Goal: Task Accomplishment & Management: Manage account settings

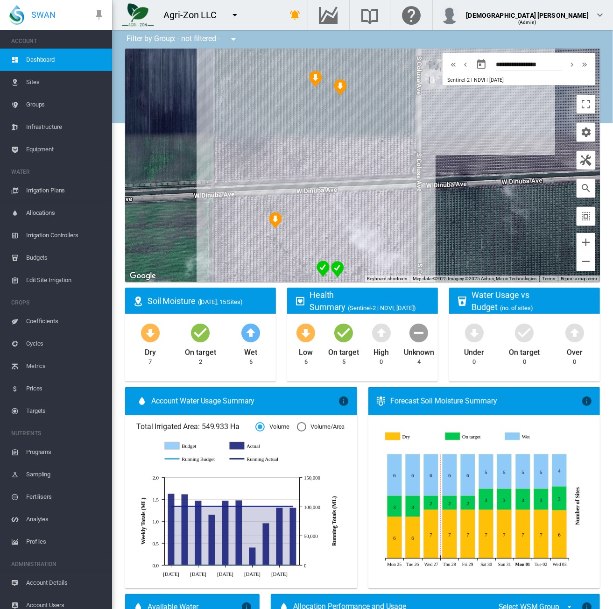
click at [44, 151] on span "Equipment" at bounding box center [65, 149] width 78 height 22
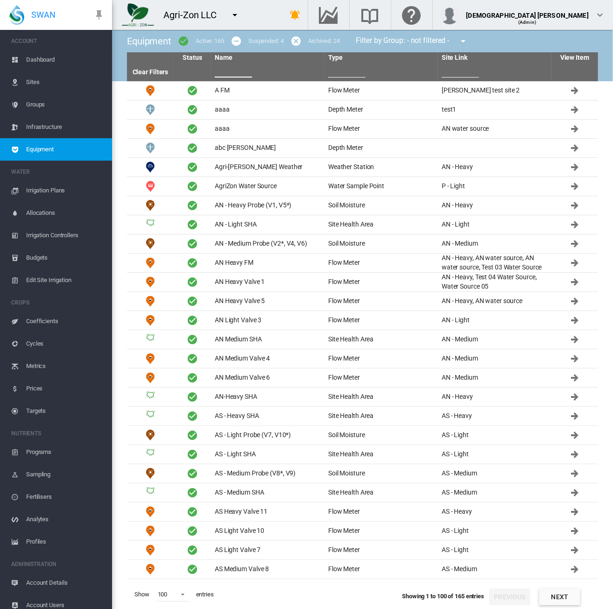
click at [217, 74] on input "text" at bounding box center [233, 71] width 37 height 14
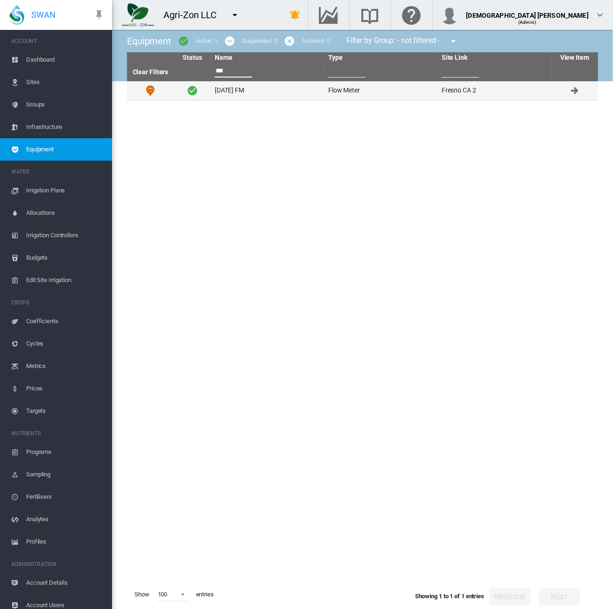
type input "***"
click at [249, 86] on td "[DATE] FM" at bounding box center [268, 90] width 114 height 19
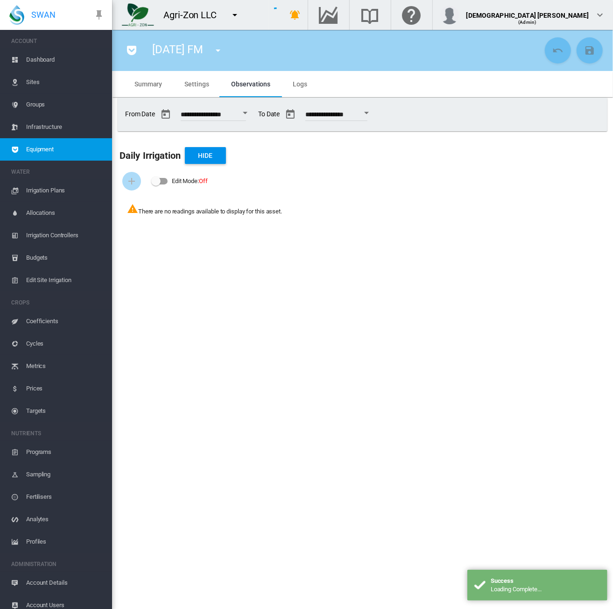
click at [254, 114] on button "Open calendar" at bounding box center [245, 113] width 17 height 17
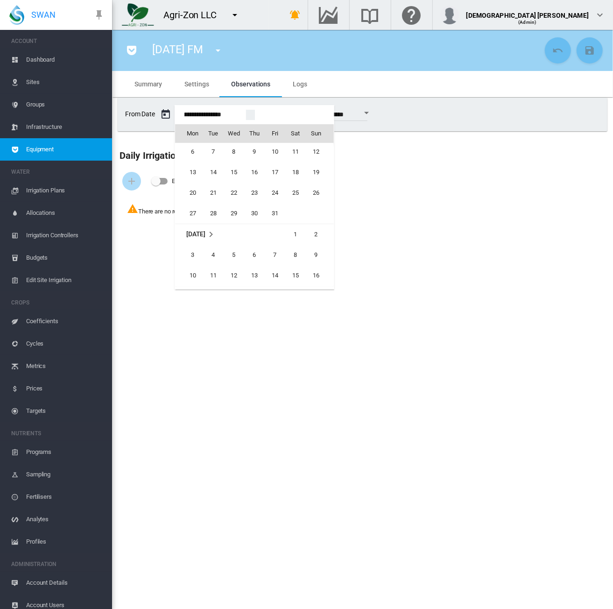
scroll to position [22361, 0]
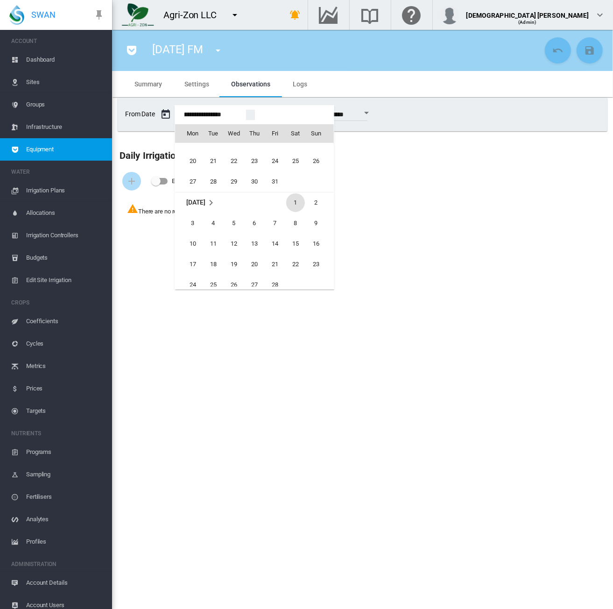
click at [294, 199] on span "1" at bounding box center [295, 202] width 19 height 19
type input "**********"
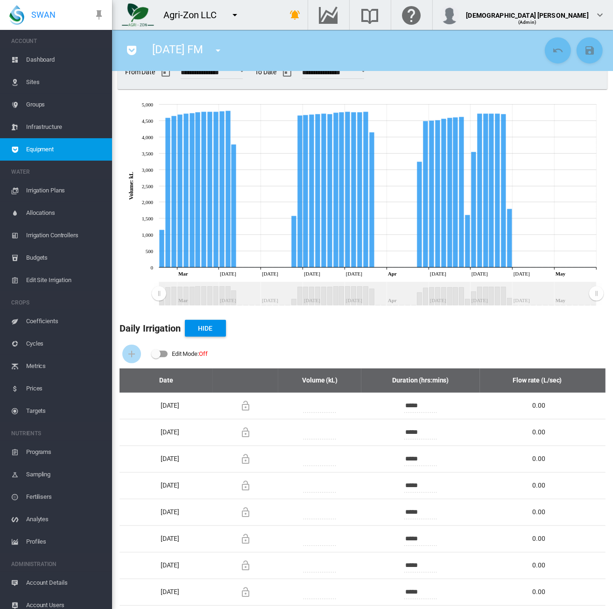
scroll to position [0, 0]
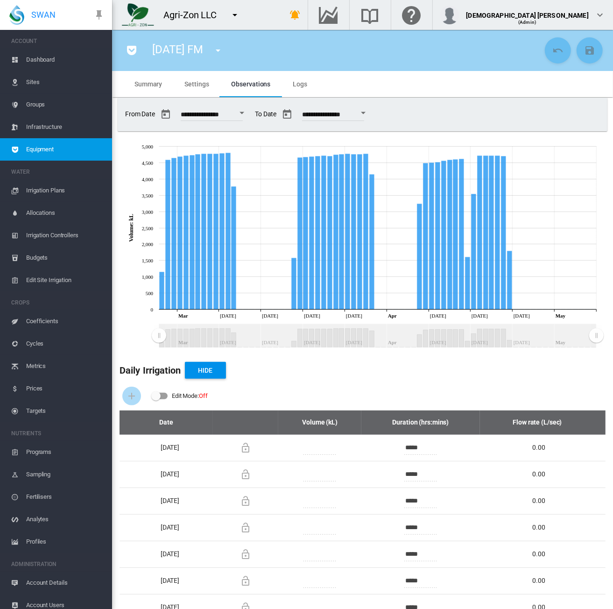
click at [194, 87] on md-tab-item "Settings" at bounding box center [196, 84] width 47 height 26
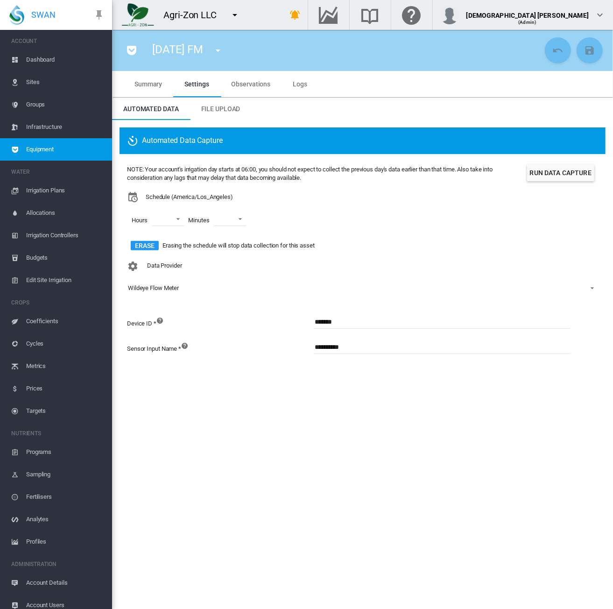
click at [542, 175] on button "Run Data Capture" at bounding box center [560, 172] width 67 height 17
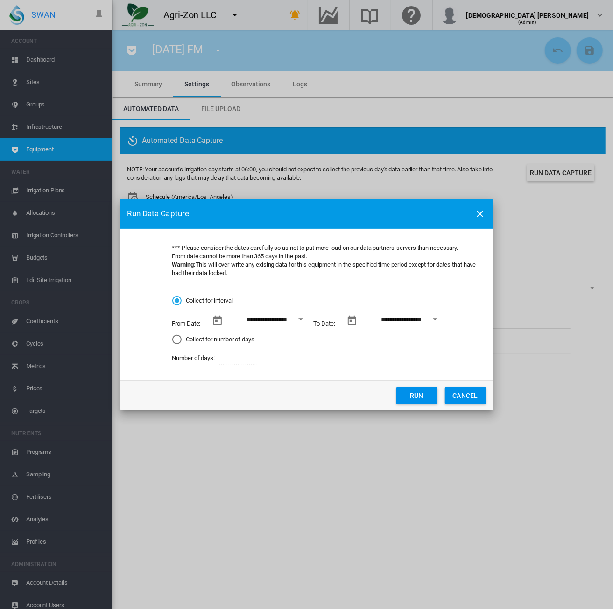
click at [302, 318] on div "Open calendar" at bounding box center [301, 319] width 5 height 2
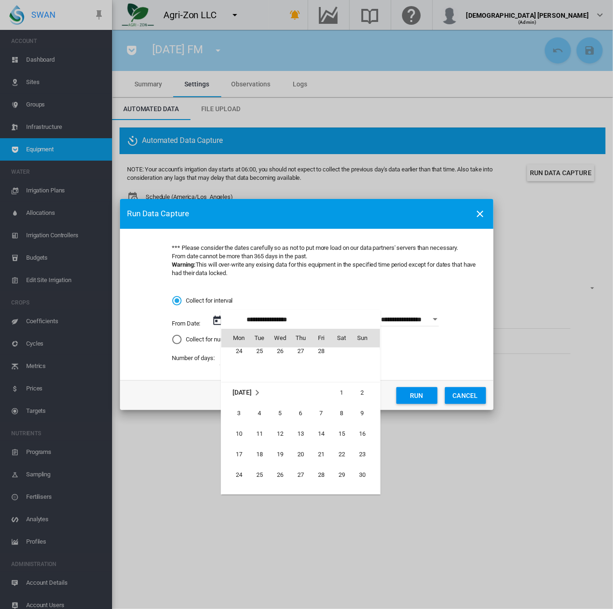
scroll to position [215648, 0]
click at [320, 412] on span "7" at bounding box center [321, 414] width 19 height 19
type input "**********"
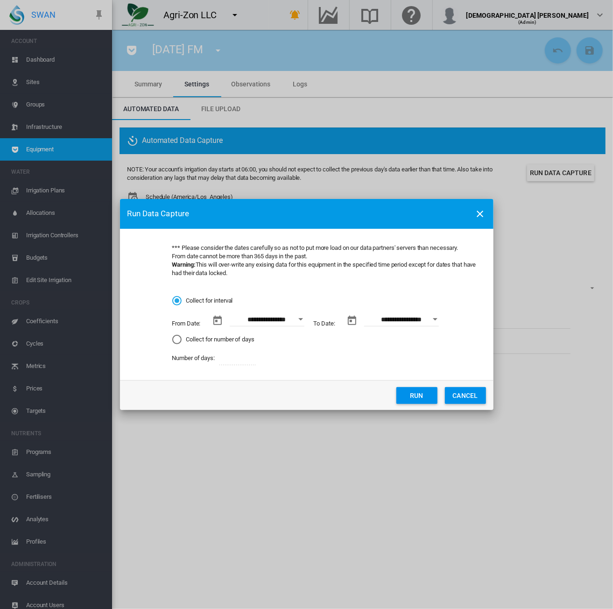
click at [410, 318] on input "**********" at bounding box center [401, 320] width 75 height 14
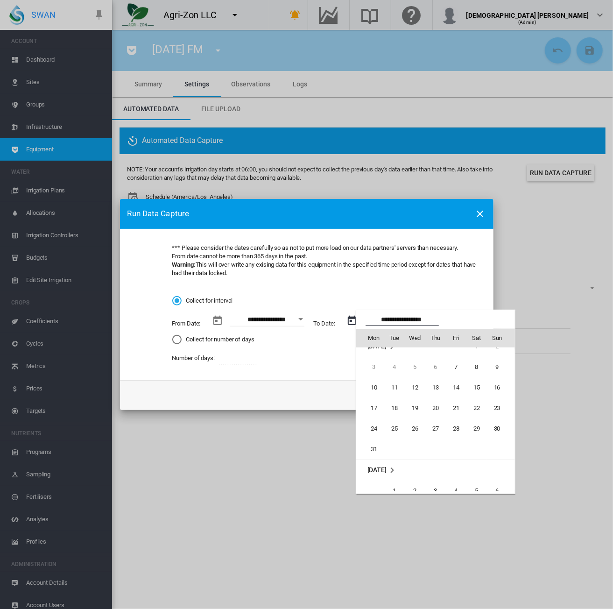
scroll to position [0, 0]
click at [496, 421] on span "23" at bounding box center [497, 420] width 19 height 19
type input "**********"
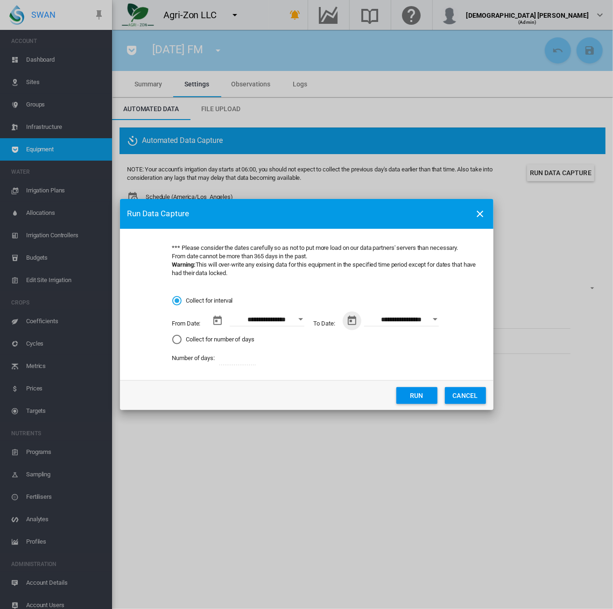
click at [459, 295] on div "**********" at bounding box center [325, 305] width 325 height 141
click at [420, 398] on button "Run" at bounding box center [417, 395] width 41 height 17
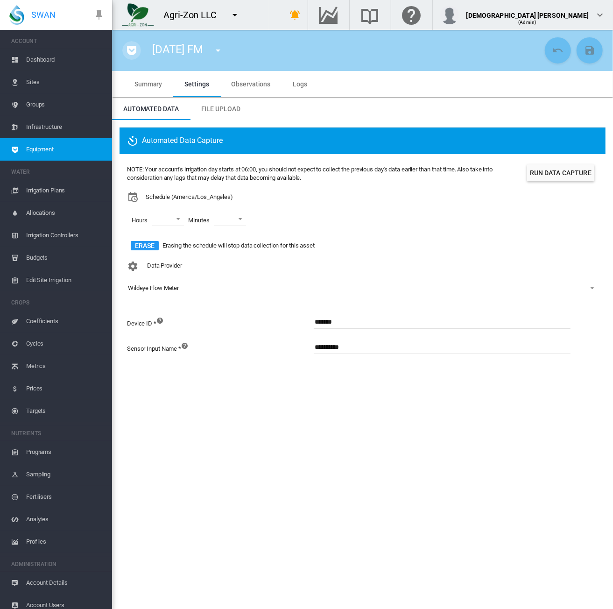
click at [135, 45] on md-icon "icon-pocket" at bounding box center [131, 50] width 11 height 11
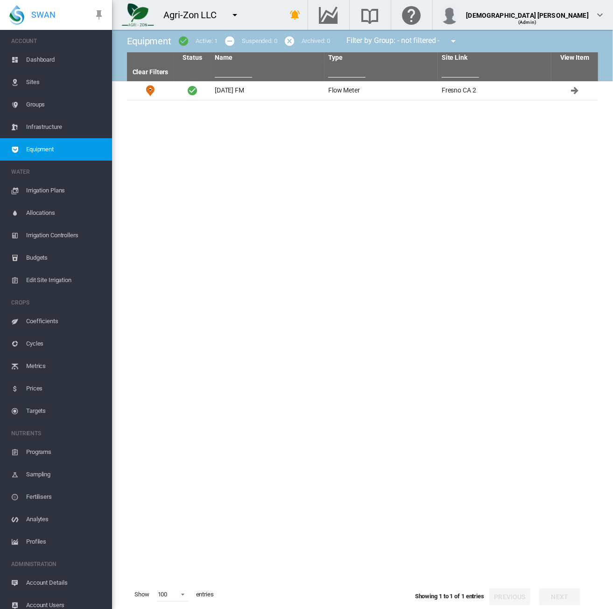
type input "***"
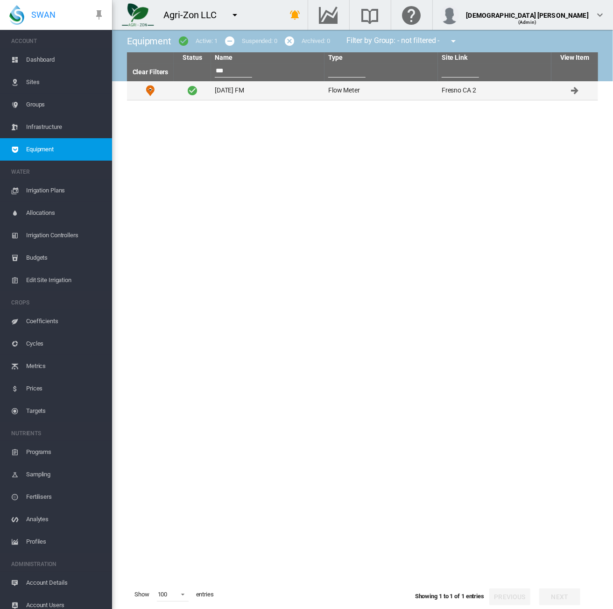
click at [263, 88] on td "Aug 27 FM" at bounding box center [268, 90] width 114 height 19
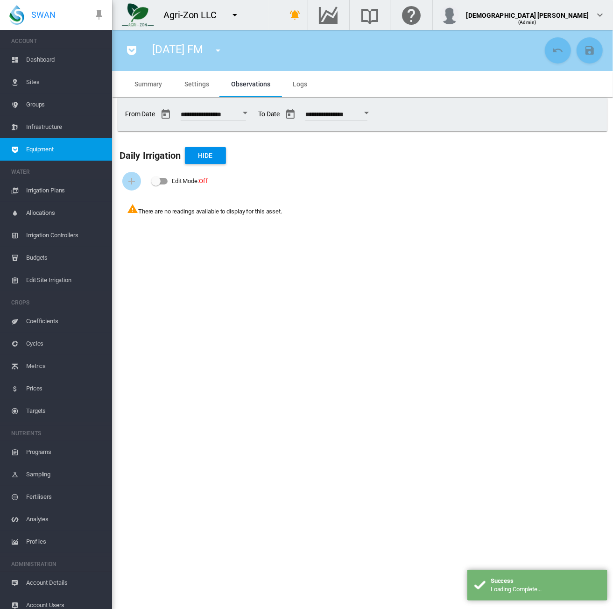
click at [200, 86] on span "Settings" at bounding box center [197, 83] width 24 height 7
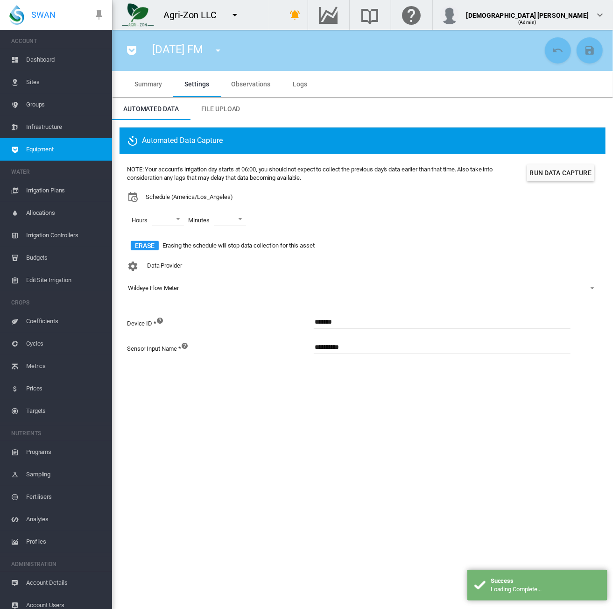
click at [236, 86] on span "Observations" at bounding box center [251, 83] width 39 height 7
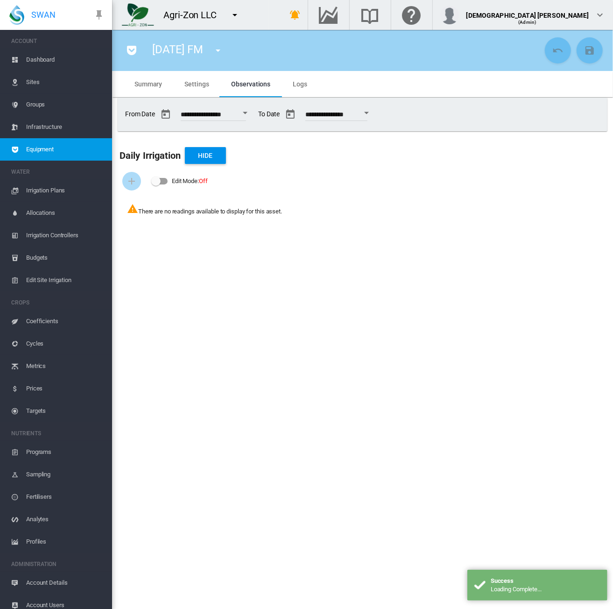
click at [251, 114] on button "Open calendar" at bounding box center [245, 113] width 17 height 17
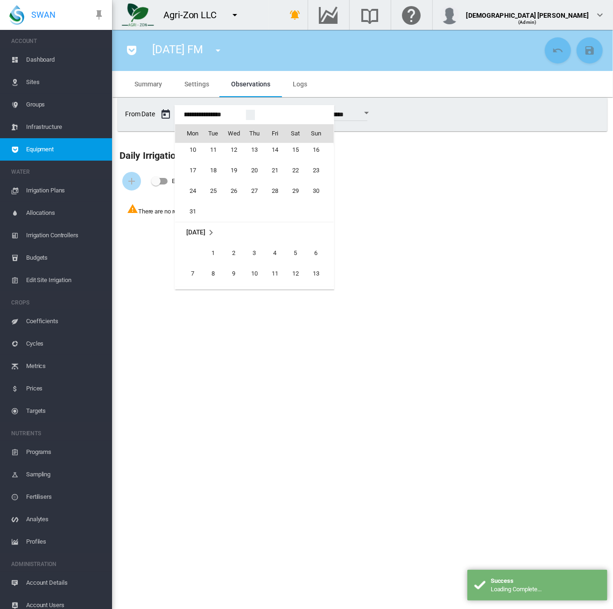
scroll to position [22314, 0]
click at [291, 248] on span "1" at bounding box center [295, 249] width 19 height 19
type input "**********"
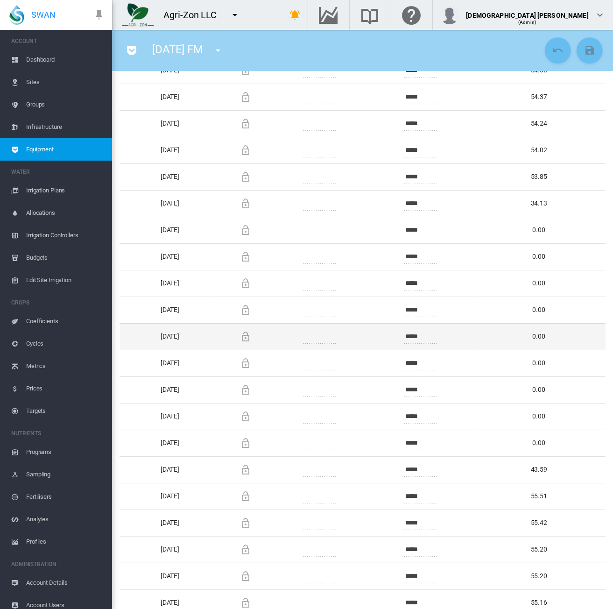
scroll to position [1589, 0]
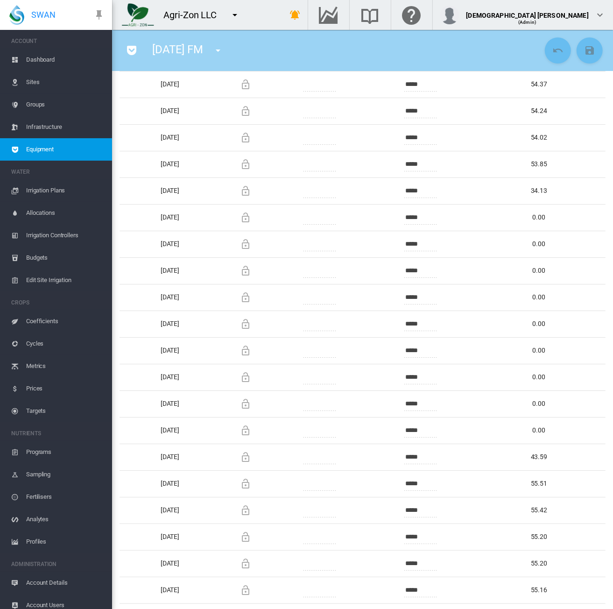
click at [52, 55] on span "Dashboard" at bounding box center [65, 60] width 78 height 22
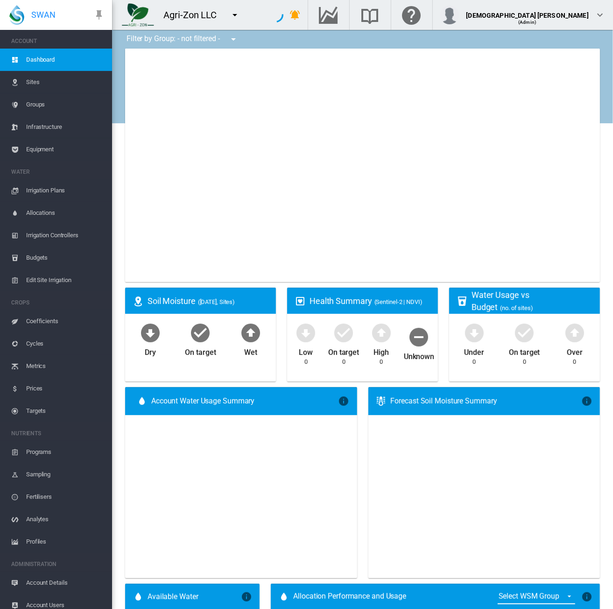
type input "**********"
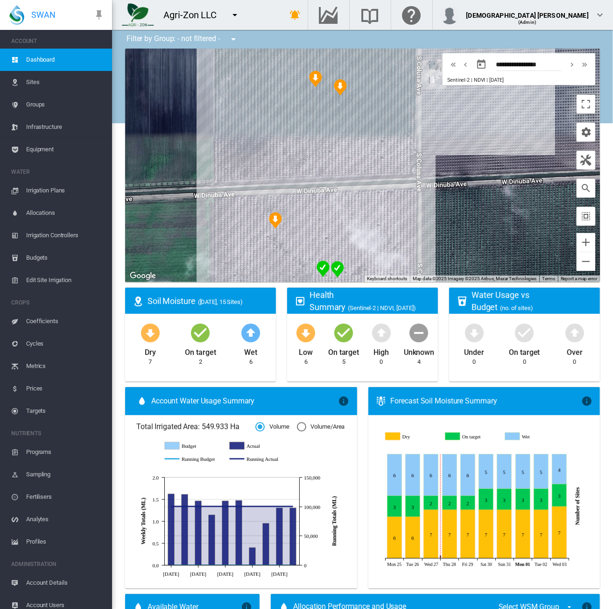
click at [237, 15] on md-icon "icon-menu-down" at bounding box center [234, 14] width 11 height 11
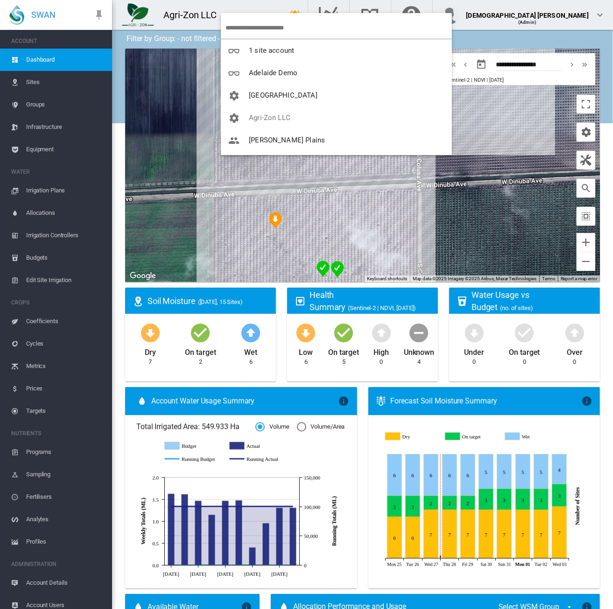
click at [242, 3] on md-backdrop at bounding box center [306, 304] width 613 height 609
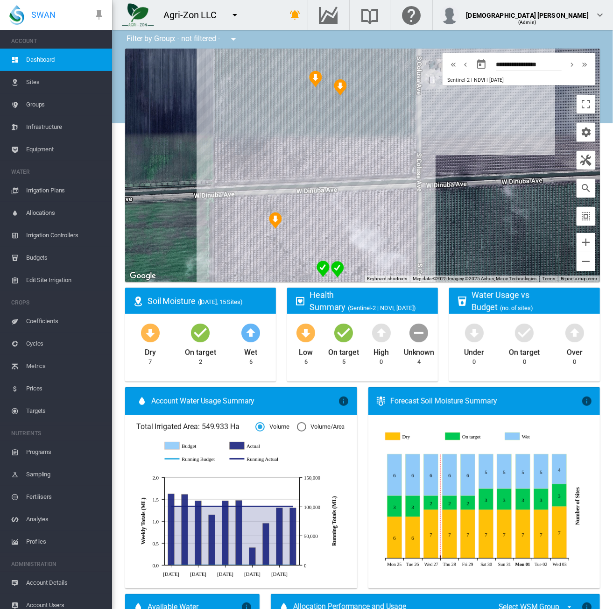
click at [46, 584] on span "Account Details" at bounding box center [65, 583] width 78 height 22
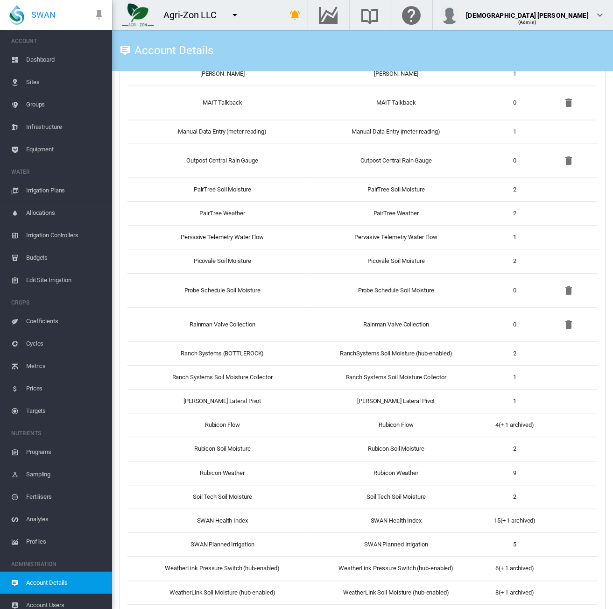
scroll to position [1121, 0]
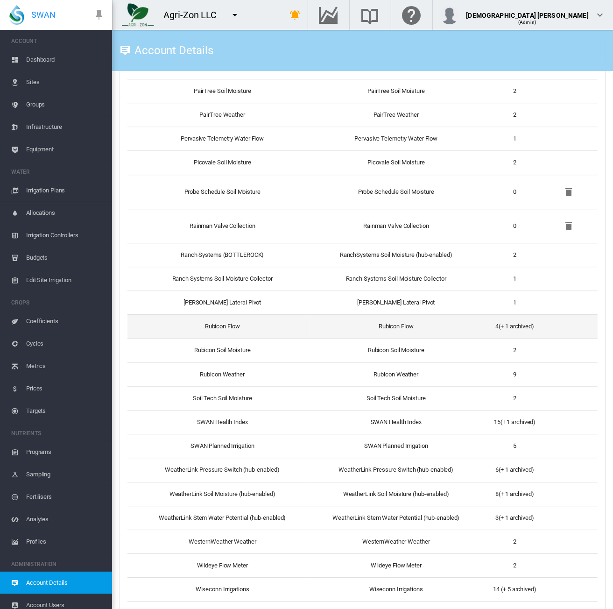
click at [313, 325] on td "Rubicon Flow" at bounding box center [396, 326] width 173 height 24
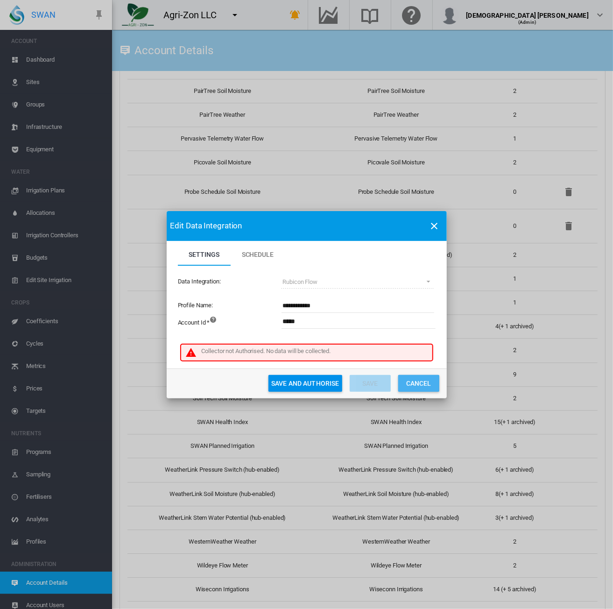
click at [419, 385] on button "Cancel" at bounding box center [419, 383] width 41 height 17
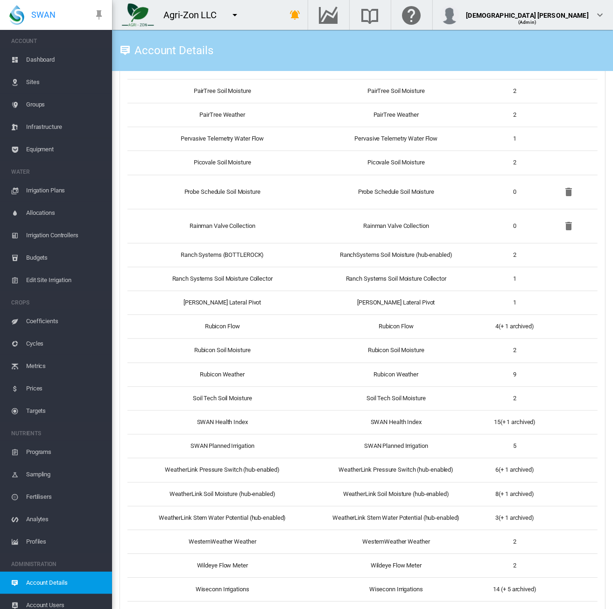
click at [35, 146] on span "Equipment" at bounding box center [65, 149] width 78 height 22
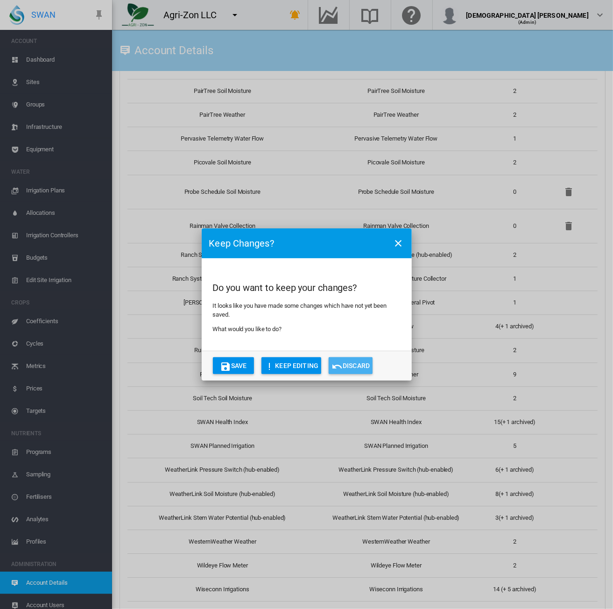
click at [363, 366] on button "Discard" at bounding box center [351, 365] width 44 height 17
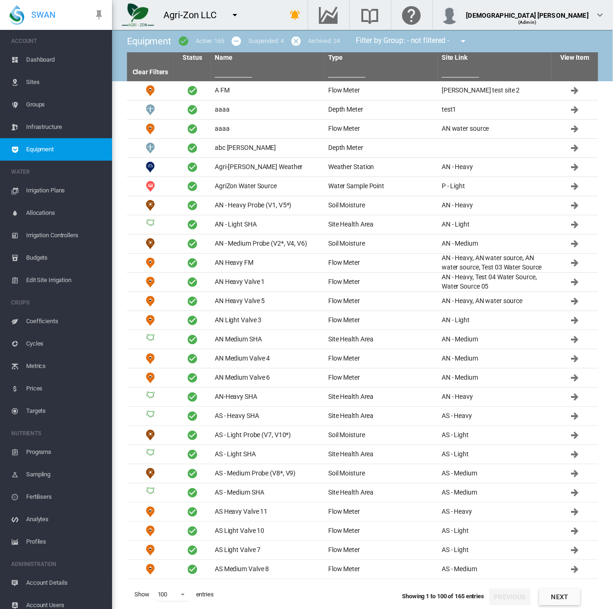
click at [58, 586] on span "Account Details" at bounding box center [65, 583] width 78 height 22
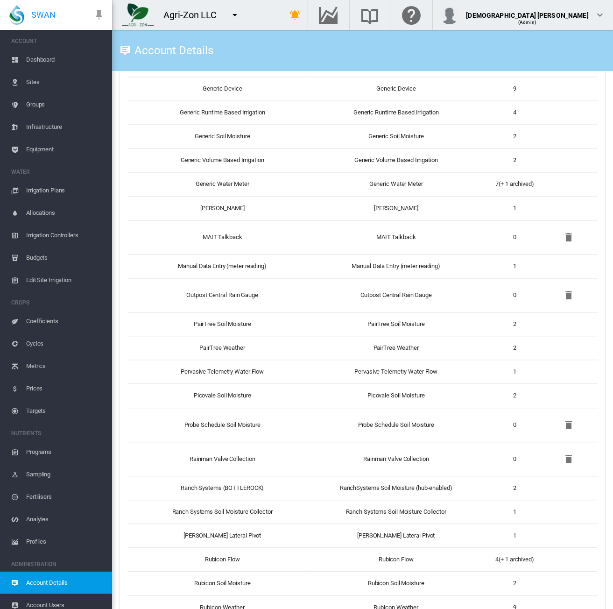
scroll to position [1242, 0]
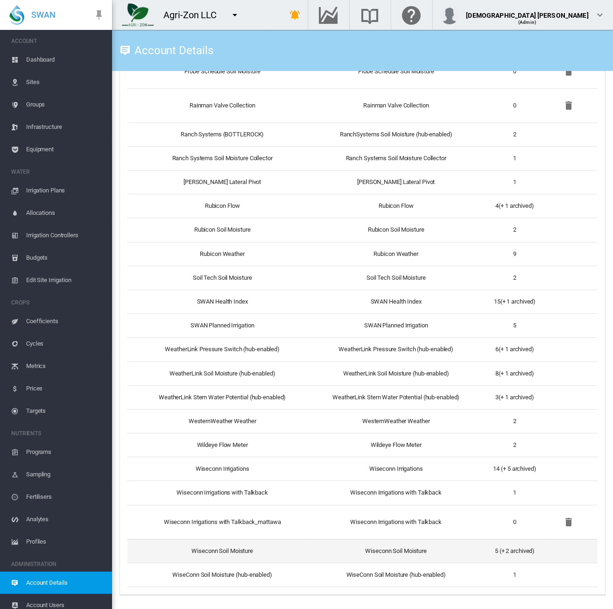
click at [282, 553] on td "Wiseconn Soil Moisture" at bounding box center [219, 551] width 182 height 24
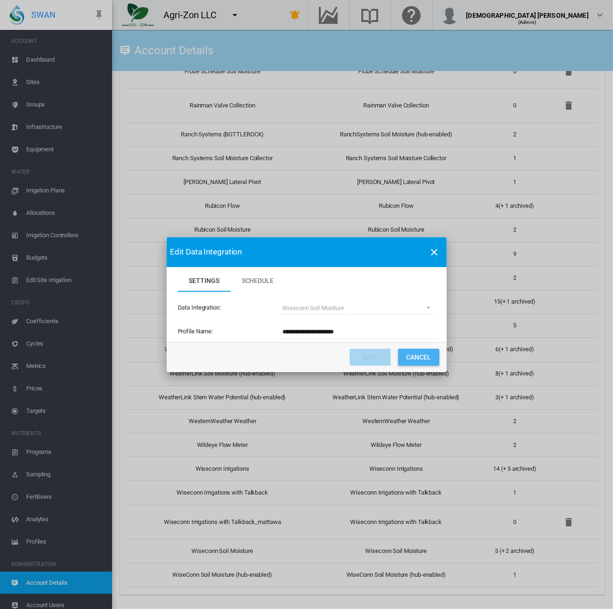
click at [421, 355] on button "Cancel" at bounding box center [419, 357] width 41 height 17
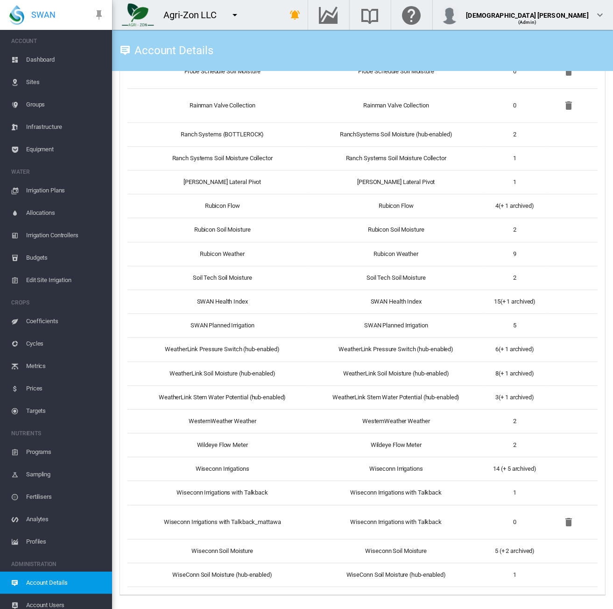
click at [44, 148] on span "Equipment" at bounding box center [65, 149] width 78 height 22
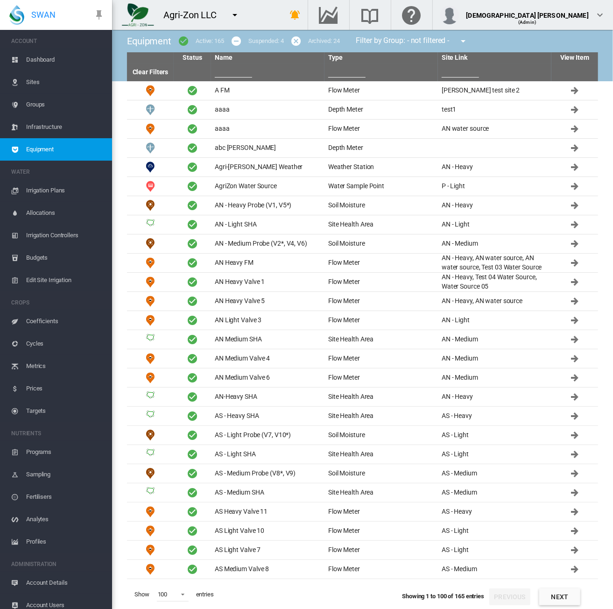
drag, startPoint x: 56, startPoint y: 581, endPoint x: 72, endPoint y: 572, distance: 18.8
click at [56, 580] on span "Account Details" at bounding box center [65, 583] width 78 height 22
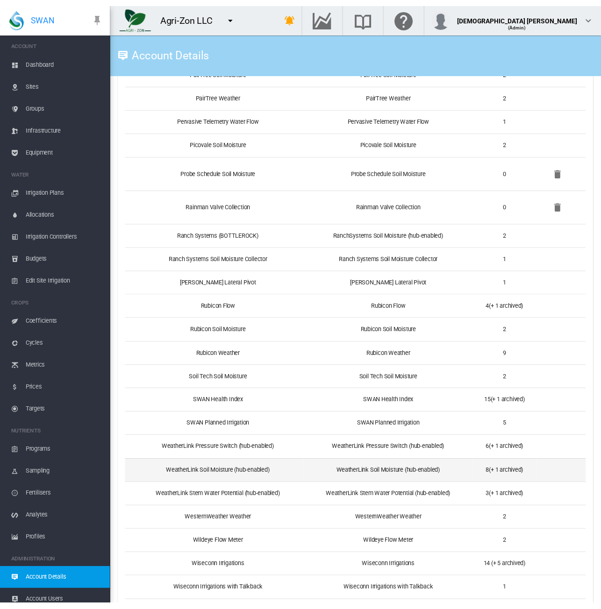
scroll to position [1242, 0]
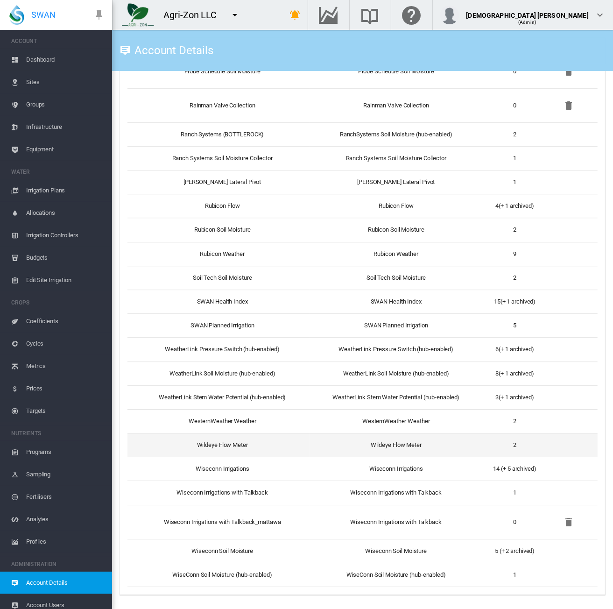
click at [306, 454] on td "Wildeye Flow Meter" at bounding box center [219, 445] width 182 height 24
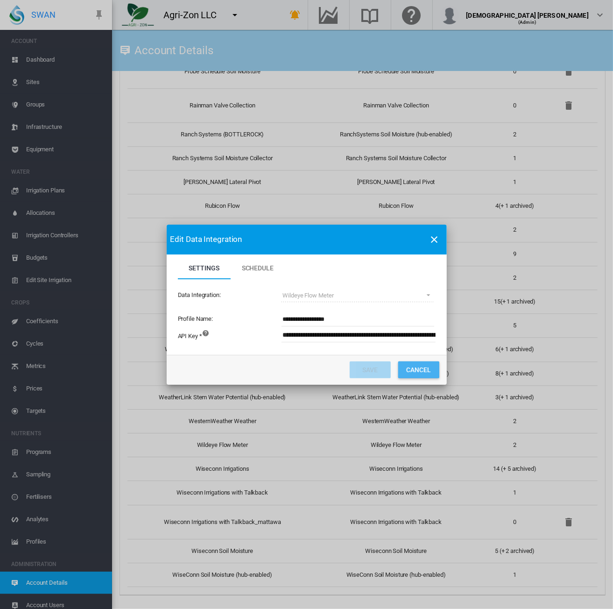
click at [419, 372] on button "Cancel" at bounding box center [419, 370] width 41 height 17
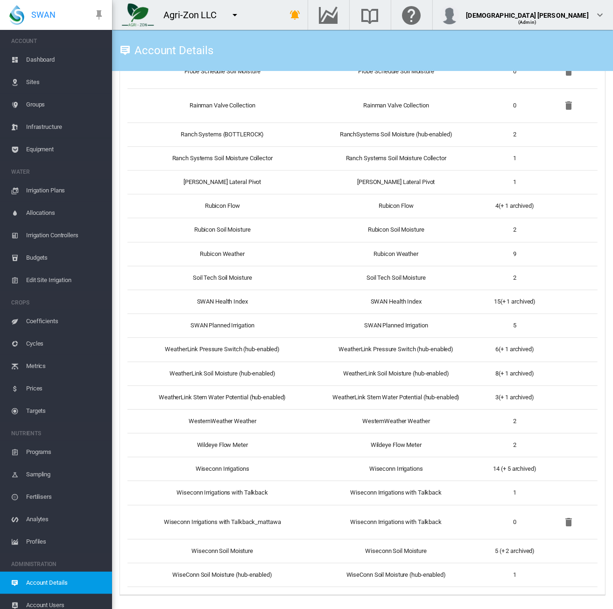
click at [45, 60] on span "Dashboard" at bounding box center [65, 60] width 78 height 22
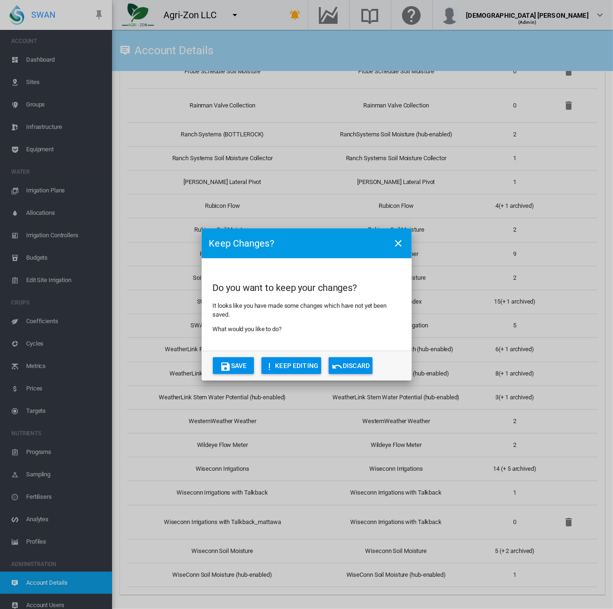
drag, startPoint x: 343, startPoint y: 363, endPoint x: 338, endPoint y: 364, distance: 5.2
click at [343, 363] on md-icon "icon-undo" at bounding box center [337, 366] width 11 height 11
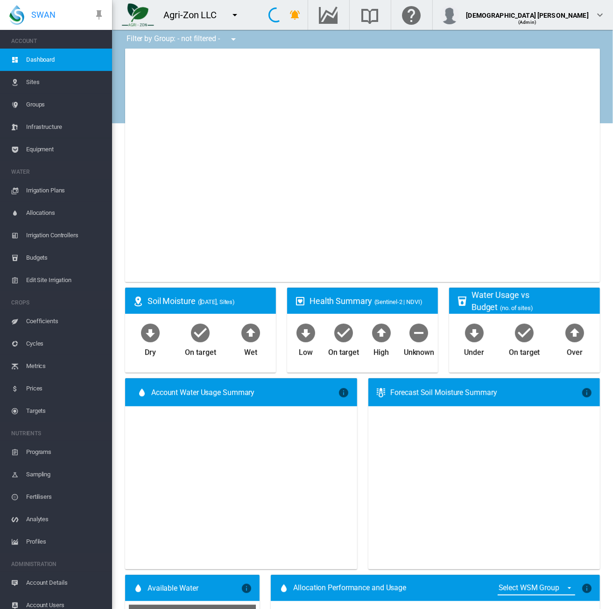
type input "**********"
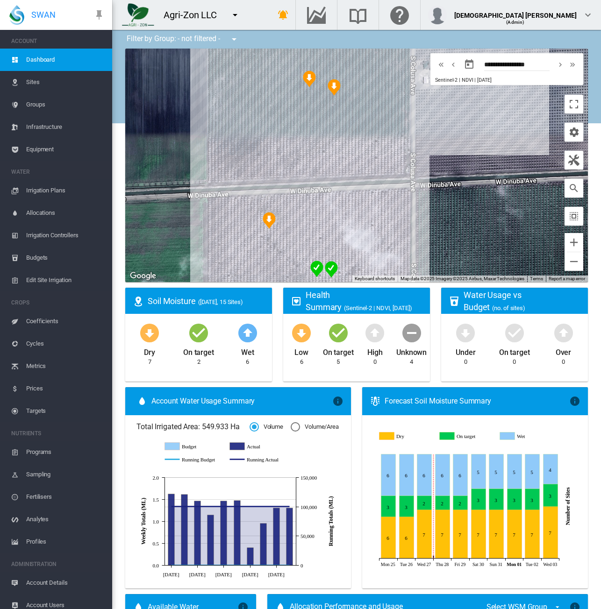
scroll to position [7, 0]
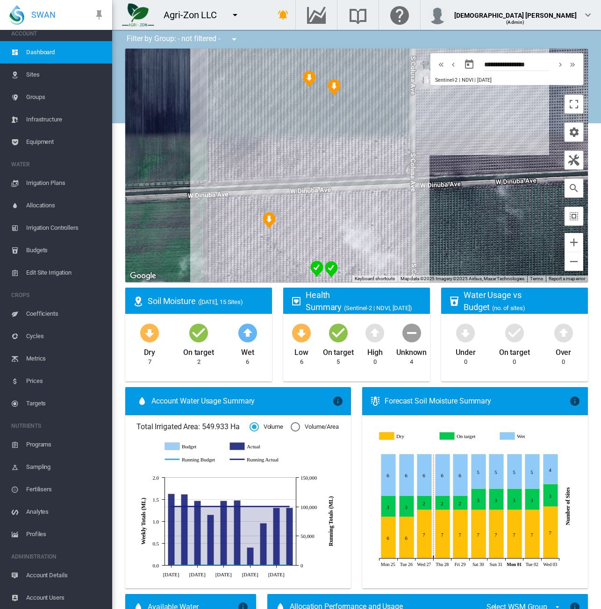
click at [50, 574] on span "Account Details" at bounding box center [65, 575] width 78 height 22
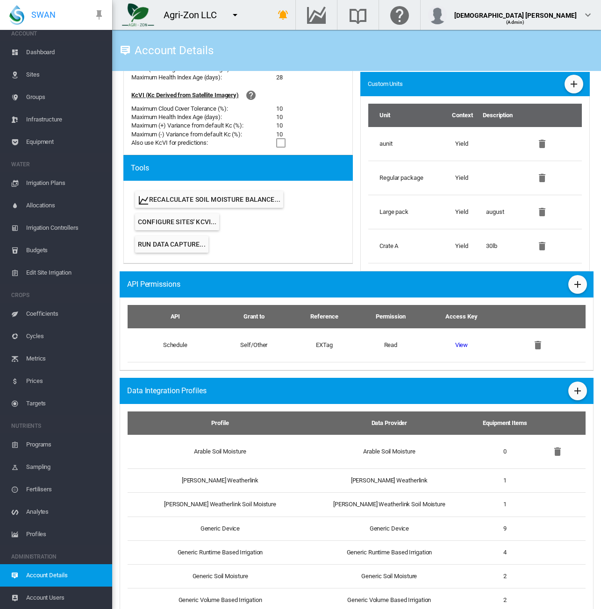
scroll to position [622, 0]
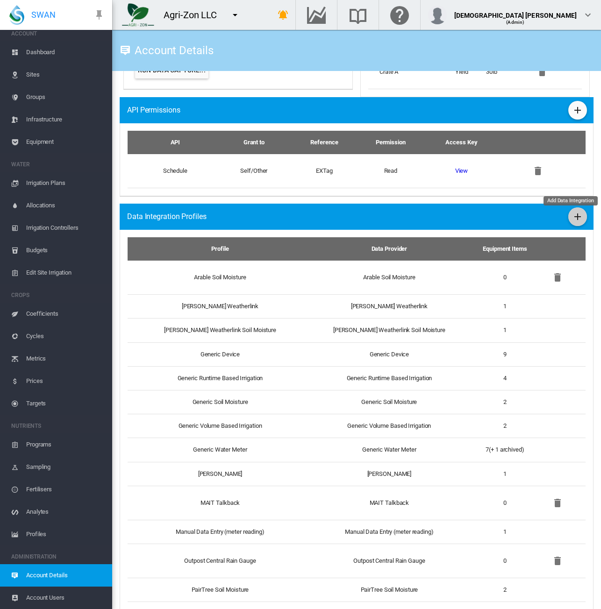
click at [573, 216] on md-icon "icon-plus" at bounding box center [577, 216] width 11 height 11
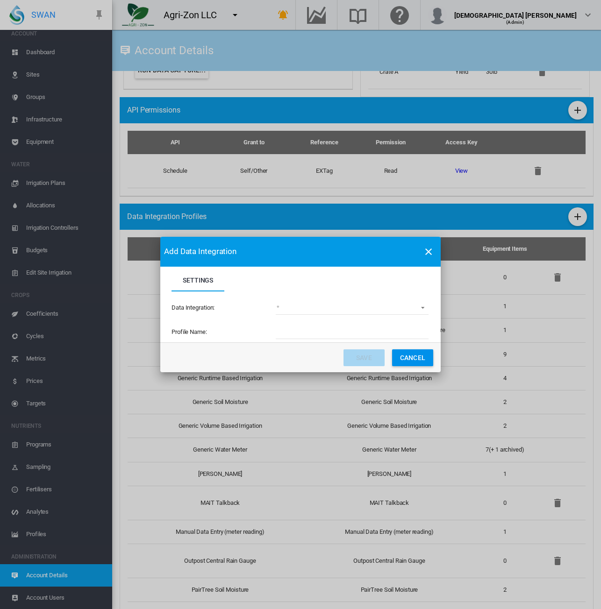
click at [404, 309] on md-select "(deprecated) Toro Lynx Course By Station Adcon Soil Moisture Aquacheck Soil Moi…" at bounding box center [352, 308] width 153 height 14
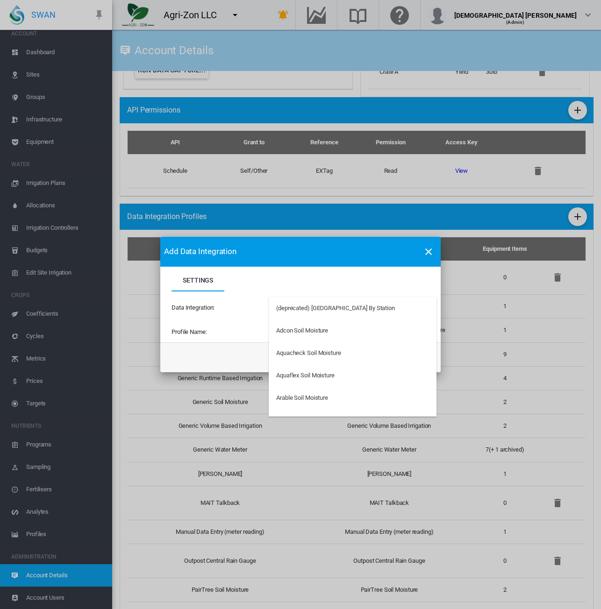
click at [467, 236] on md-backdrop at bounding box center [300, 304] width 601 height 609
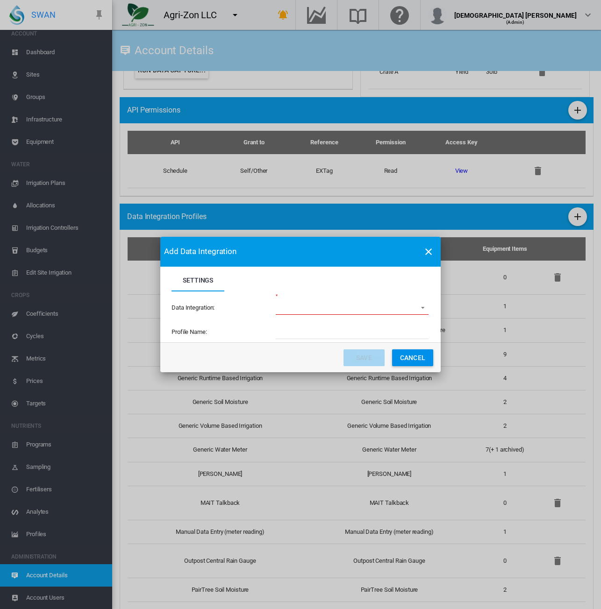
click at [430, 251] on md-icon "icon-close" at bounding box center [428, 251] width 11 height 11
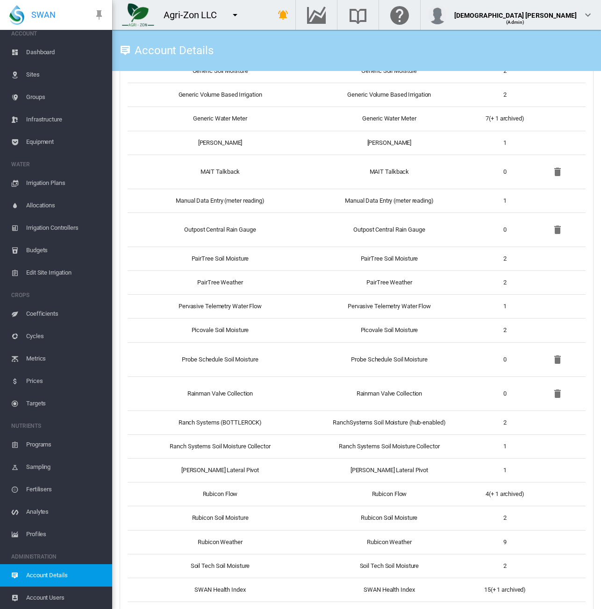
scroll to position [1136, 0]
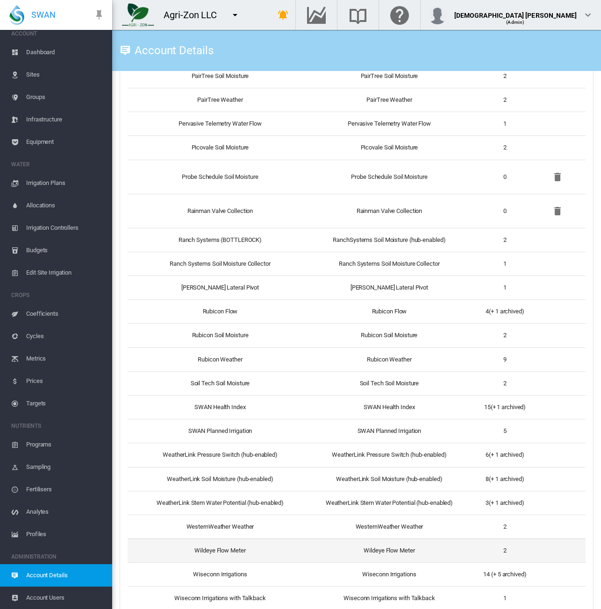
click at [299, 551] on td "Wildeye Flow Meter" at bounding box center [217, 551] width 178 height 24
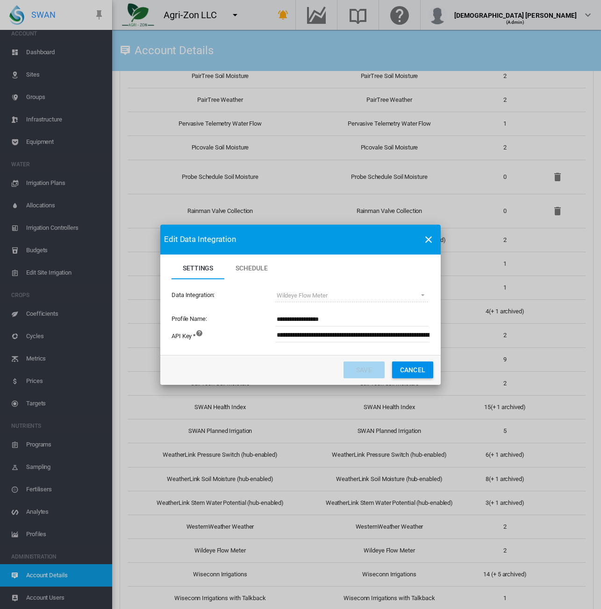
click at [410, 370] on button "Cancel" at bounding box center [412, 370] width 41 height 17
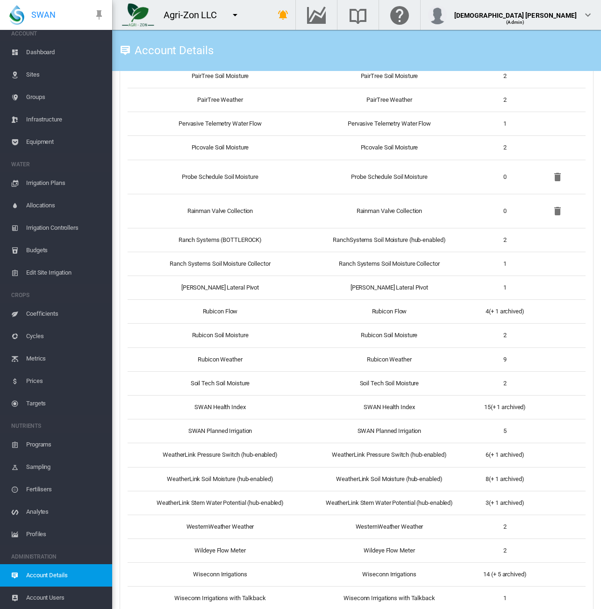
click at [48, 75] on span "Sites" at bounding box center [65, 75] width 78 height 22
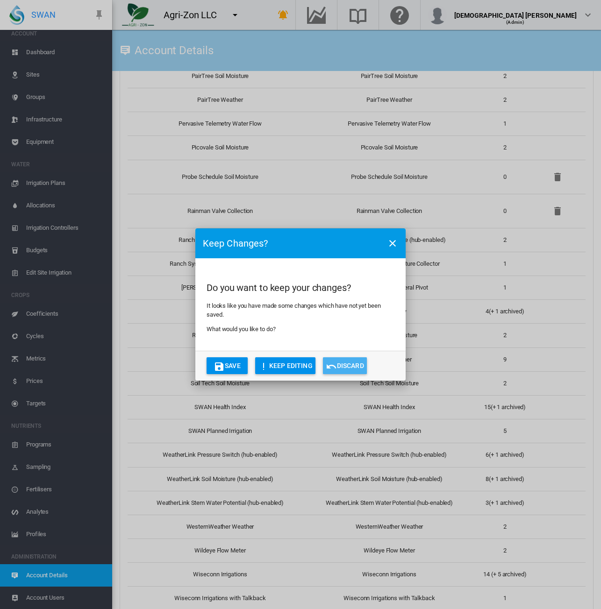
click at [358, 364] on button "Discard" at bounding box center [345, 365] width 44 height 17
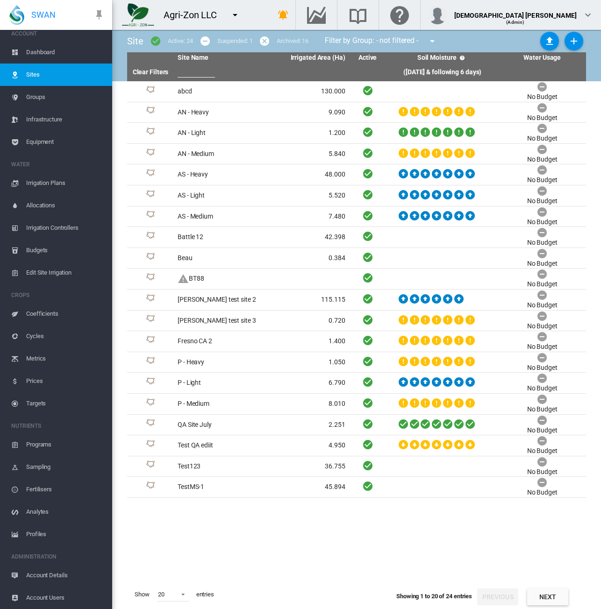
click at [71, 576] on span "Account Details" at bounding box center [65, 575] width 78 height 22
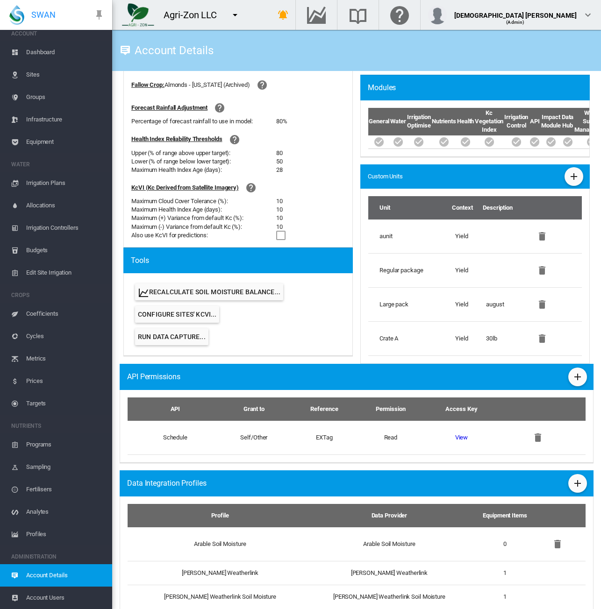
scroll to position [394, 0]
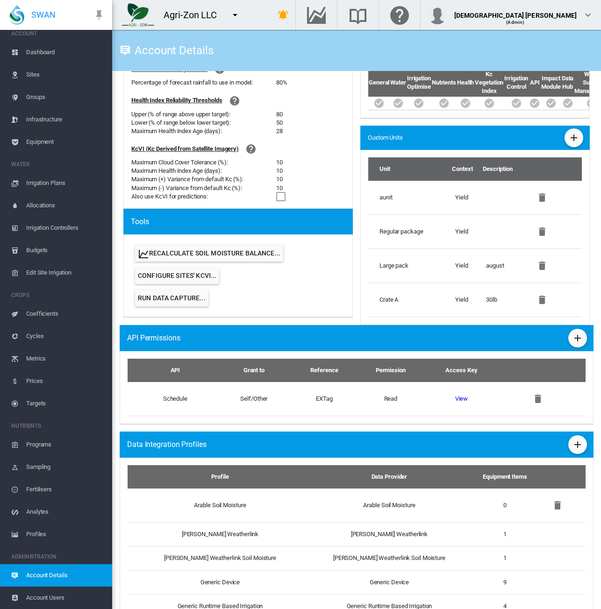
click at [572, 448] on md-icon "icon-plus" at bounding box center [577, 444] width 11 height 11
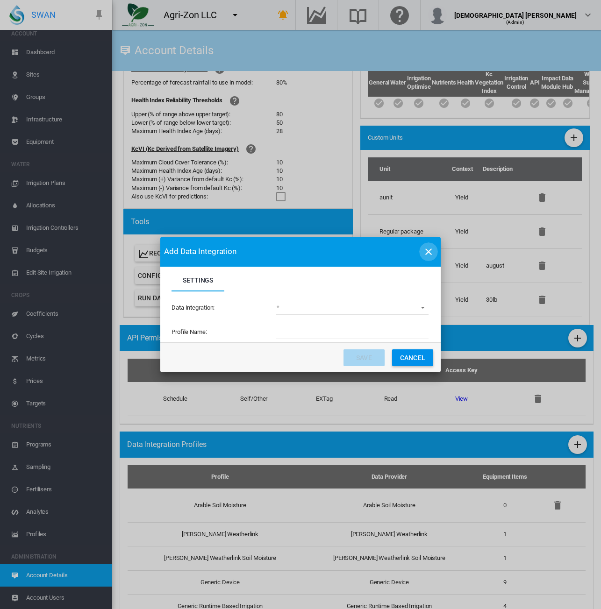
click at [433, 251] on md-icon "icon-close" at bounding box center [428, 251] width 11 height 11
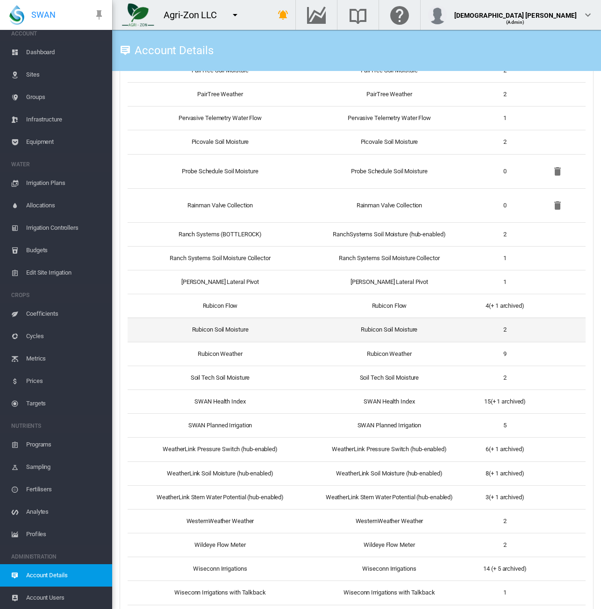
scroll to position [1242, 0]
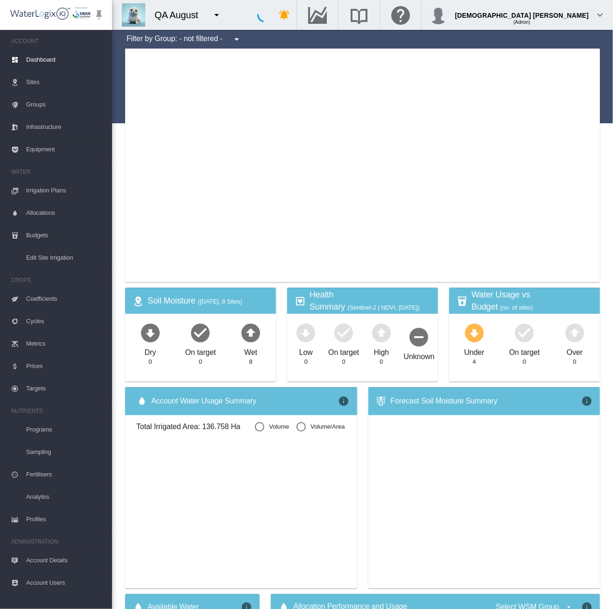
type input "**********"
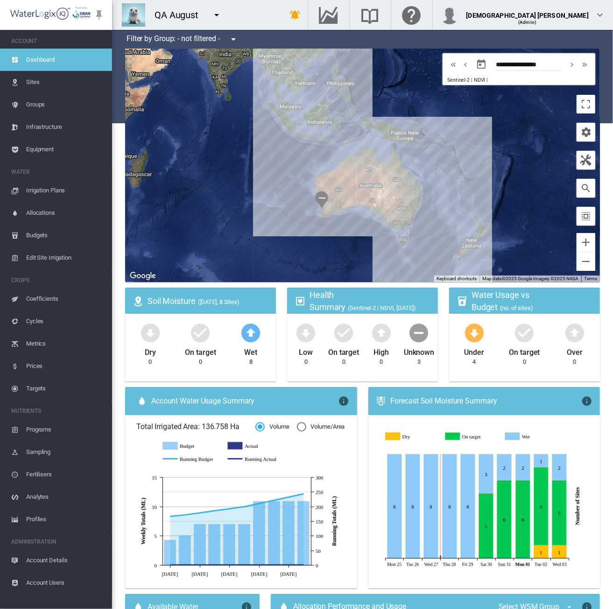
click at [58, 562] on span "Account Details" at bounding box center [65, 560] width 78 height 22
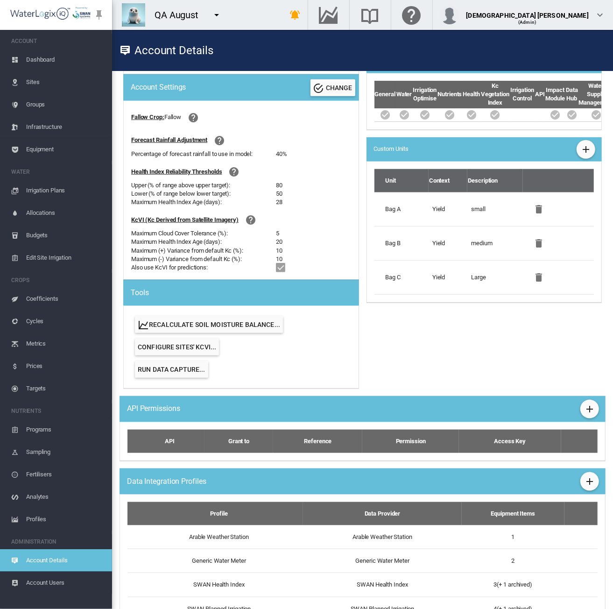
scroll to position [356, 0]
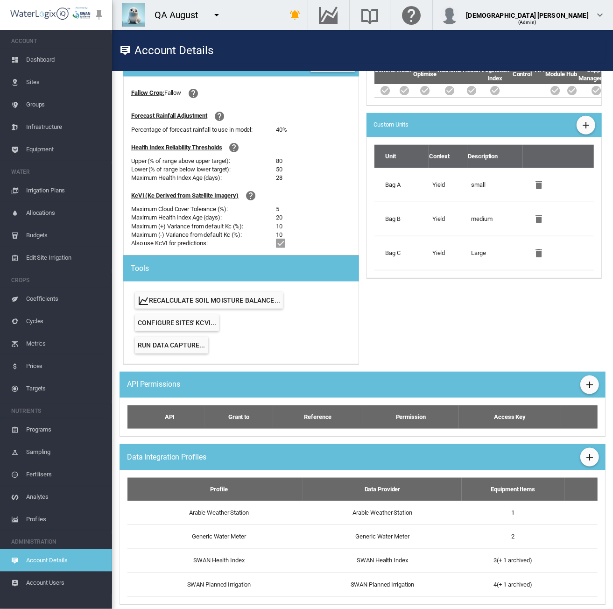
click at [218, 16] on md-icon "icon-menu-down" at bounding box center [216, 14] width 11 height 11
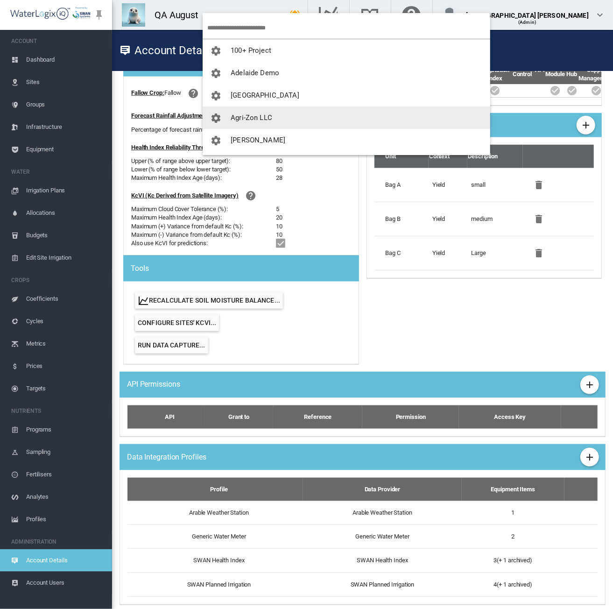
click at [258, 120] on span "Agri-Zon LLC" at bounding box center [252, 118] width 42 height 8
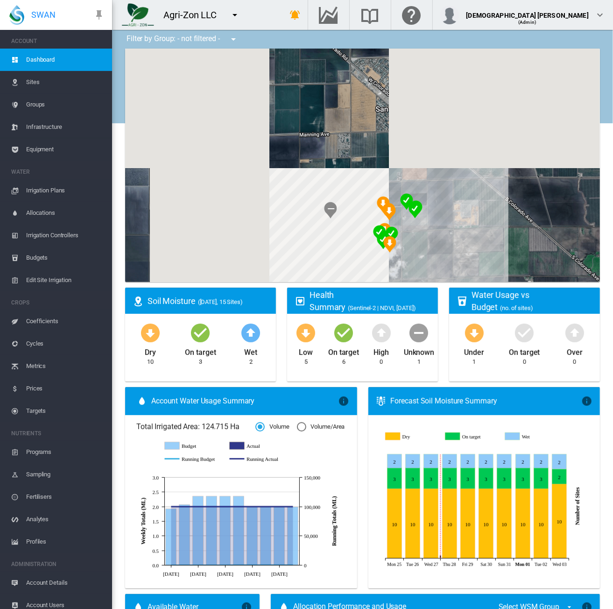
click at [43, 579] on span "Account Details" at bounding box center [65, 583] width 78 height 22
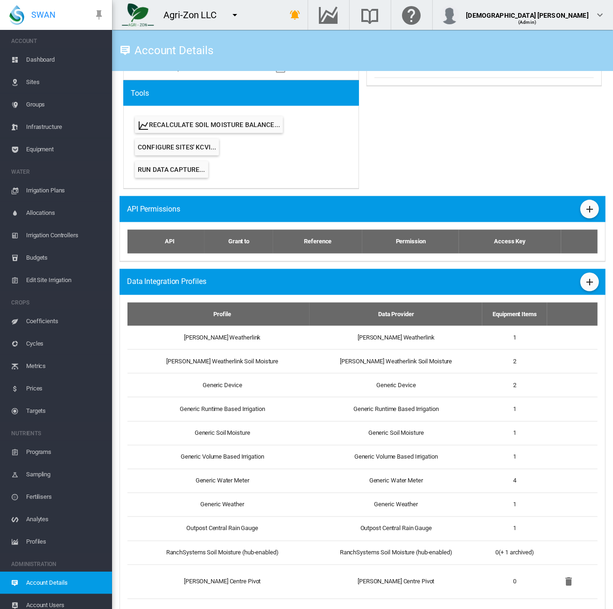
scroll to position [561, 0]
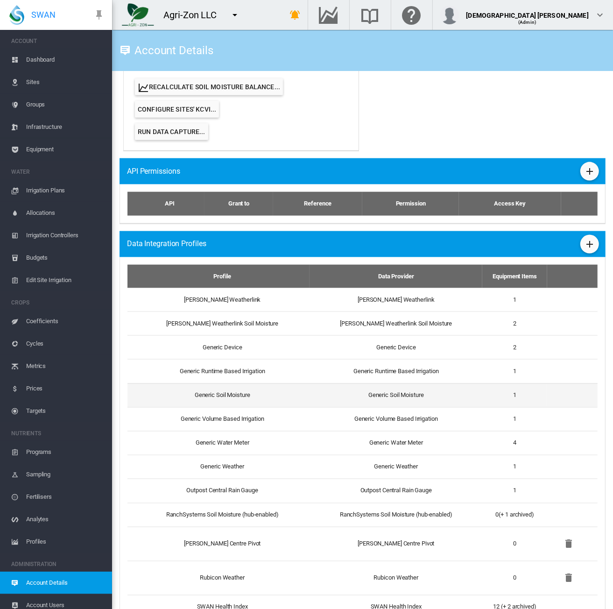
click at [321, 397] on td "Generic Soil Moisture" at bounding box center [396, 396] width 173 height 24
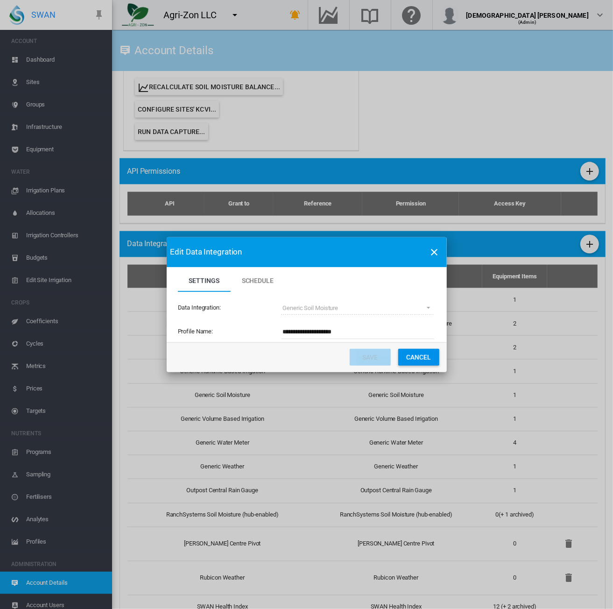
click at [421, 359] on button "Cancel" at bounding box center [419, 357] width 41 height 17
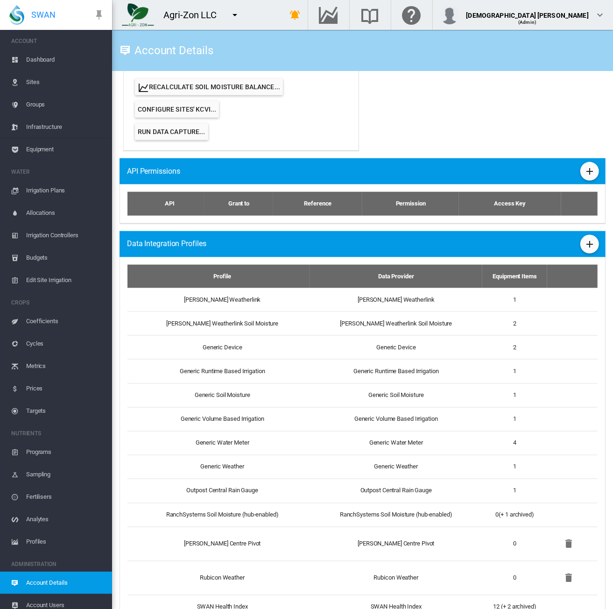
click at [36, 86] on span "Sites" at bounding box center [65, 82] width 78 height 22
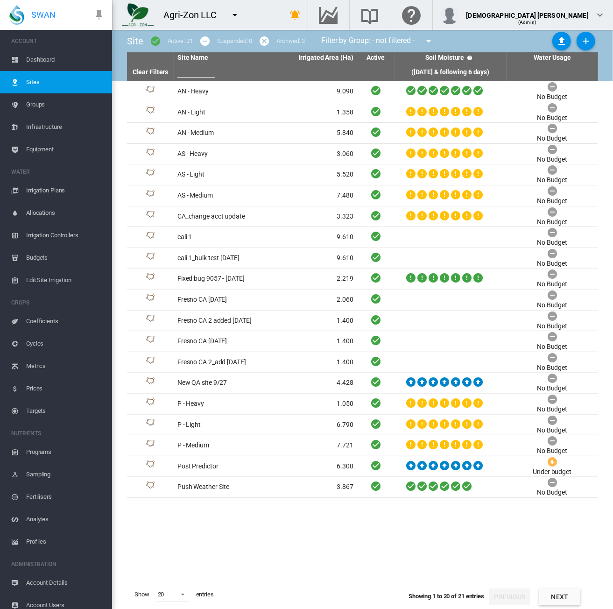
click at [42, 584] on span "Account Details" at bounding box center [65, 583] width 78 height 22
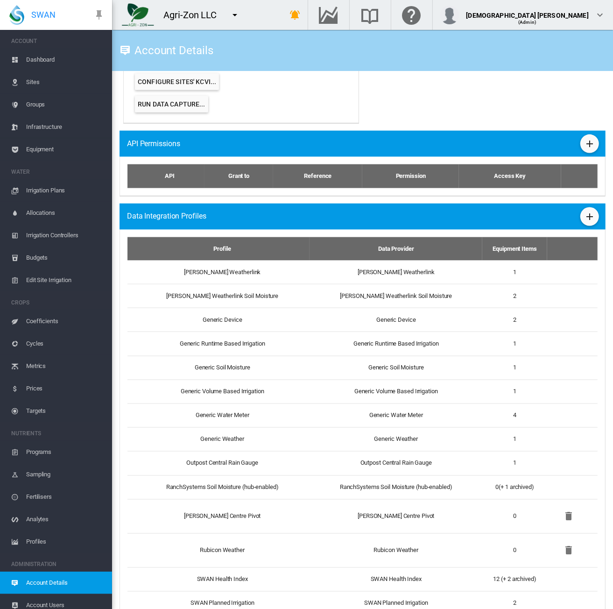
scroll to position [682, 0]
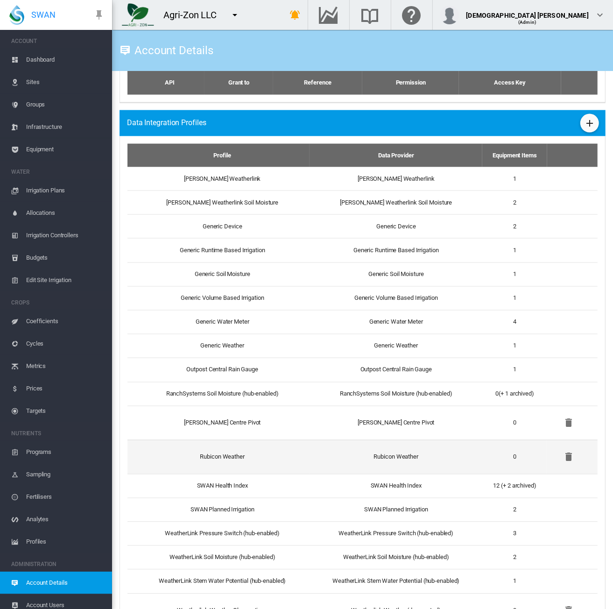
click at [236, 459] on td "Rubicon Weather" at bounding box center [219, 457] width 182 height 34
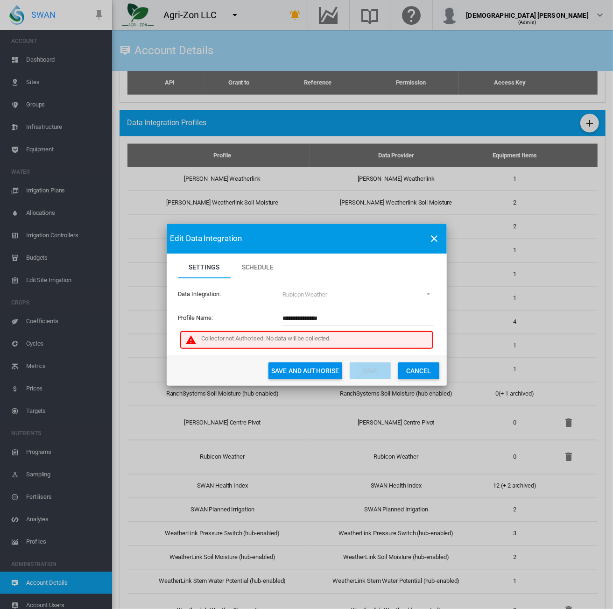
click at [412, 371] on button "Cancel" at bounding box center [419, 371] width 41 height 17
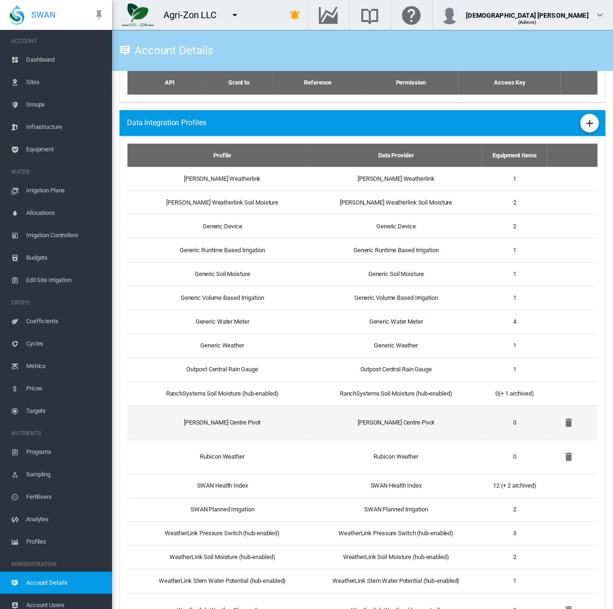
scroll to position [862, 0]
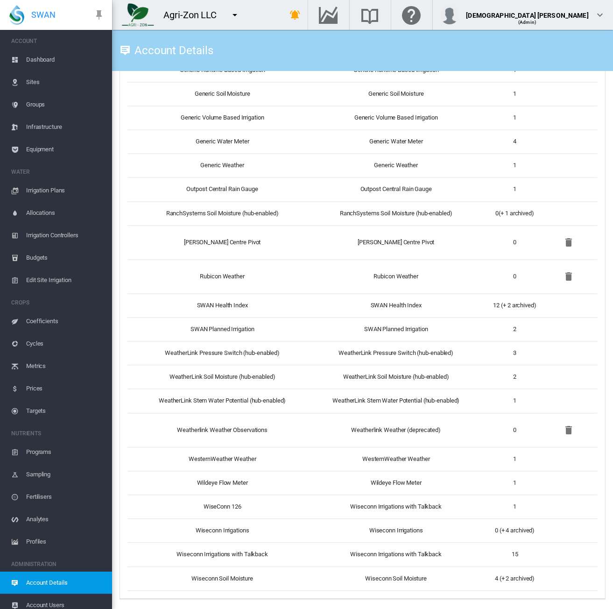
click at [57, 406] on span "Targets" at bounding box center [65, 411] width 78 height 22
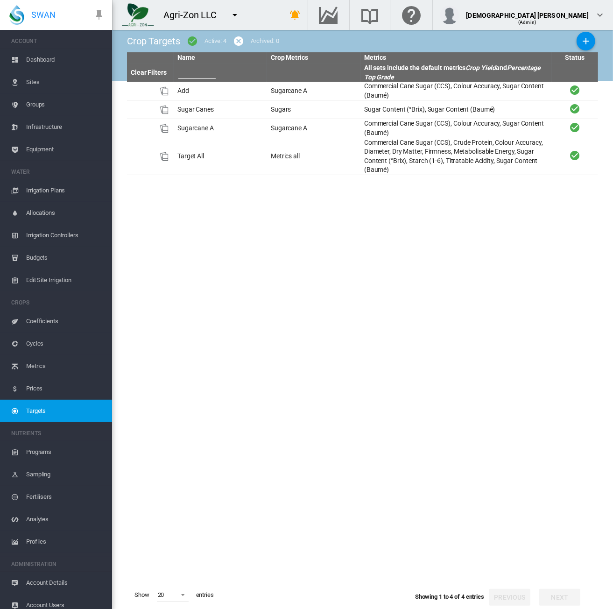
click at [51, 153] on span "Equipment" at bounding box center [65, 149] width 78 height 22
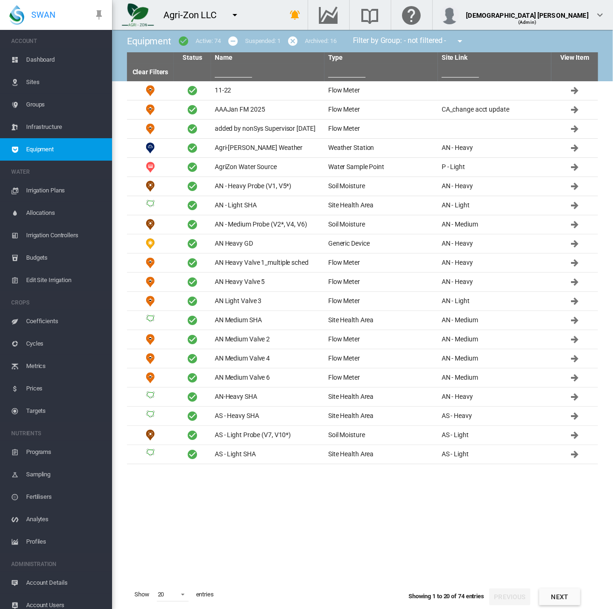
click at [57, 580] on span "Account Details" at bounding box center [65, 583] width 78 height 22
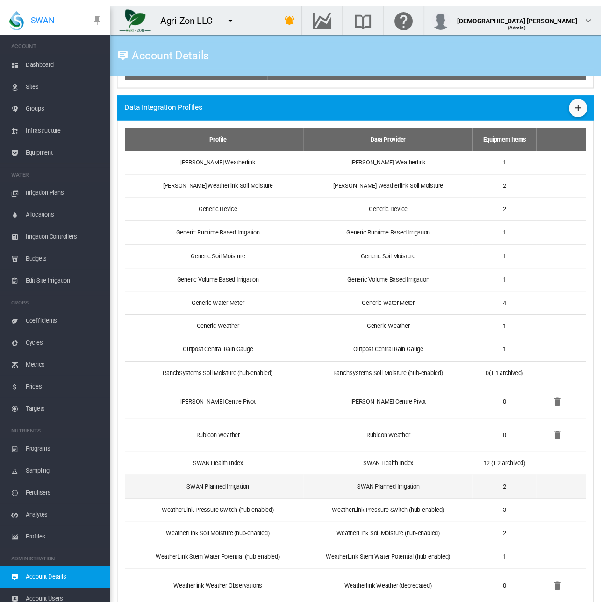
scroll to position [862, 0]
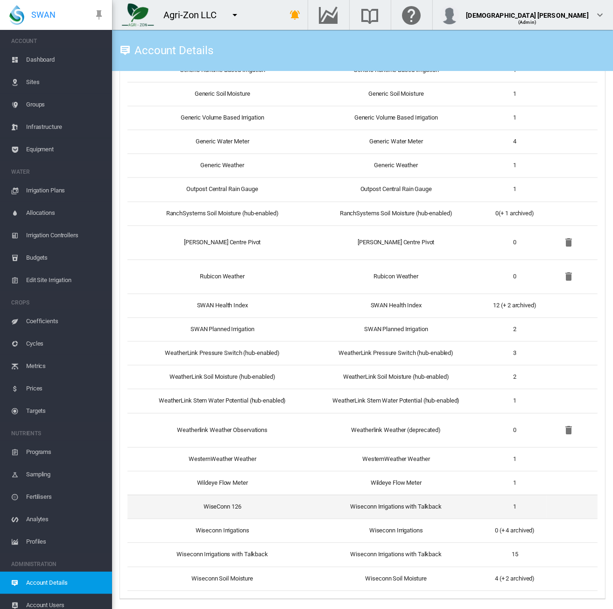
click at [328, 508] on td "Wiseconn Irrigations with Talkback" at bounding box center [396, 507] width 173 height 24
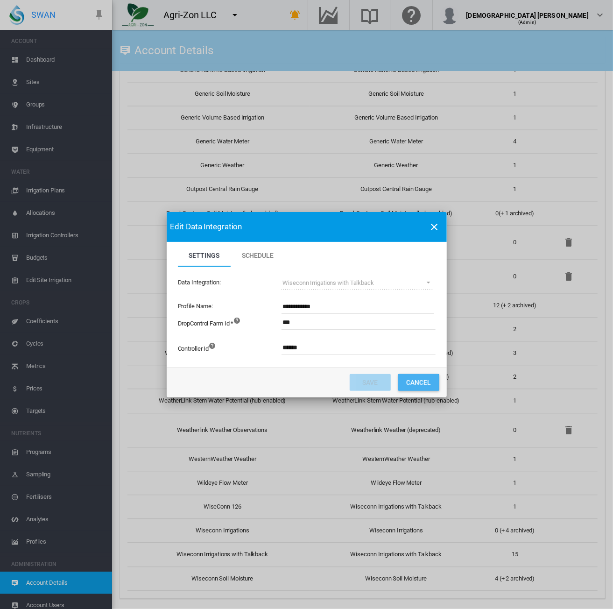
click at [418, 379] on button "Cancel" at bounding box center [419, 382] width 41 height 17
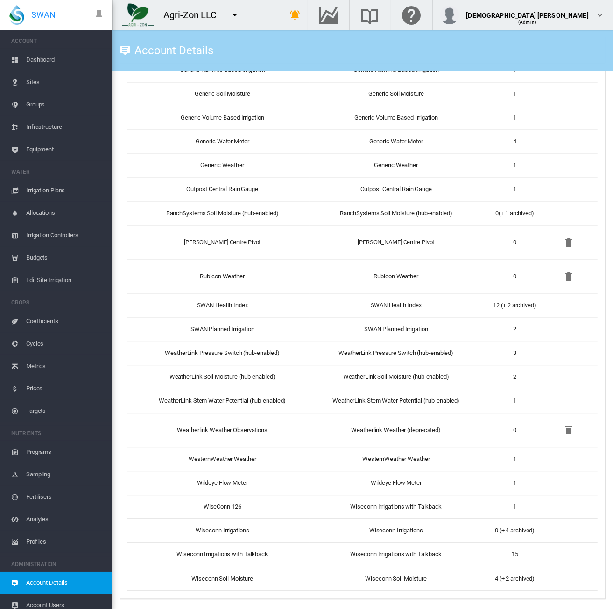
click at [42, 65] on span "Dashboard" at bounding box center [65, 60] width 78 height 22
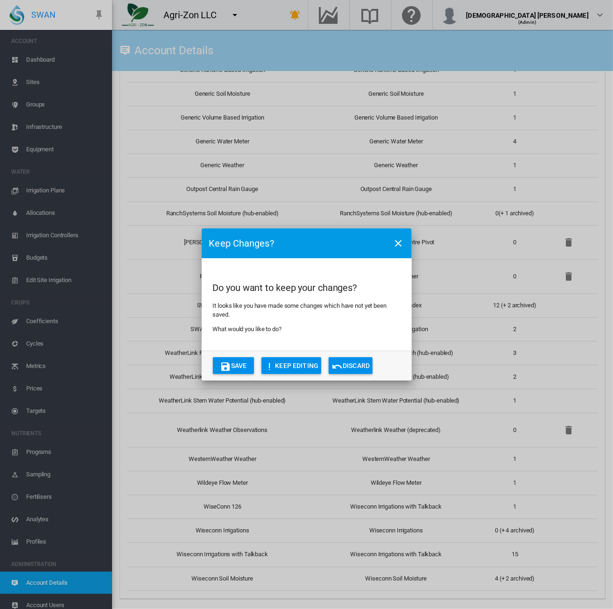
click at [360, 369] on button "Discard" at bounding box center [351, 365] width 44 height 17
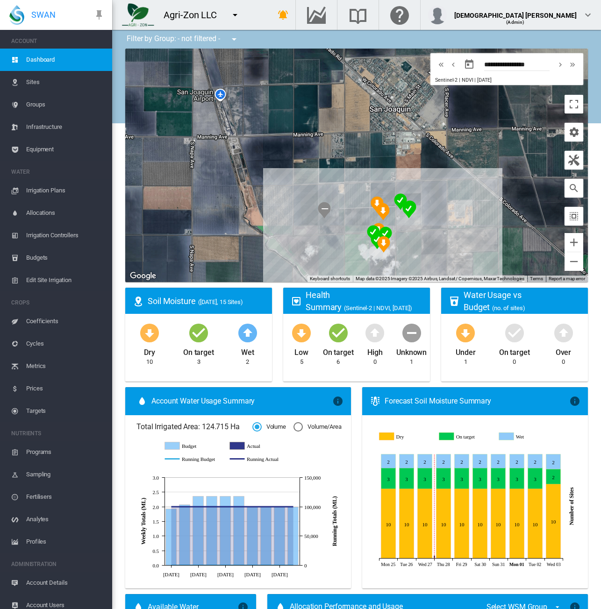
click at [233, 16] on md-icon "icon-menu-down" at bounding box center [234, 14] width 11 height 11
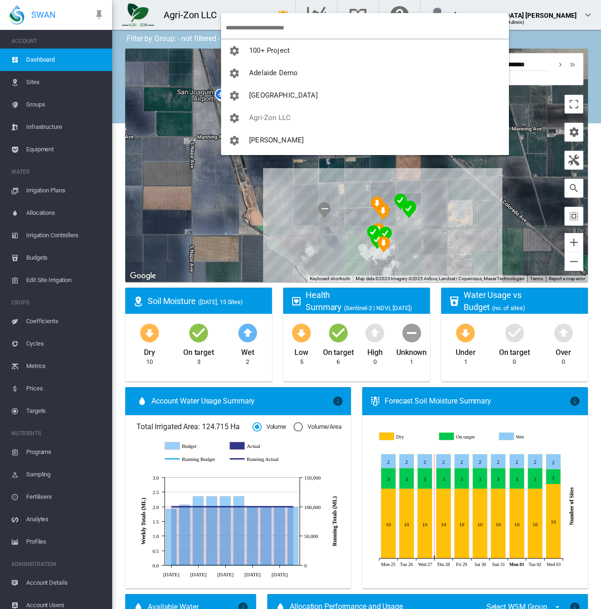
click at [236, 22] on input "search" at bounding box center [367, 28] width 283 height 22
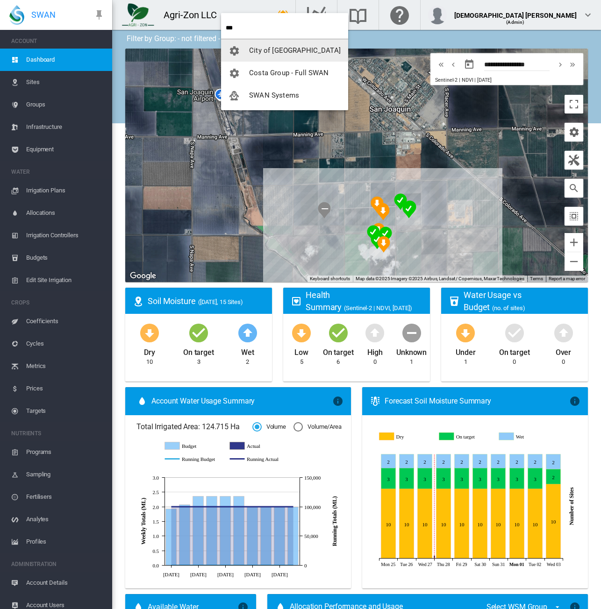
type input "***"
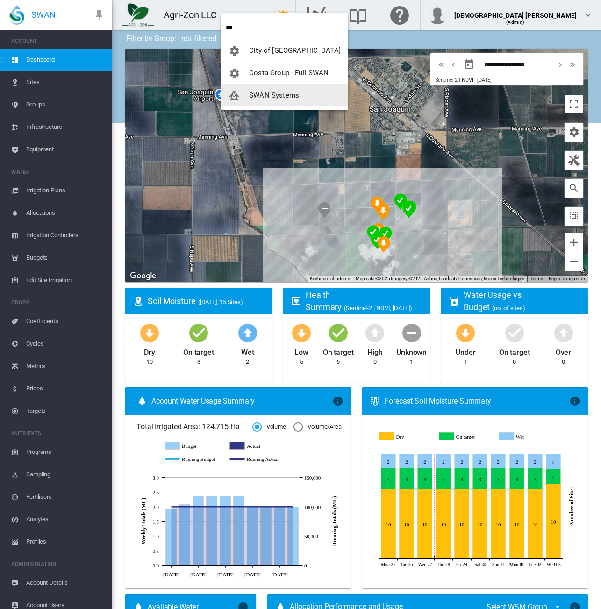
click at [247, 92] on span "button" at bounding box center [238, 95] width 21 height 8
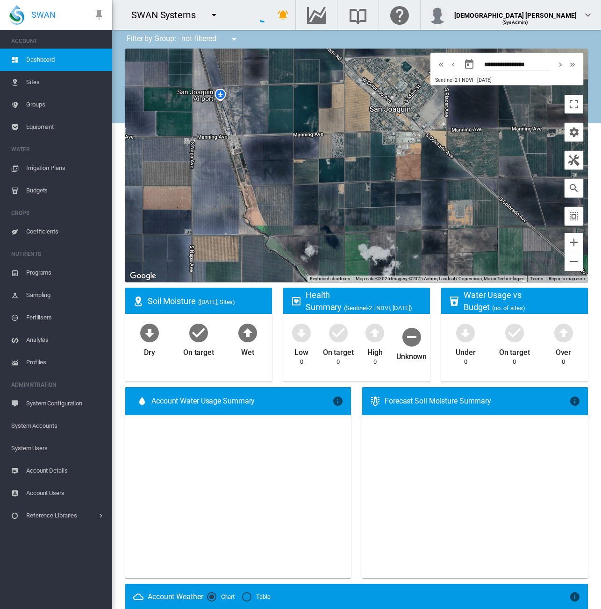
type input "**********"
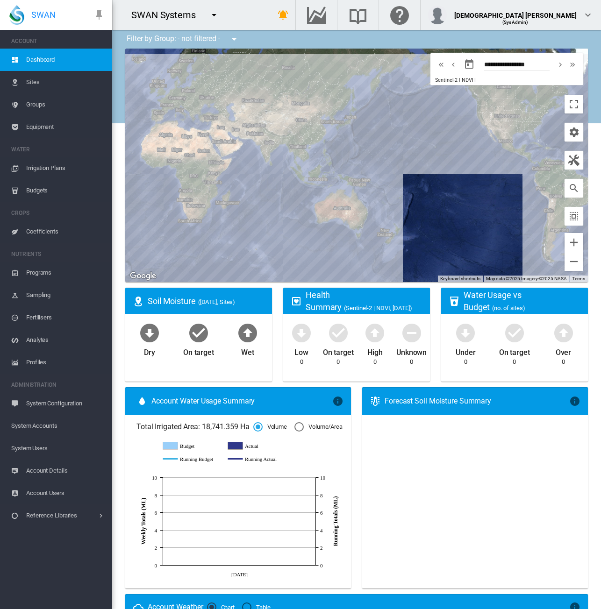
click at [256, 14] on div "SWAN Systems" at bounding box center [184, 15] width 144 height 30
click at [211, 14] on md-icon "icon-menu-down" at bounding box center [213, 14] width 11 height 11
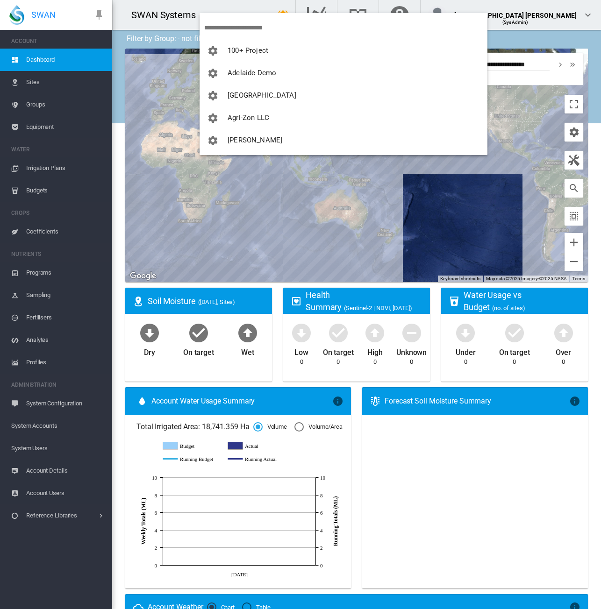
click at [224, 23] on input "search" at bounding box center [345, 28] width 283 height 22
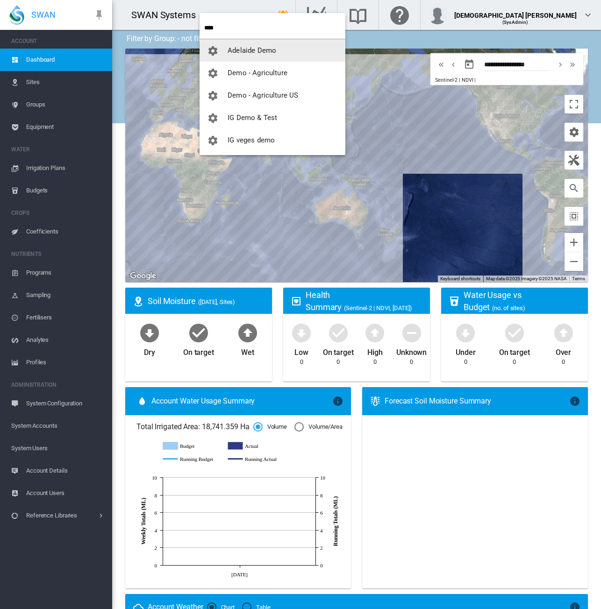
type input "****"
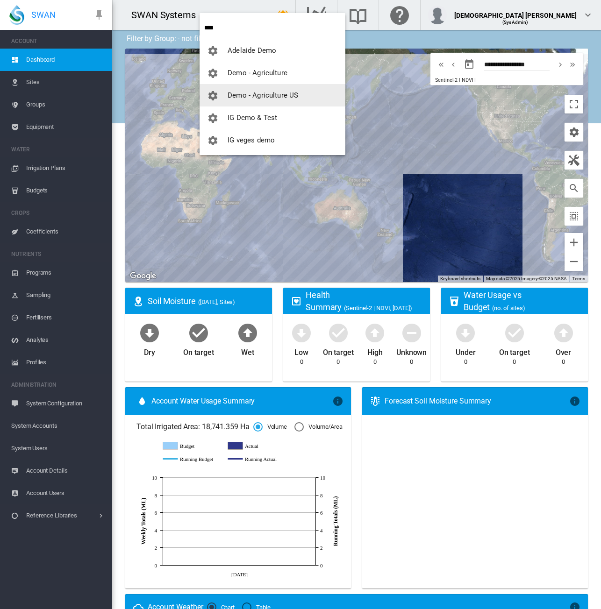
click at [246, 92] on span "Demo - Agriculture US" at bounding box center [263, 95] width 71 height 8
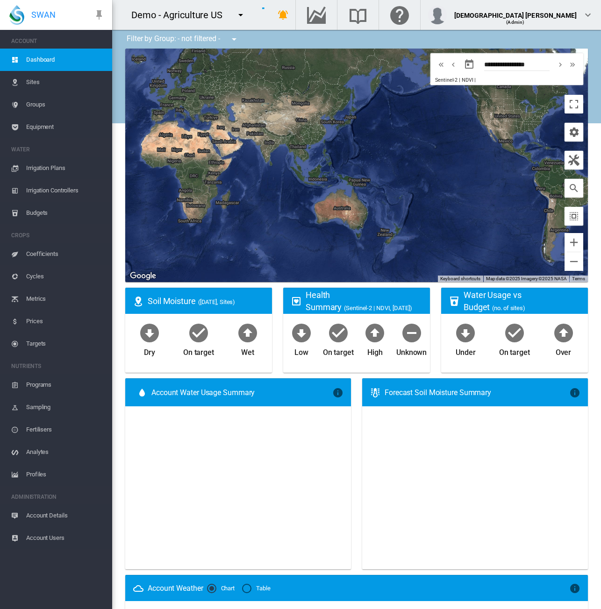
type input "**********"
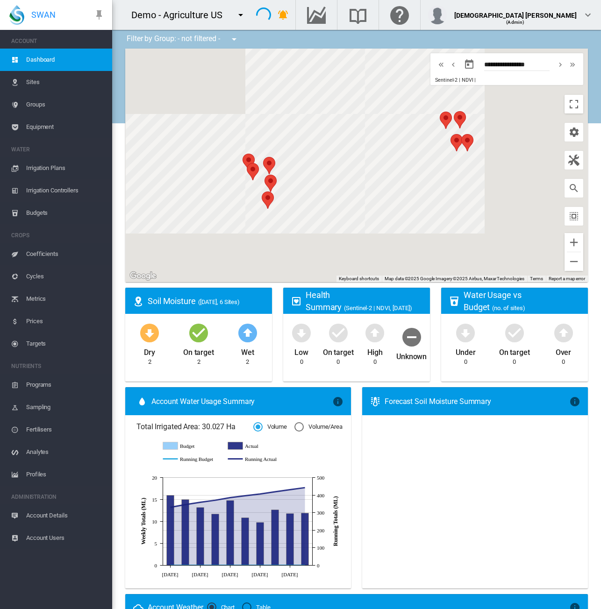
click at [47, 533] on span "Account Users" at bounding box center [65, 538] width 78 height 22
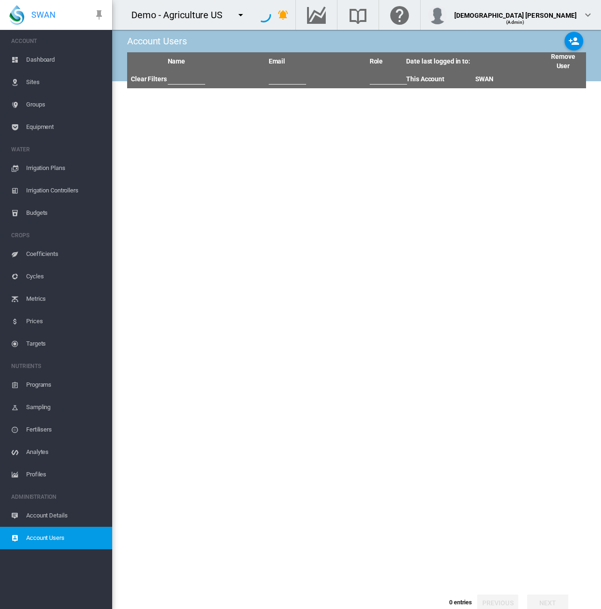
click at [47, 533] on span "Account Users" at bounding box center [65, 538] width 78 height 22
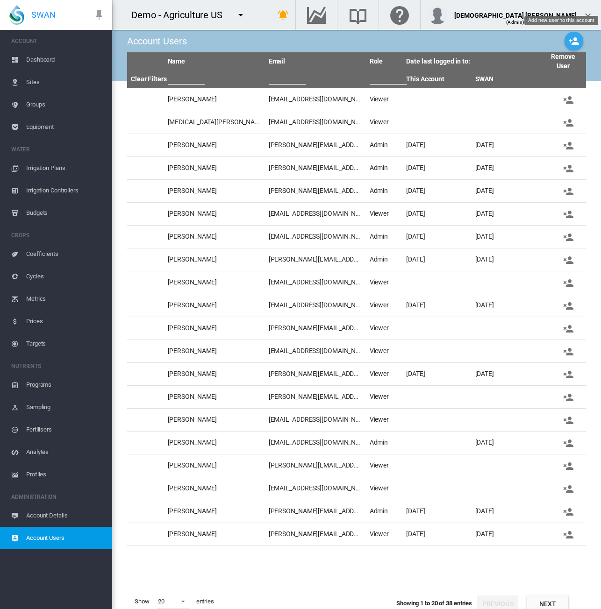
click at [568, 41] on md-icon "icon-account-plus" at bounding box center [573, 41] width 11 height 11
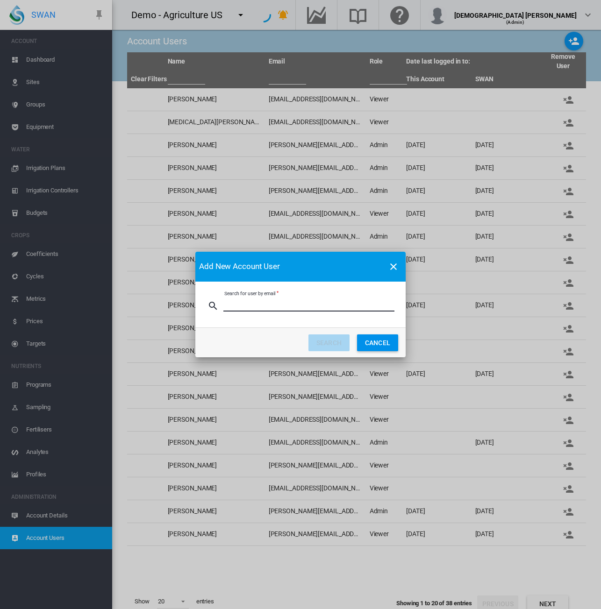
click at [307, 307] on input "Search for user by email" at bounding box center [308, 305] width 171 height 14
click at [234, 306] on input "**********" at bounding box center [308, 305] width 171 height 14
type input "**********"
click at [316, 344] on button "SEARCH" at bounding box center [328, 343] width 41 height 17
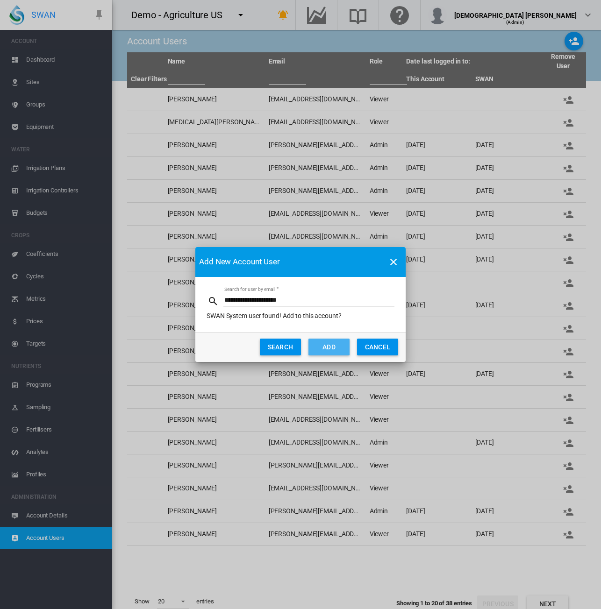
click at [335, 353] on button "ADD" at bounding box center [328, 347] width 41 height 17
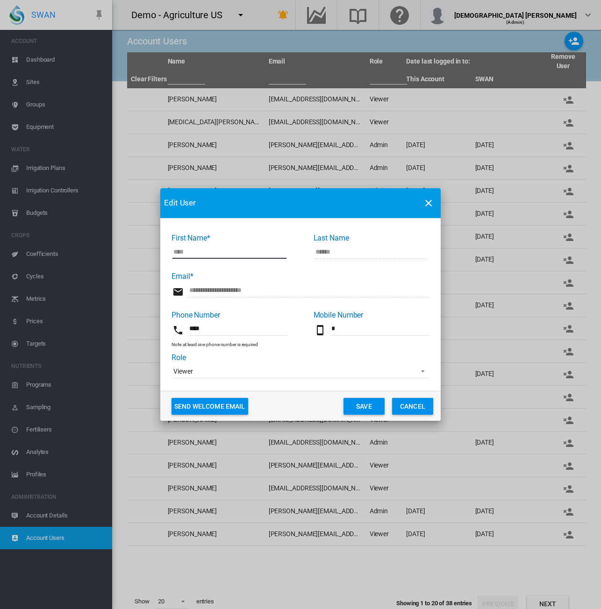
click at [238, 371] on span "Viewer" at bounding box center [292, 371] width 239 height 9
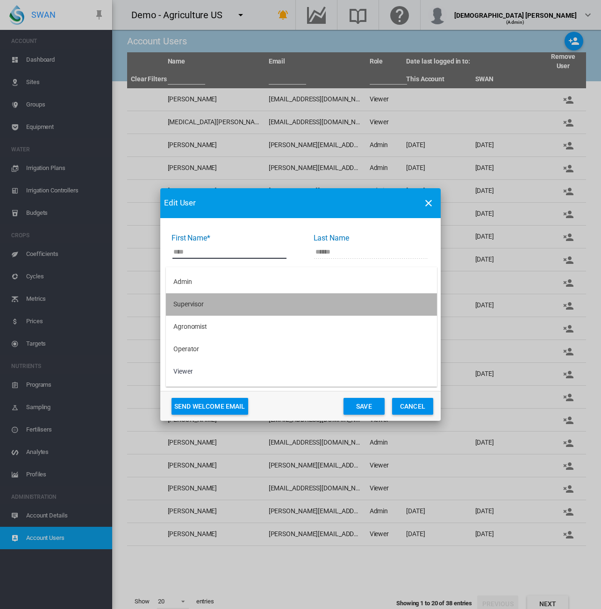
click at [214, 313] on md-option "Supervisor" at bounding box center [301, 304] width 271 height 22
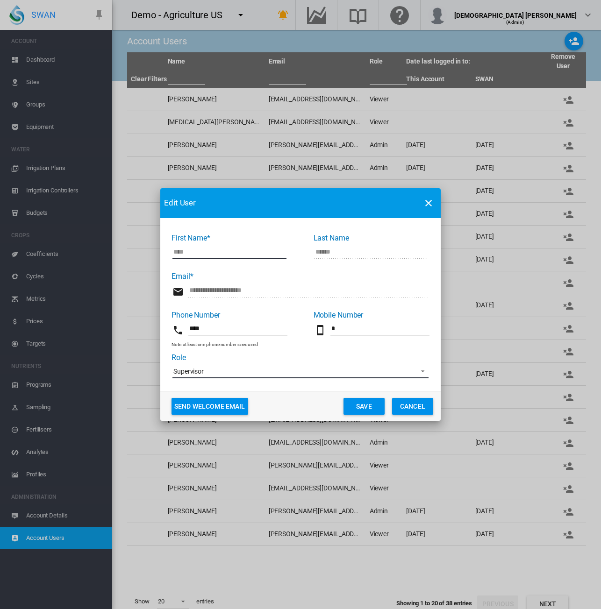
click at [219, 375] on span "Supervisor" at bounding box center [292, 371] width 239 height 9
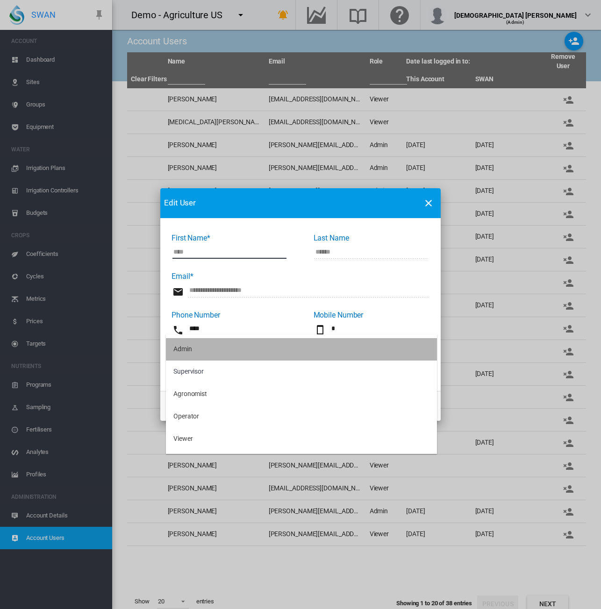
click at [203, 348] on md-option "Admin" at bounding box center [301, 349] width 271 height 22
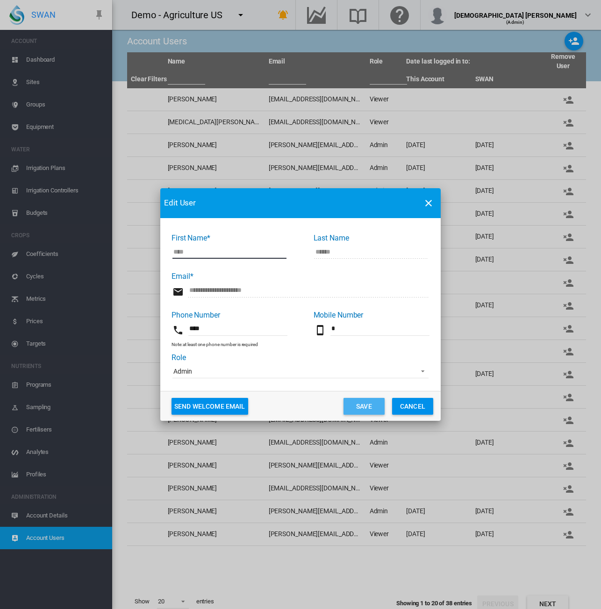
click at [354, 412] on button "Save" at bounding box center [363, 406] width 41 height 17
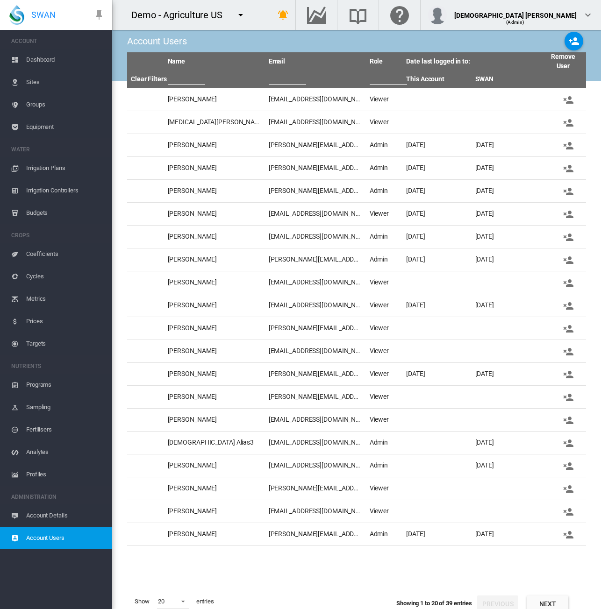
click at [236, 17] on md-icon "icon-menu-down" at bounding box center [240, 14] width 11 height 11
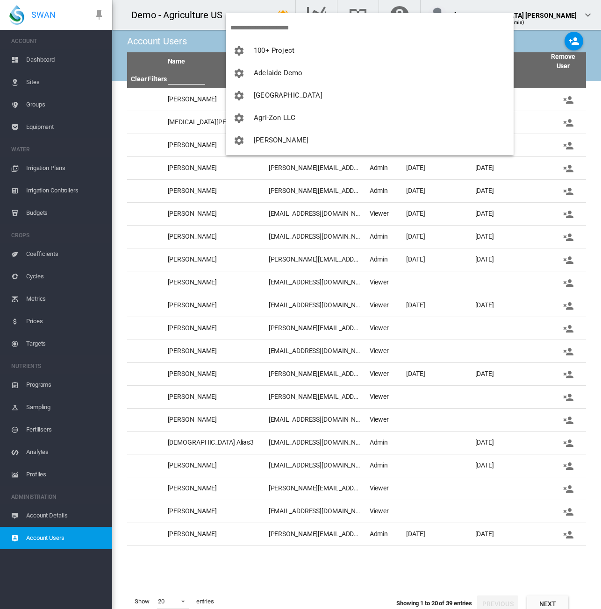
click at [254, 26] on input "search" at bounding box center [371, 28] width 283 height 22
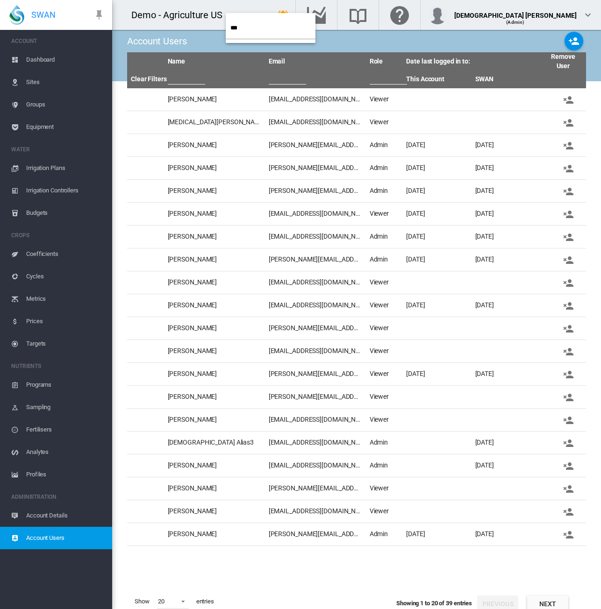
click at [254, 26] on input "***" at bounding box center [272, 28] width 85 height 22
click at [238, 31] on input "***" at bounding box center [272, 28] width 85 height 22
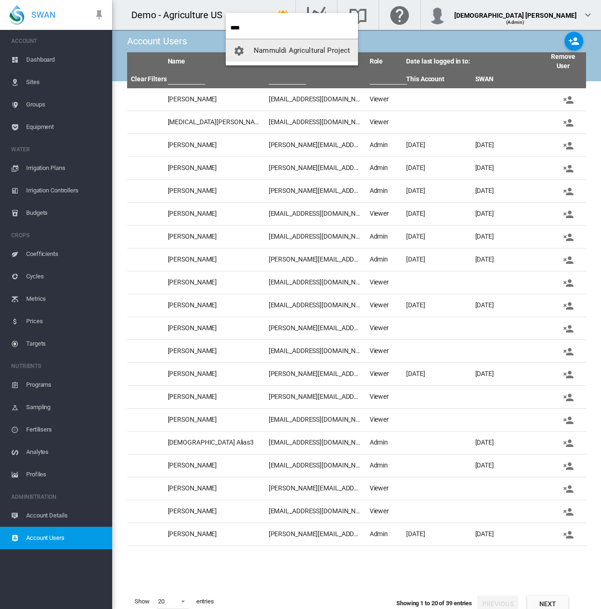
type input "****"
click at [314, 57] on button "Nammuldi Agricultural Project" at bounding box center [292, 50] width 132 height 22
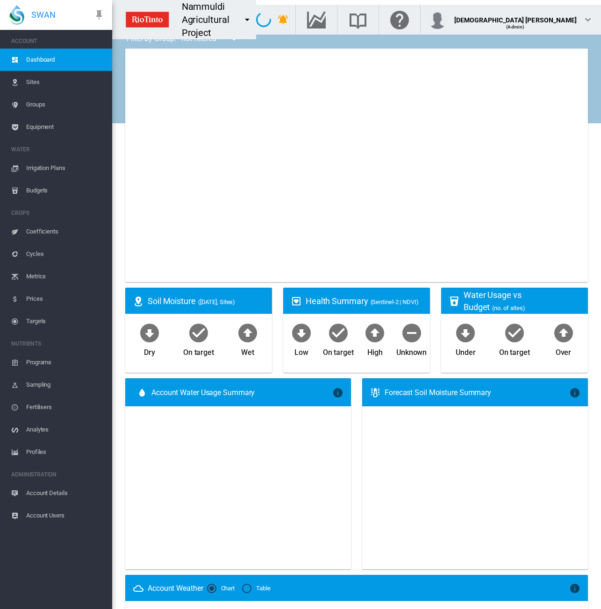
type input "**********"
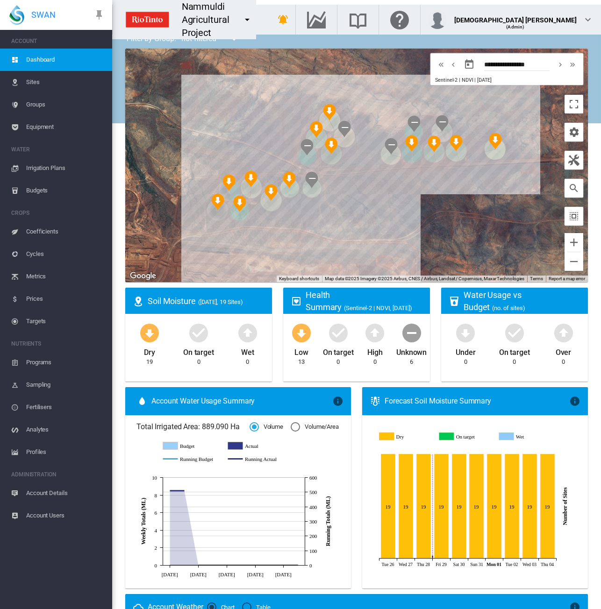
click at [39, 83] on span "Sites" at bounding box center [65, 82] width 78 height 22
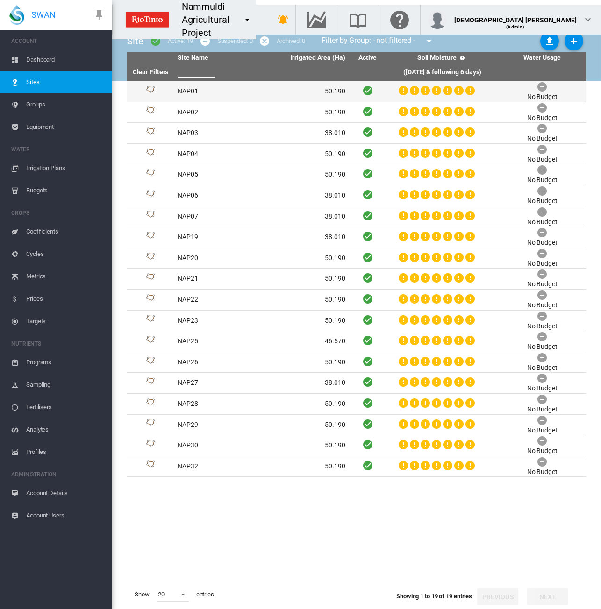
click at [247, 98] on td "NAP01" at bounding box center [217, 91] width 87 height 21
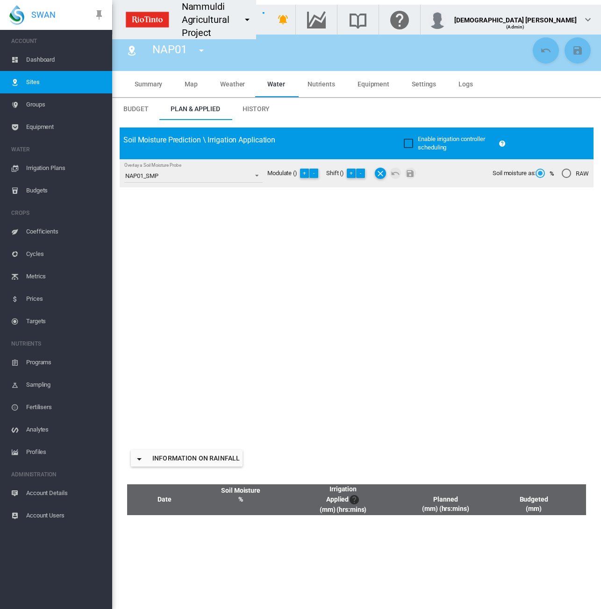
type input "*****"
type input "******"
type input "*********"
type input "***"
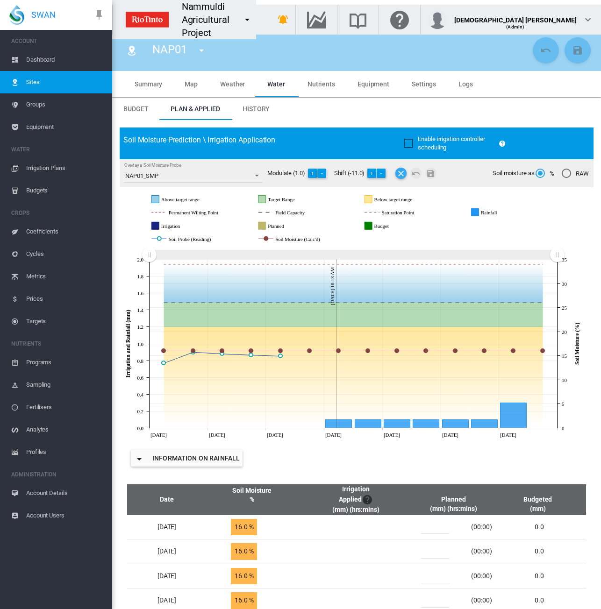
click at [402, 173] on md-icon "icon-close" at bounding box center [400, 173] width 11 height 11
click at [257, 111] on span "History" at bounding box center [255, 108] width 27 height 7
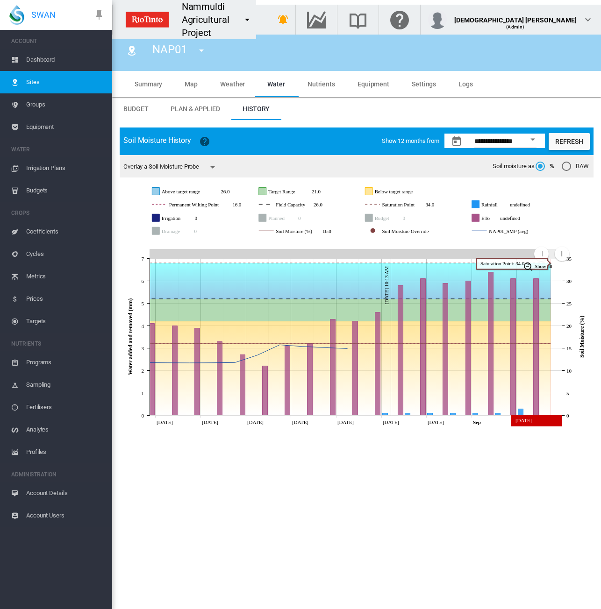
drag, startPoint x: 155, startPoint y: 254, endPoint x: 540, endPoint y: 262, distance: 385.1
click at [540, 262] on icon "JavaScript chart by amCharts 3.21.15 Aug 19 Aug 21 Aug 23 Aug 25 Aug 27 Aug 29 …" at bounding box center [357, 335] width 474 height 190
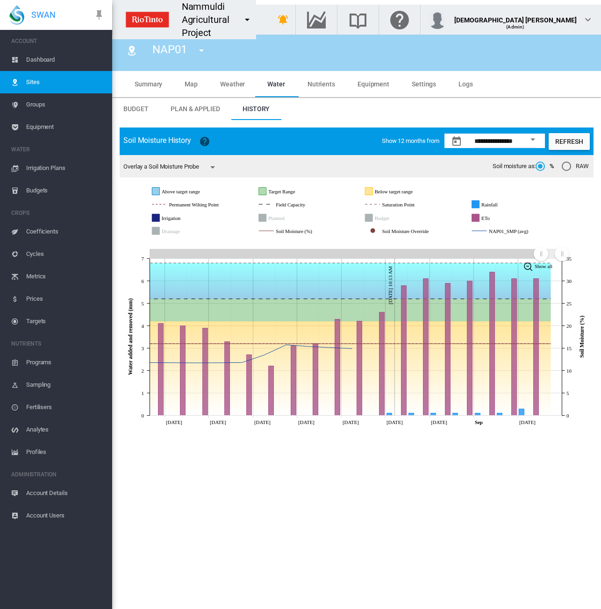
click at [216, 166] on md-icon "icon-menu-down" at bounding box center [212, 167] width 11 height 11
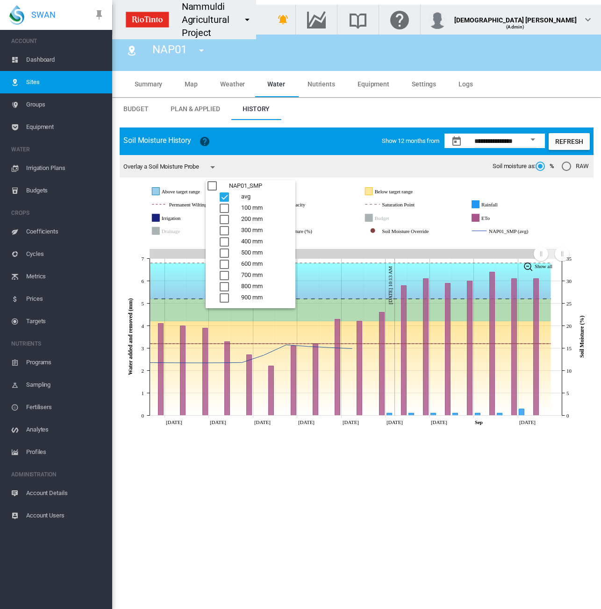
click at [247, 164] on md-backdrop at bounding box center [300, 304] width 601 height 609
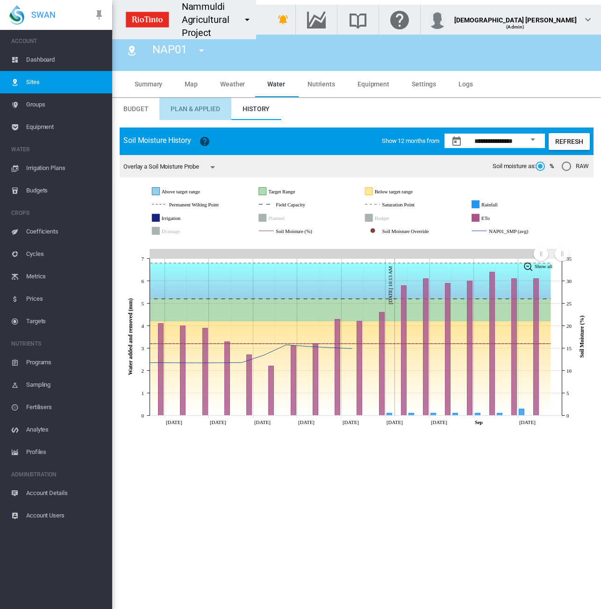
click at [199, 108] on span "Plan & Applied" at bounding box center [196, 108] width 50 height 7
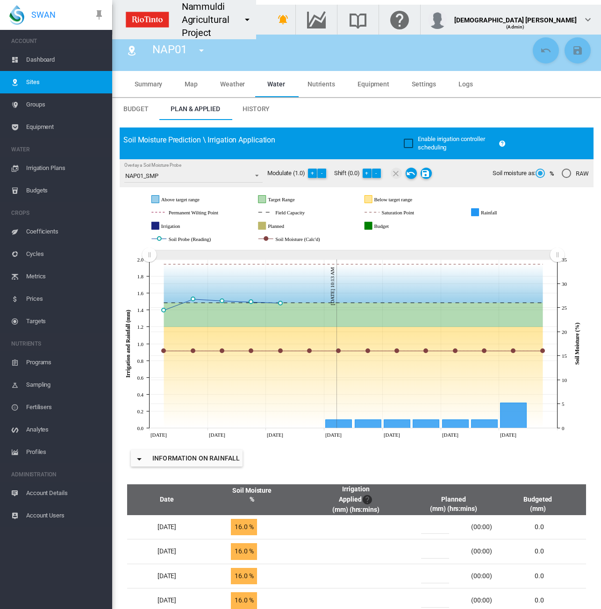
click at [417, 177] on div at bounding box center [411, 173] width 45 height 15
click at [414, 176] on md-icon "icon-undo" at bounding box center [411, 173] width 11 height 11
click at [248, 103] on md-tab-item "History" at bounding box center [256, 109] width 50 height 22
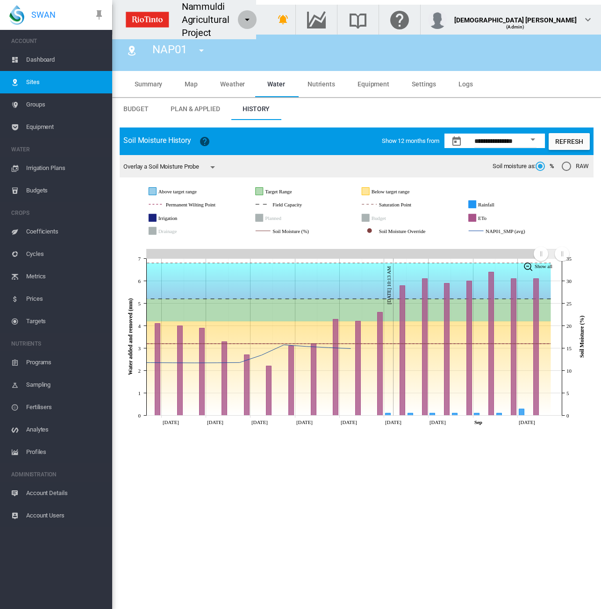
click at [253, 16] on md-icon "icon-menu-down" at bounding box center [247, 19] width 11 height 11
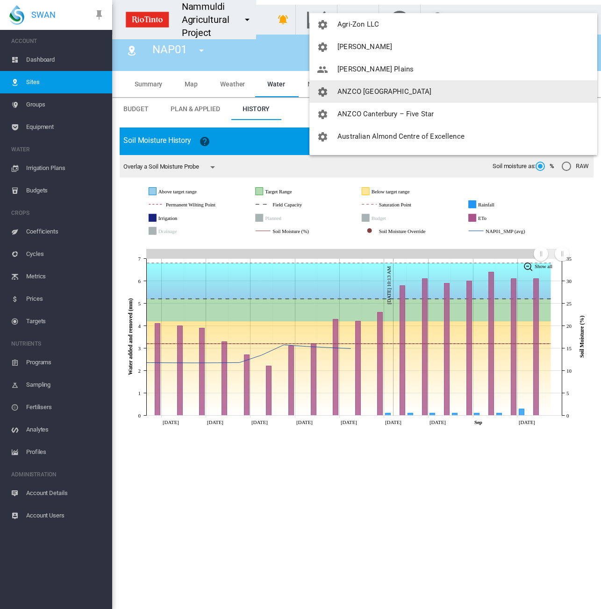
scroll to position [140, 0]
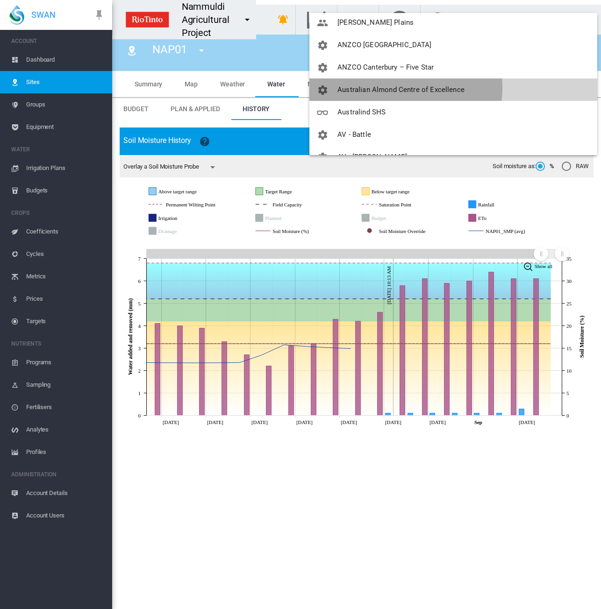
click at [401, 88] on span "Australian Almond Centre of Excellence" at bounding box center [400, 90] width 127 height 8
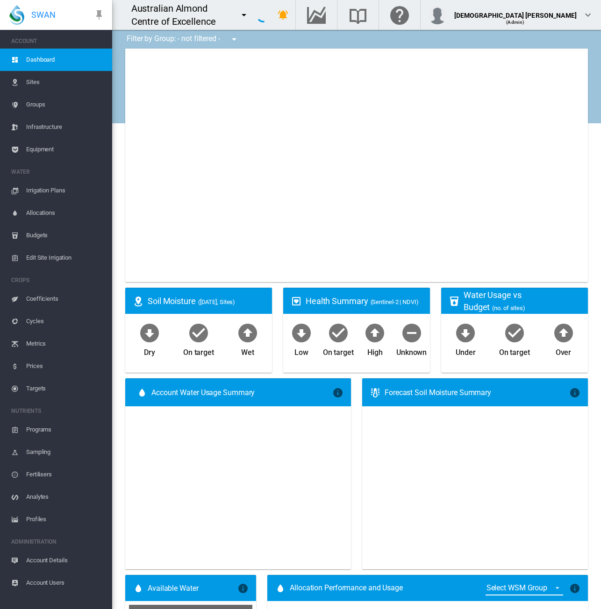
type input "**********"
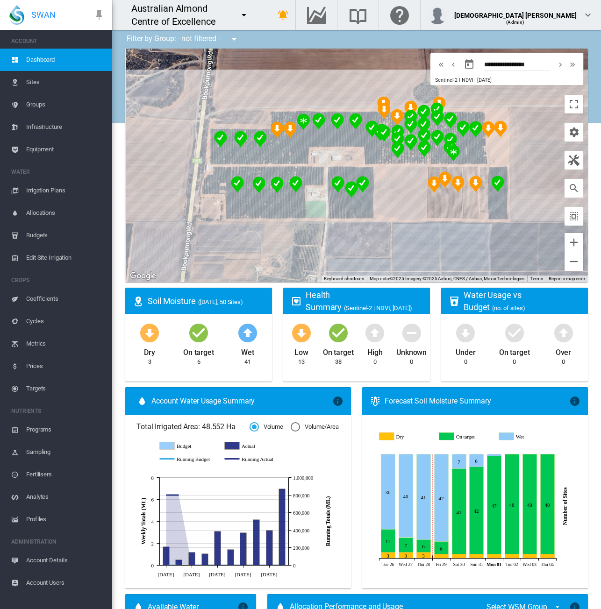
click at [42, 81] on span "Sites" at bounding box center [65, 82] width 78 height 22
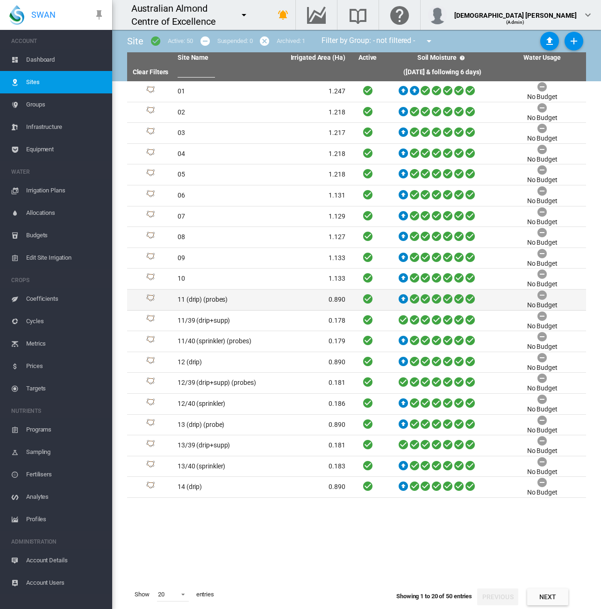
click at [259, 302] on td "11 (drip) (probes)" at bounding box center [217, 300] width 87 height 21
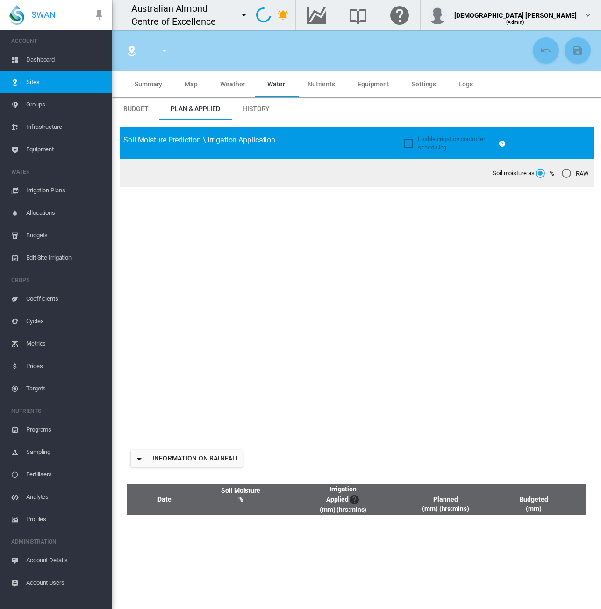
type input "**********"
type input "*********"
type input "**"
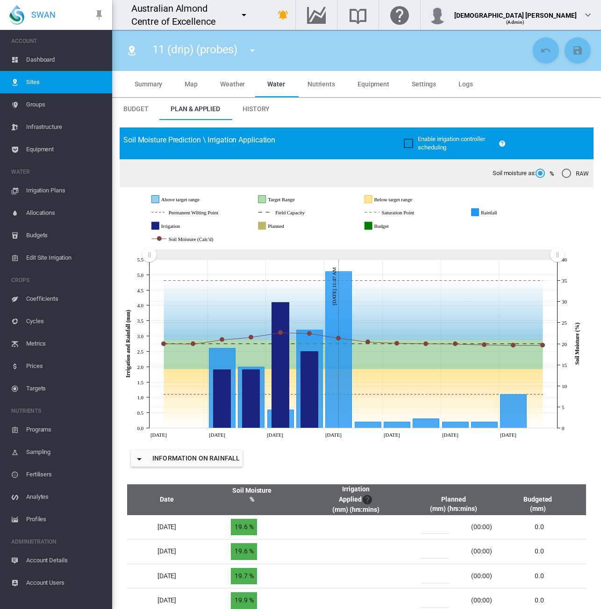
click at [50, 82] on span "Sites" at bounding box center [65, 82] width 78 height 22
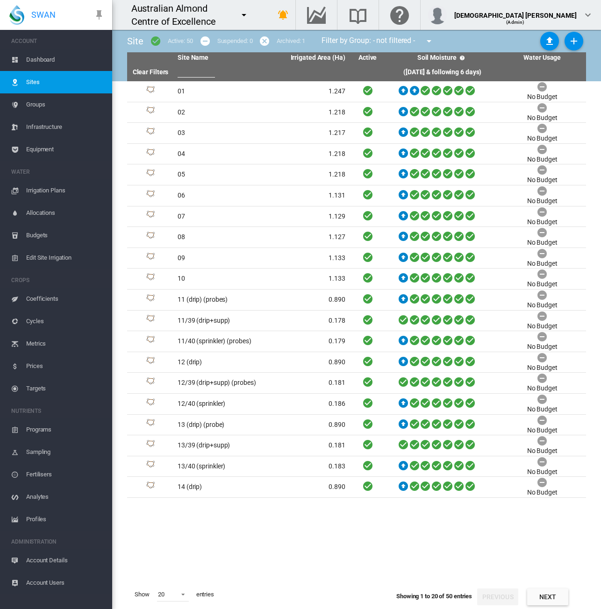
click at [36, 149] on span "Equipment" at bounding box center [65, 149] width 78 height 22
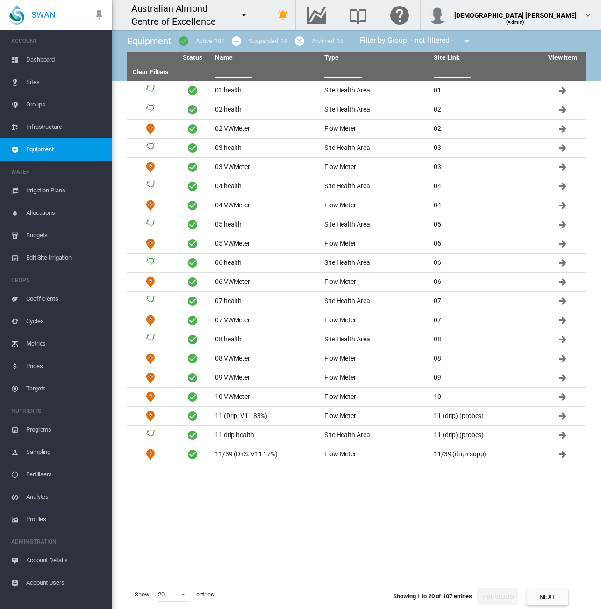
click at [336, 75] on input "text" at bounding box center [342, 71] width 37 height 14
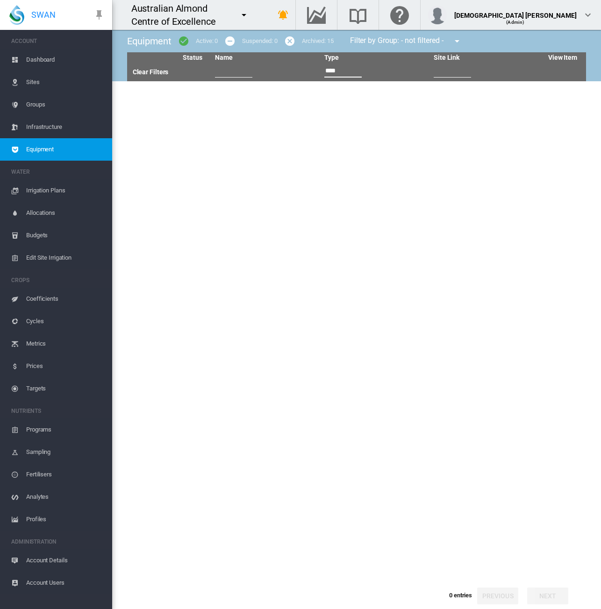
type input "****"
click at [249, 17] on md-icon "icon-menu-down" at bounding box center [243, 14] width 11 height 11
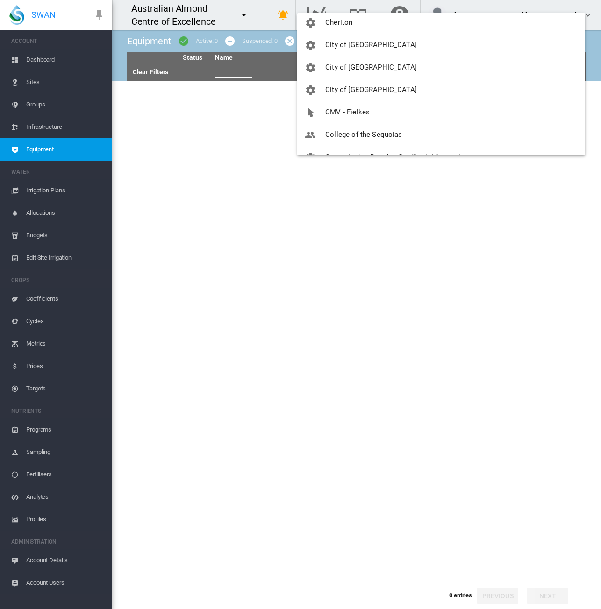
scroll to position [514, 0]
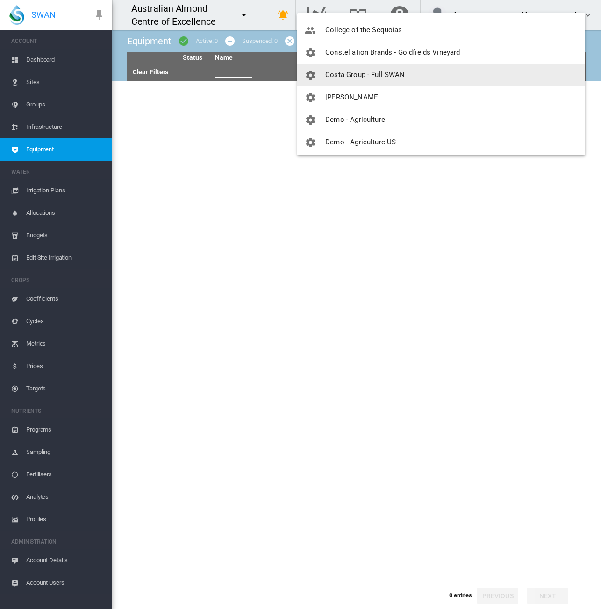
click at [403, 77] on span "Costa Group - Full SWAN" at bounding box center [364, 75] width 79 height 8
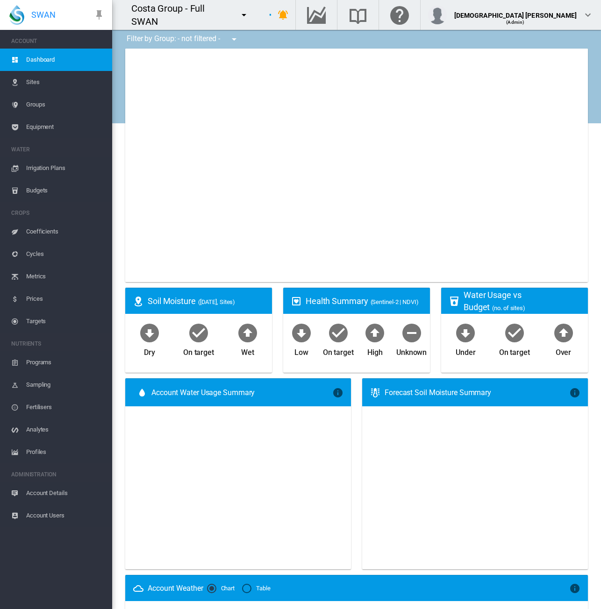
type input "**********"
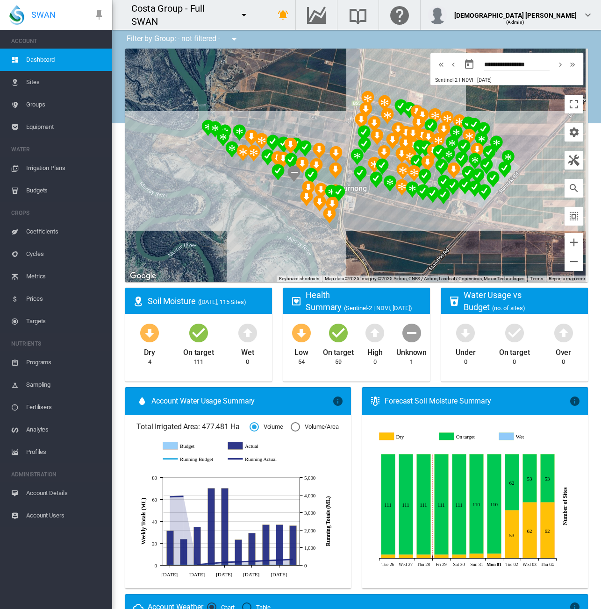
click at [42, 86] on span "Sites" at bounding box center [65, 82] width 78 height 22
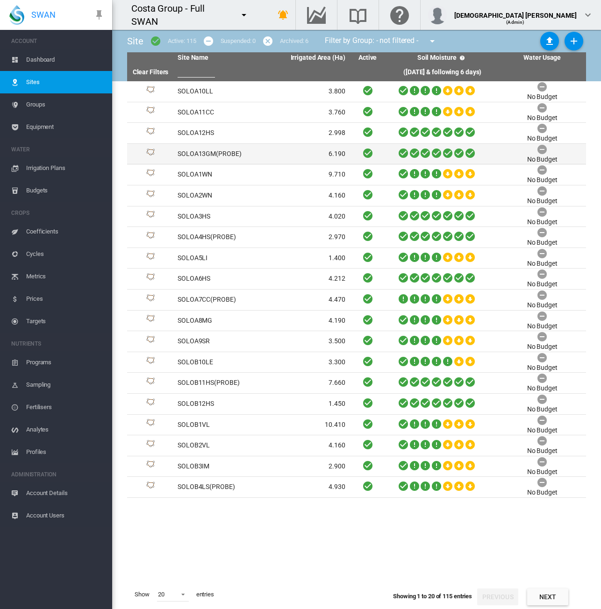
click at [303, 157] on td "6.190" at bounding box center [304, 154] width 87 height 21
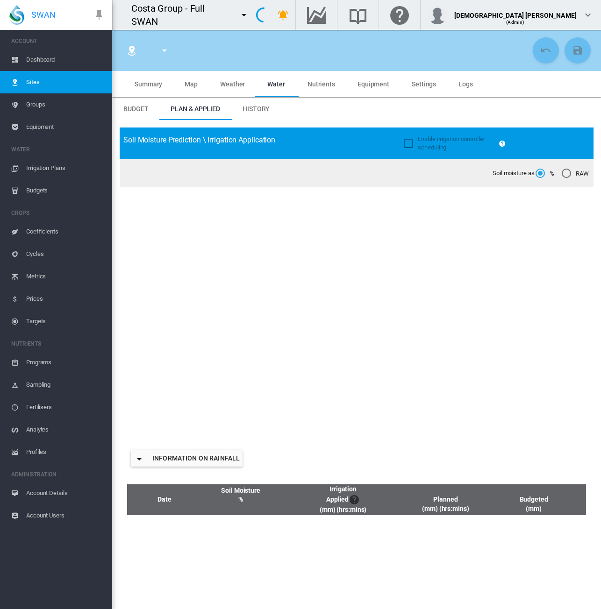
type input "**********"
type input "*********"
type input "**"
type input "****"
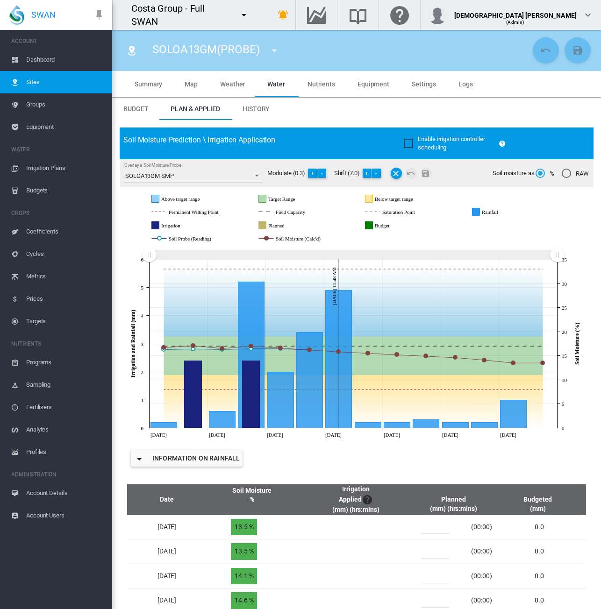
click at [257, 112] on span "History" at bounding box center [255, 108] width 27 height 7
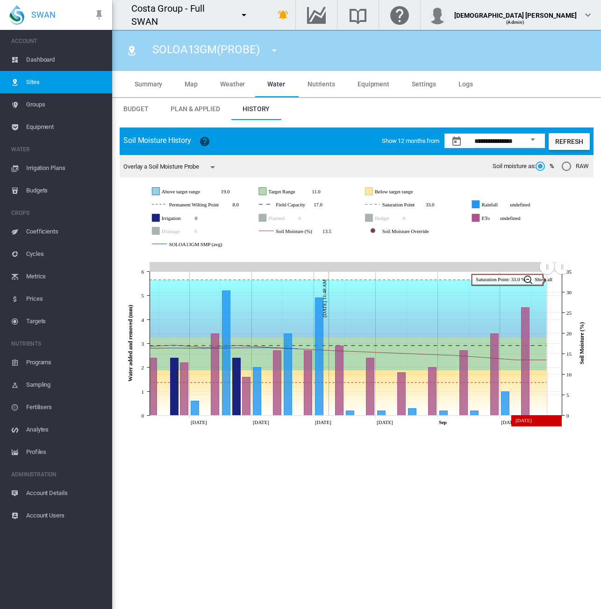
drag, startPoint x: 157, startPoint y: 269, endPoint x: 547, endPoint y: 275, distance: 389.7
click at [547, 275] on icon "JavaScript chart by amCharts 3.21.15 Aug 25 Aug 27 Aug 29 Aug 31 Sep Sep 04 Aug…" at bounding box center [357, 341] width 474 height 177
click at [392, 233] on rect "Soil Moisture Override" at bounding box center [422, 231] width 85 height 8
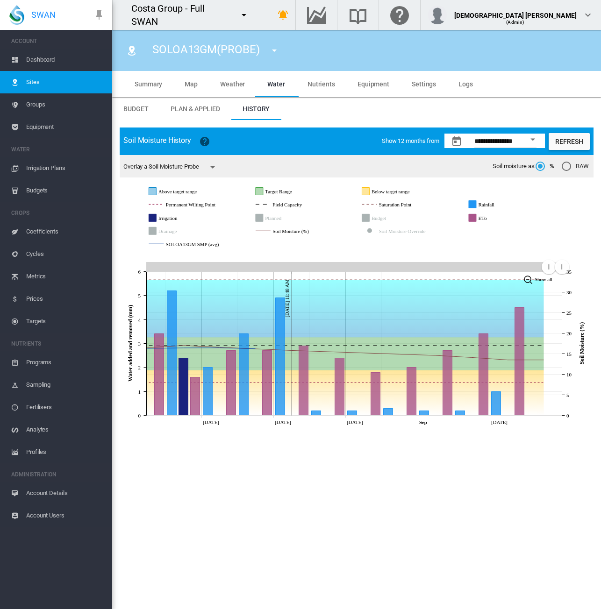
click at [549, 268] on rect "Zoom chart using cursor arrows" at bounding box center [549, 267] width 12 height 9
click at [280, 231] on rect "Soil Moisture (%)" at bounding box center [307, 231] width 72 height 8
click at [216, 169] on md-icon "icon-menu-down" at bounding box center [212, 167] width 11 height 11
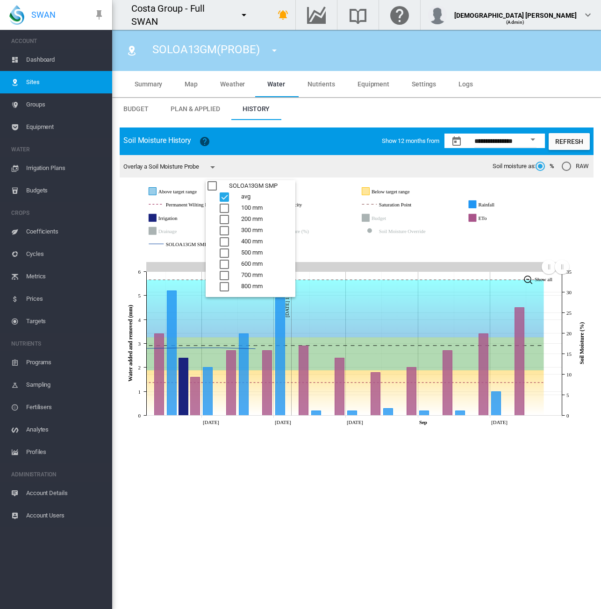
click at [211, 182] on div "SOLOA13GM SMP" at bounding box center [211, 185] width 9 height 9
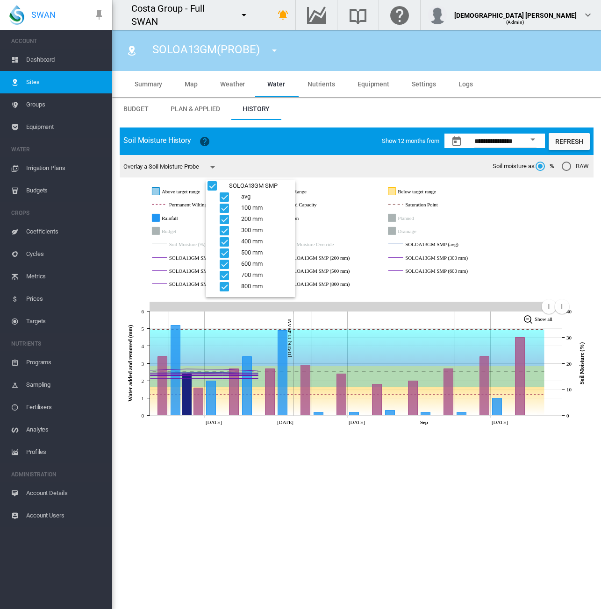
click at [211, 184] on div "SOLOA13GM SMP" at bounding box center [211, 185] width 9 height 9
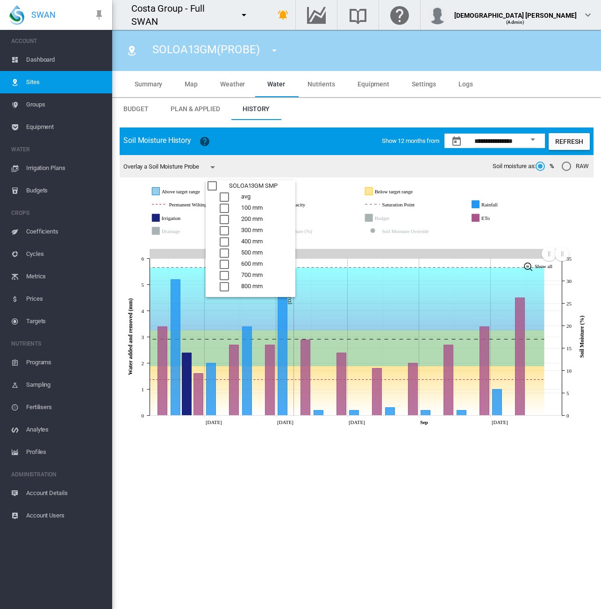
click at [224, 196] on div "COMMON.AVG" at bounding box center [224, 196] width 9 height 9
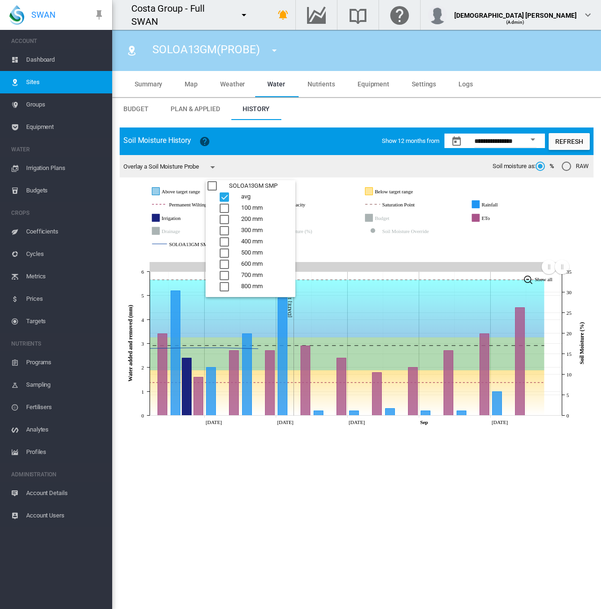
click at [212, 186] on div "SOLOA13GM SMP" at bounding box center [211, 185] width 9 height 9
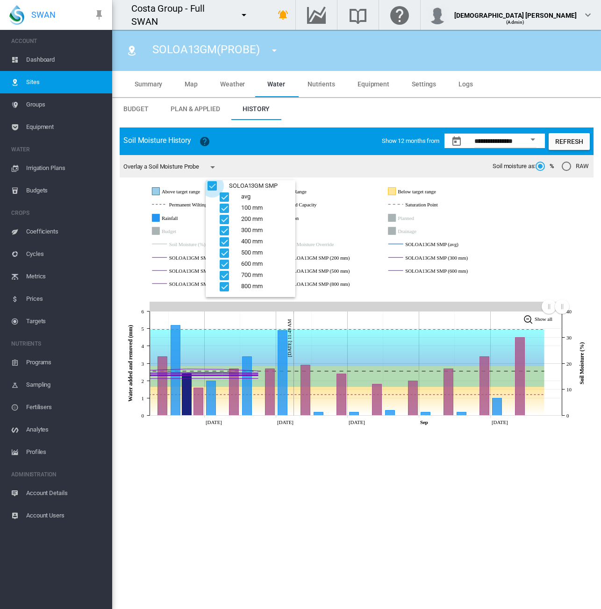
click at [208, 184] on div "SOLOA13GM SMP" at bounding box center [211, 185] width 9 height 9
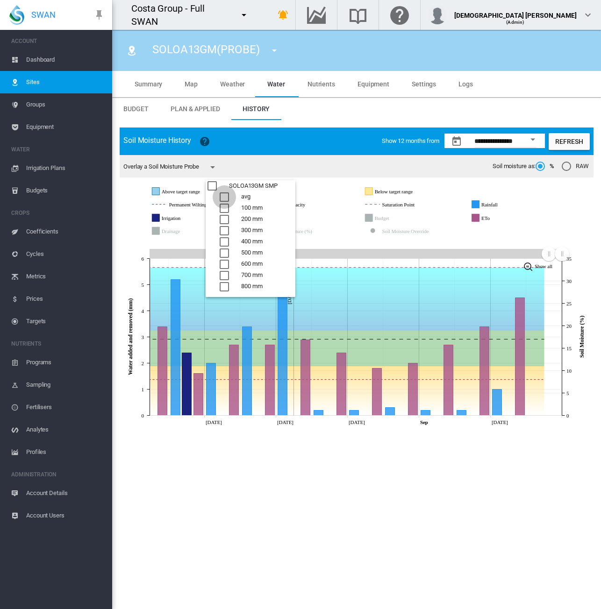
click at [224, 196] on div "COMMON.AVG" at bounding box center [224, 196] width 9 height 9
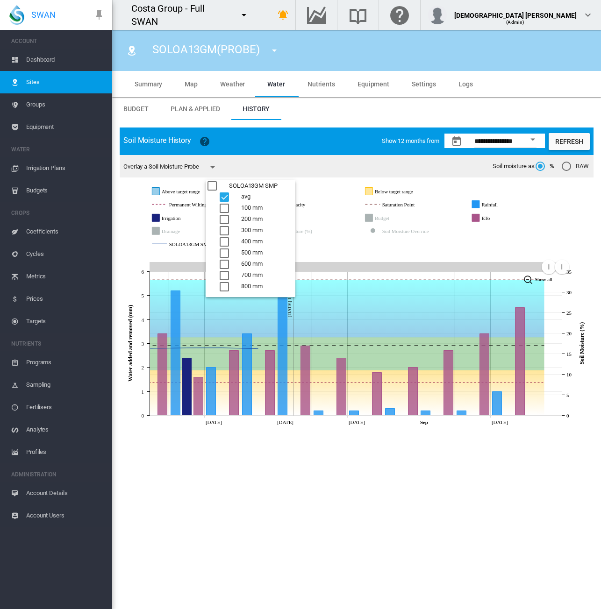
click at [540, 229] on md-backdrop at bounding box center [300, 304] width 601 height 609
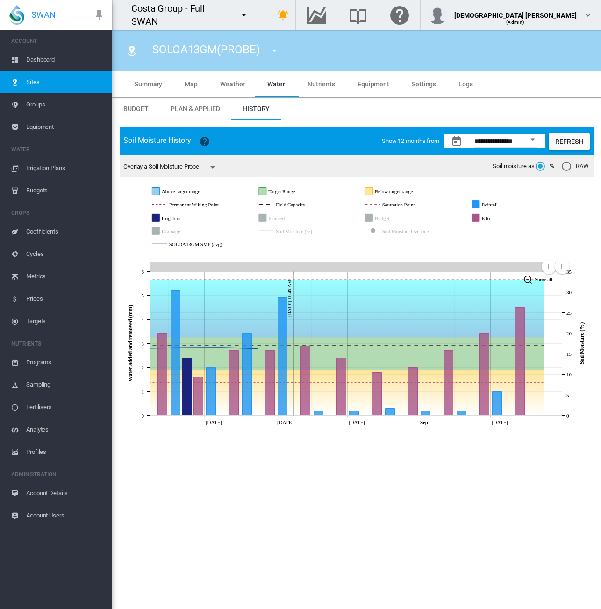
click at [192, 112] on span "Plan & Applied" at bounding box center [196, 108] width 50 height 7
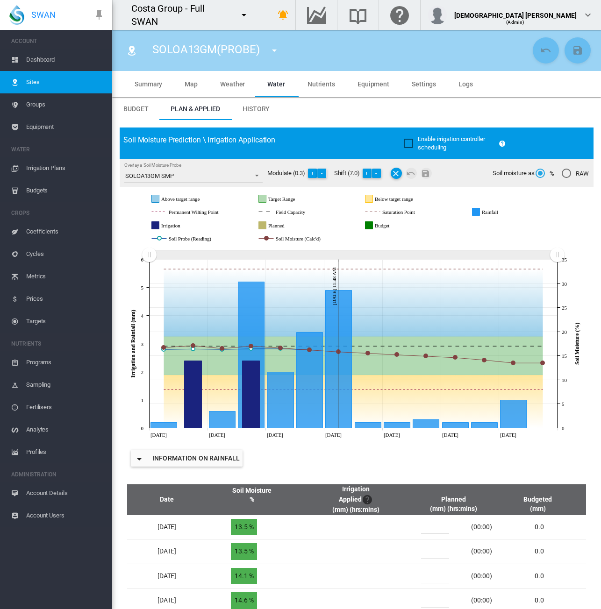
click at [290, 239] on rect "Soil Moisture (Calc'd)" at bounding box center [314, 239] width 82 height 8
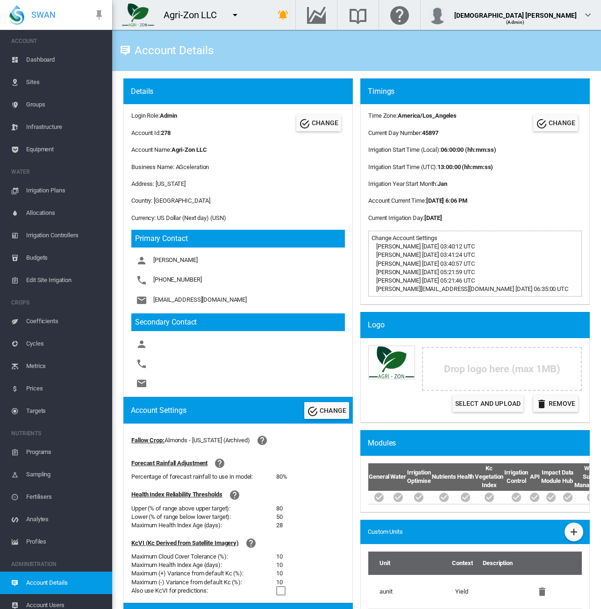
scroll to position [1242, 0]
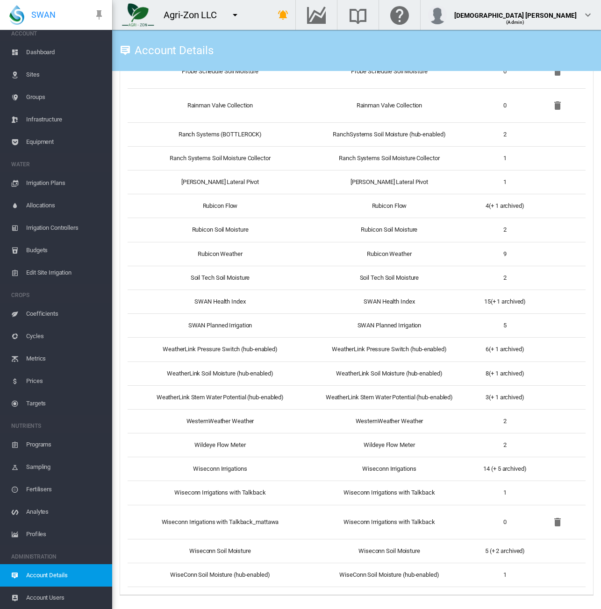
click at [34, 143] on span "Equipment" at bounding box center [65, 142] width 78 height 22
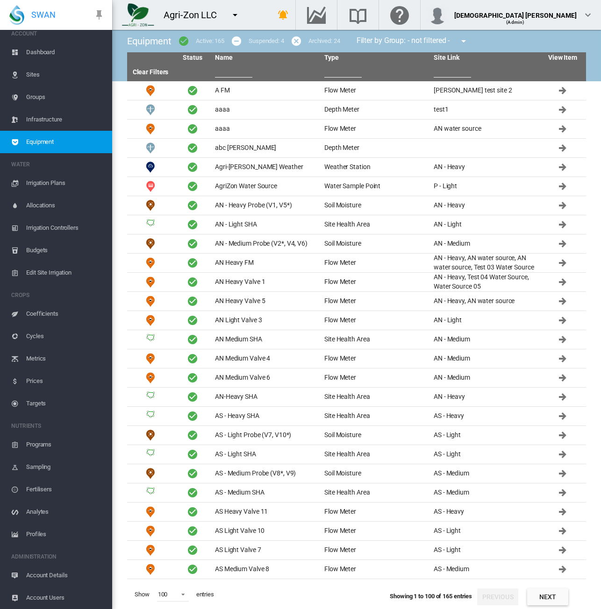
click at [338, 72] on input "text" at bounding box center [342, 71] width 37 height 14
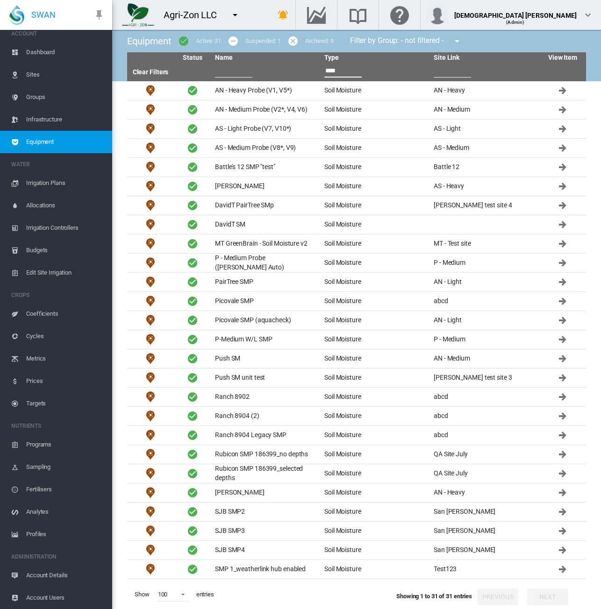
type input "****"
click at [235, 15] on md-icon "icon-menu-down" at bounding box center [234, 14] width 11 height 11
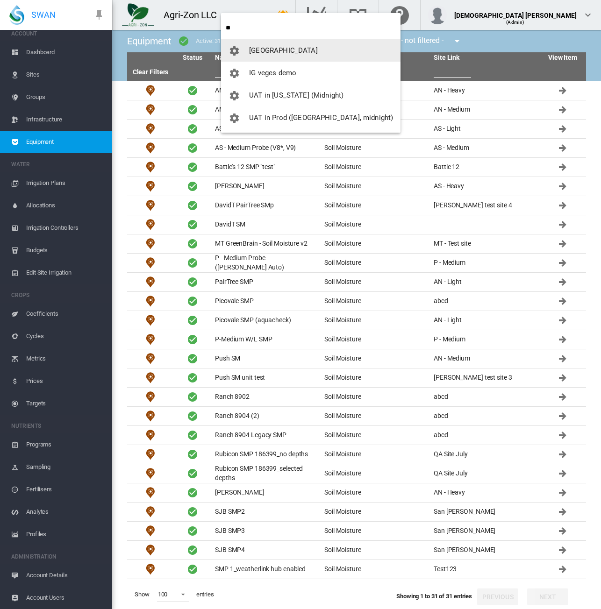
type input "**"
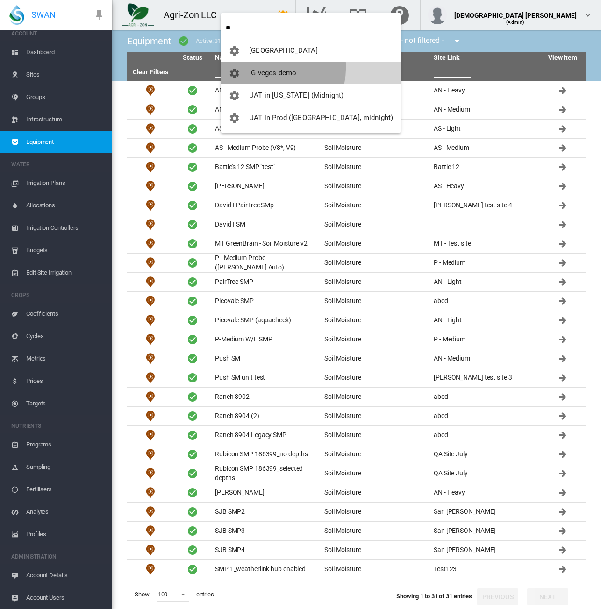
click at [264, 67] on button "IG veges demo" at bounding box center [310, 73] width 179 height 22
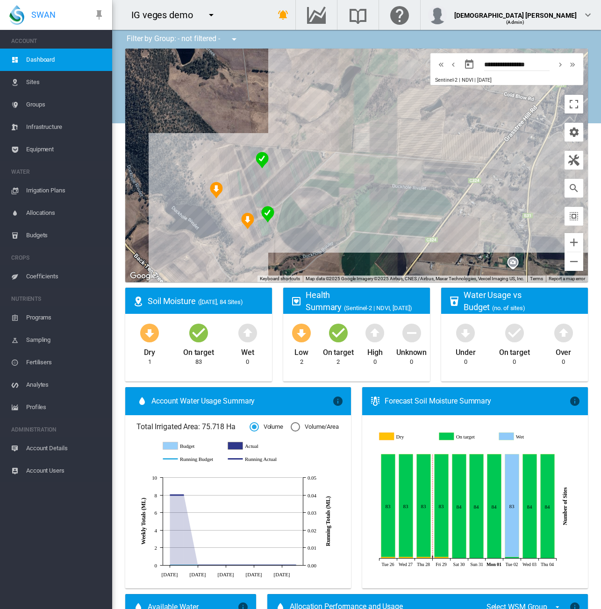
click at [42, 151] on span "Equipment" at bounding box center [65, 149] width 78 height 22
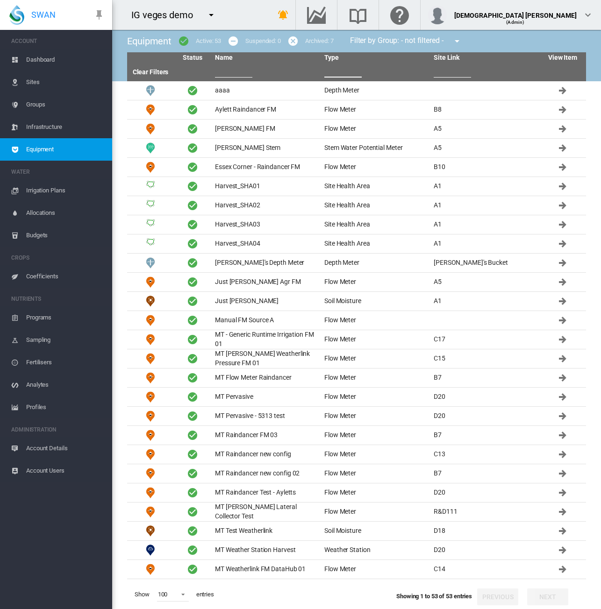
click at [341, 75] on input "text" at bounding box center [342, 71] width 37 height 14
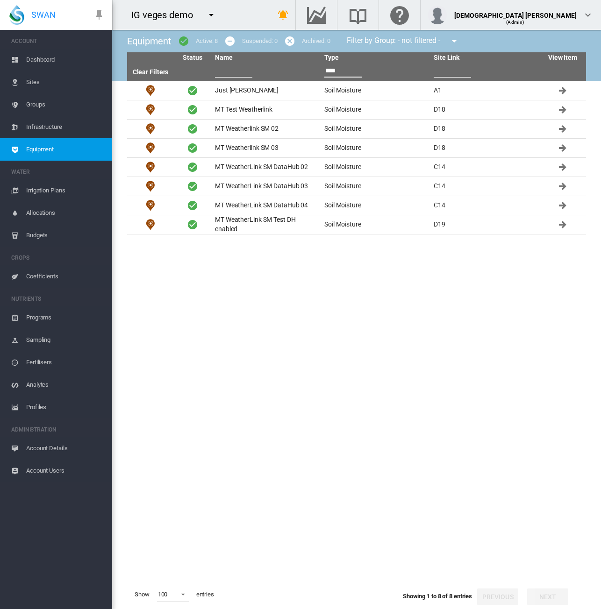
type input "****"
click at [219, 20] on button "button" at bounding box center [211, 15] width 19 height 19
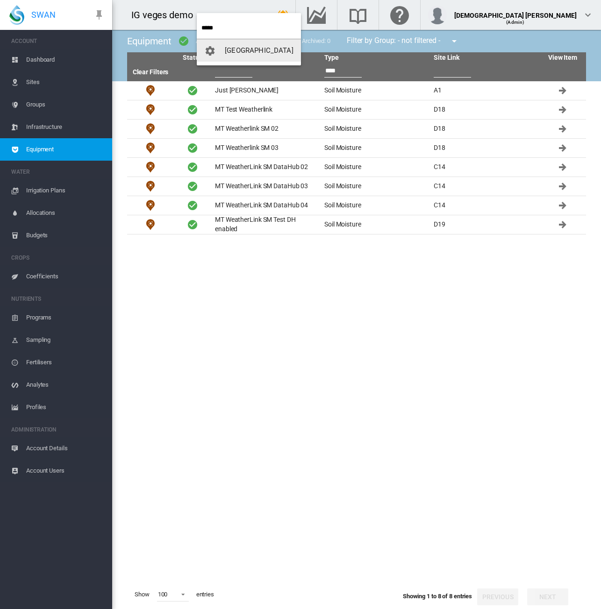
type input "*****"
click at [258, 57] on button "[GEOGRAPHIC_DATA]" at bounding box center [249, 50] width 104 height 22
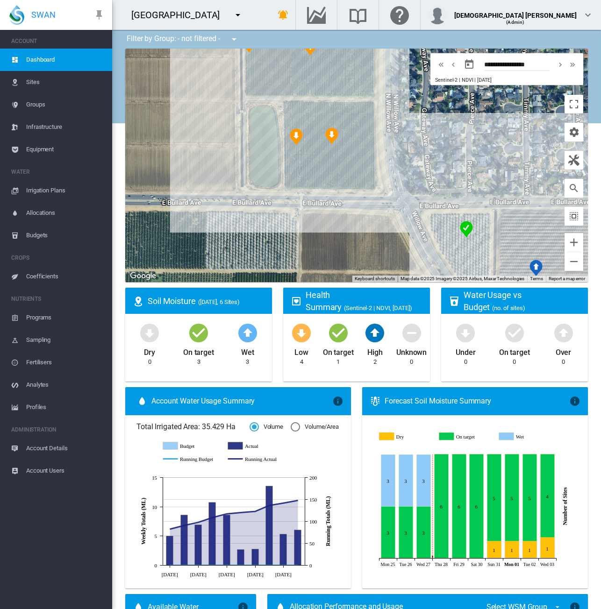
click at [57, 150] on span "Equipment" at bounding box center [65, 149] width 78 height 22
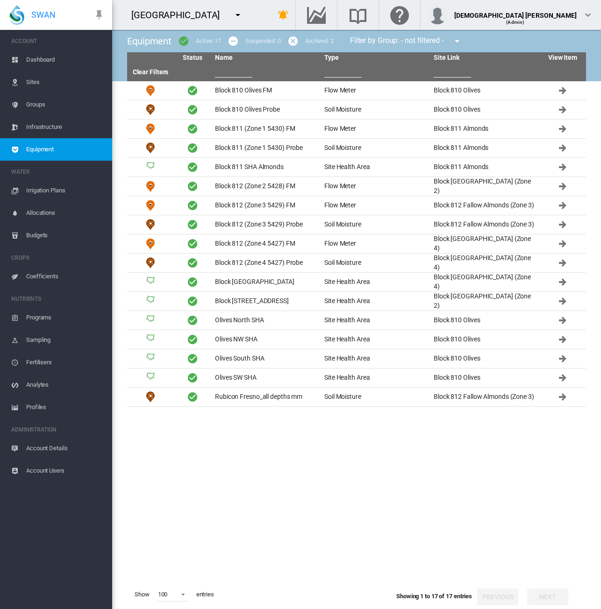
click at [47, 79] on span "Sites" at bounding box center [65, 82] width 78 height 22
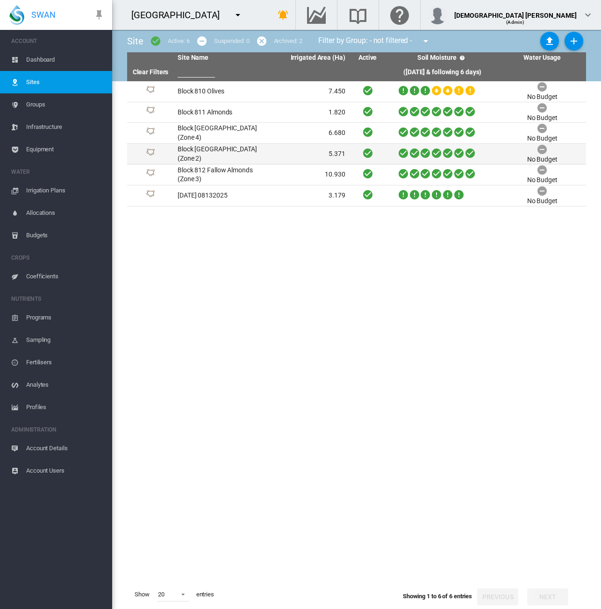
click at [273, 156] on td "5.371" at bounding box center [304, 154] width 87 height 21
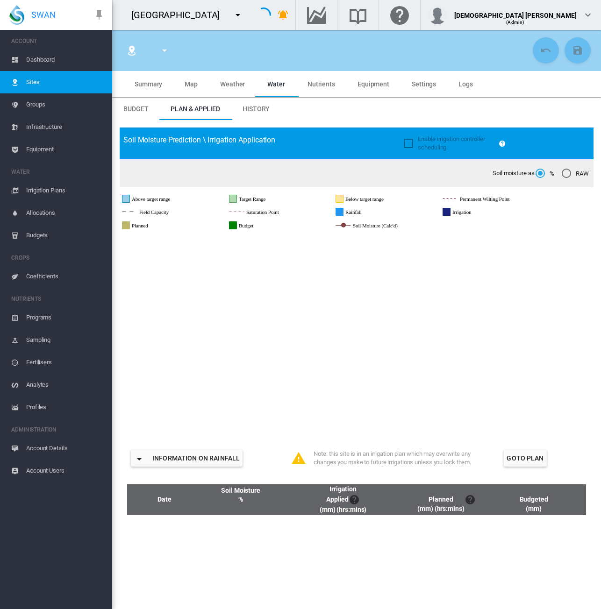
type input "**********"
type input "*****"
type input "********"
type input "**********"
type input "***"
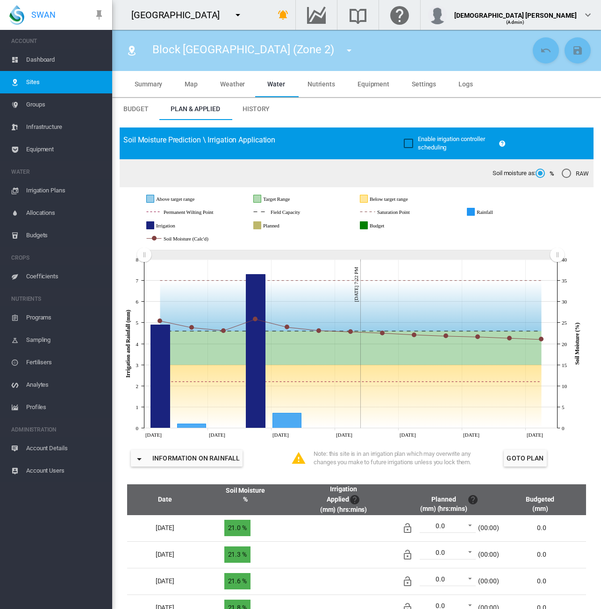
click at [343, 50] on md-icon "icon-menu-down" at bounding box center [348, 50] width 11 height 11
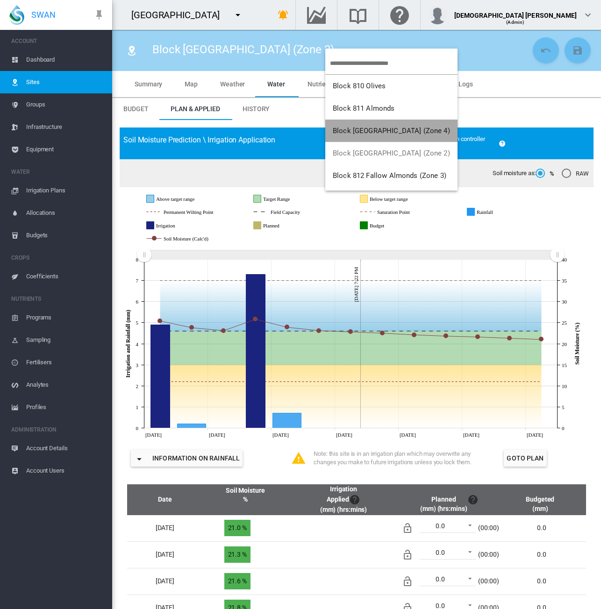
click at [402, 127] on span "Block 812 Almonds North (Zone 4)" at bounding box center [391, 131] width 117 height 8
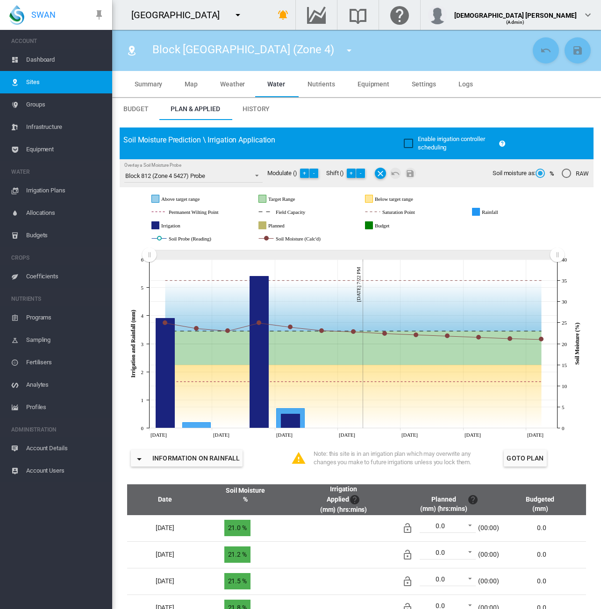
click at [375, 84] on span "Equipment" at bounding box center [373, 83] width 32 height 7
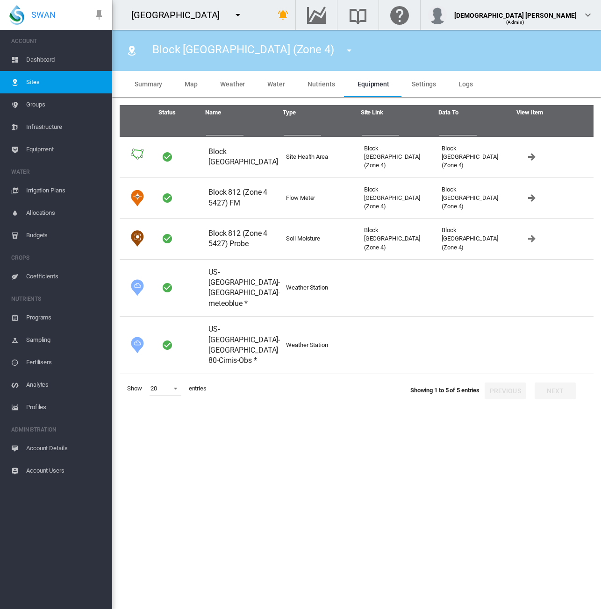
click at [44, 145] on span "Equipment" at bounding box center [65, 149] width 78 height 22
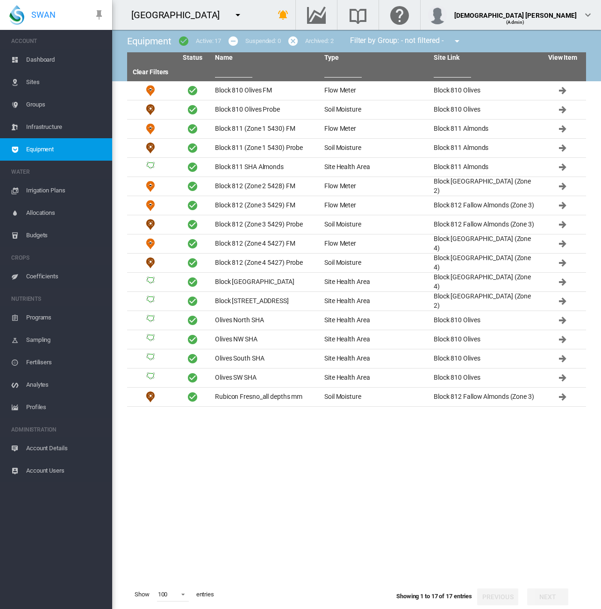
click at [35, 70] on span "Dashboard" at bounding box center [65, 60] width 78 height 22
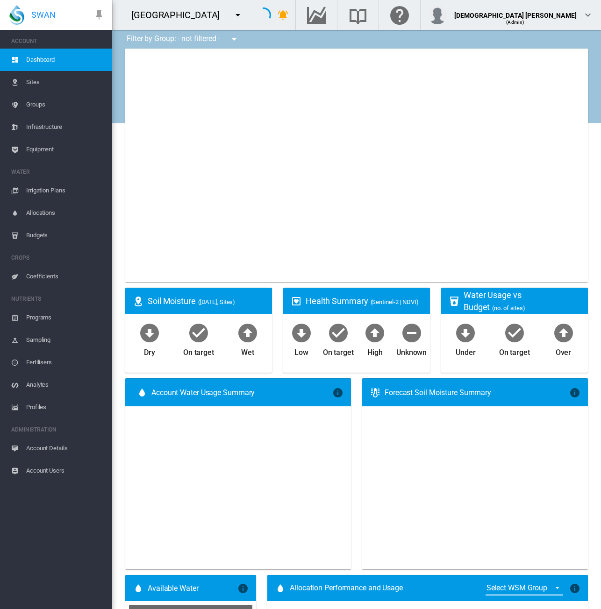
click at [36, 82] on span "Sites" at bounding box center [65, 82] width 78 height 22
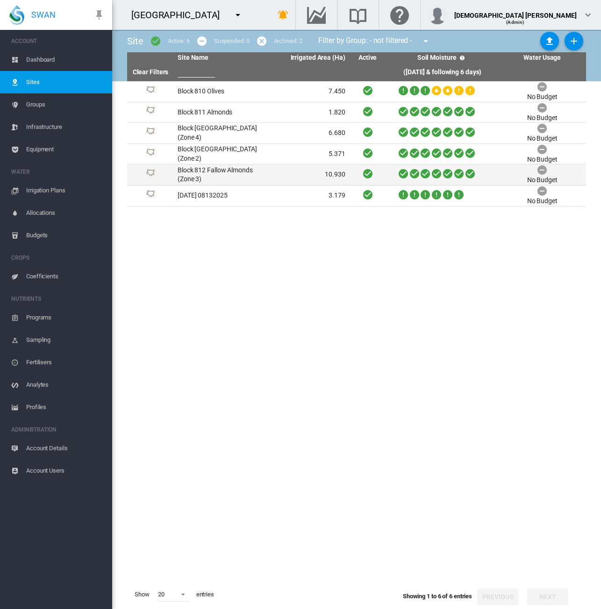
click at [276, 181] on td "10.930" at bounding box center [304, 174] width 87 height 21
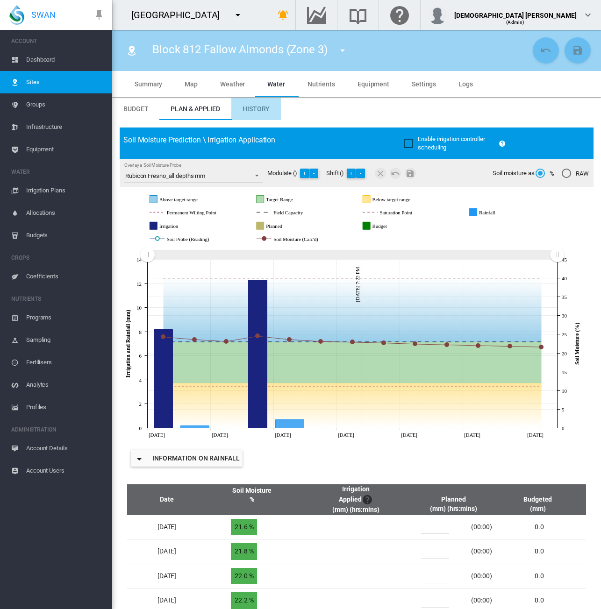
click at [258, 117] on md-tab-item "History" at bounding box center [256, 109] width 50 height 22
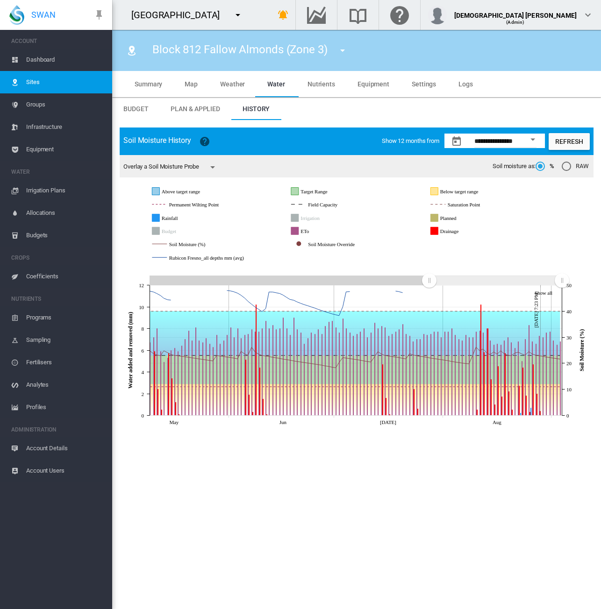
drag, startPoint x: 149, startPoint y: 282, endPoint x: 429, endPoint y: 281, distance: 279.9
click at [429, 281] on rect "Zoom chart using cursor arrows" at bounding box center [430, 281] width 12 height 9
click at [367, 84] on span "Equipment" at bounding box center [373, 83] width 32 height 7
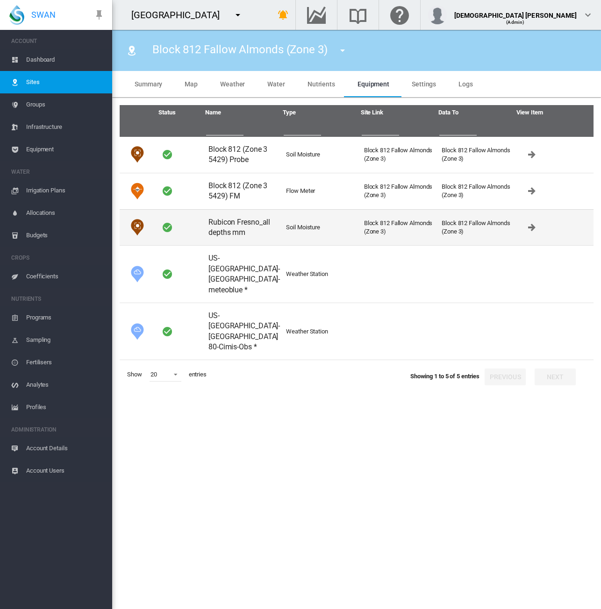
click at [243, 224] on td "Rubicon Fresno_all depths mm" at bounding box center [244, 227] width 78 height 36
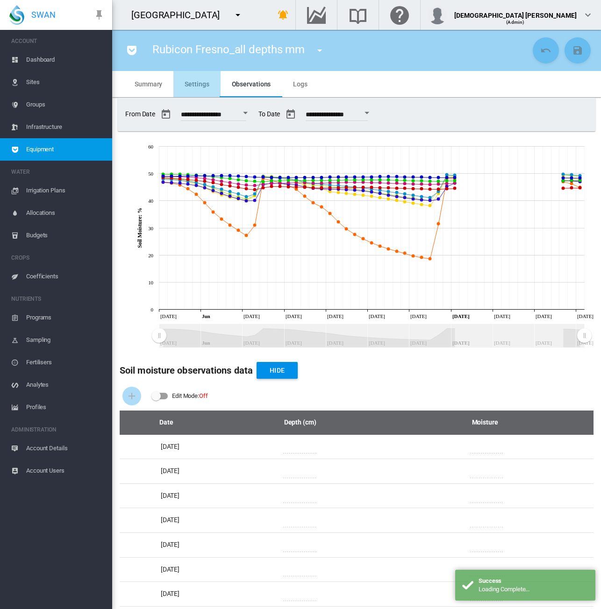
click at [200, 86] on span "Settings" at bounding box center [197, 83] width 24 height 7
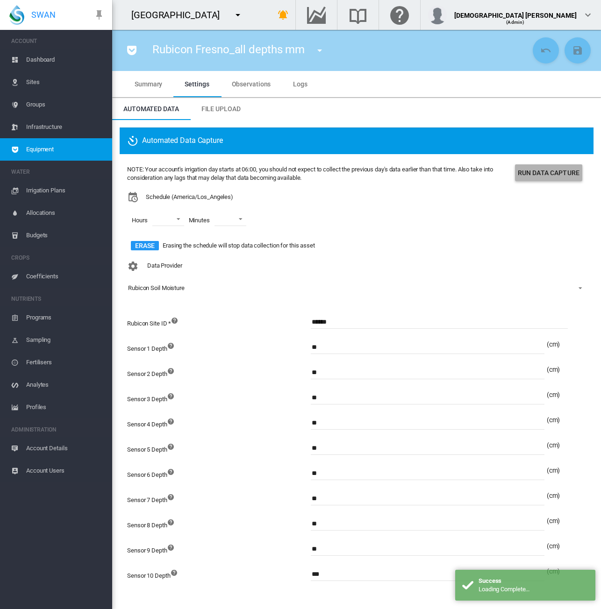
click at [543, 172] on button "Run Data Capture" at bounding box center [548, 172] width 67 height 17
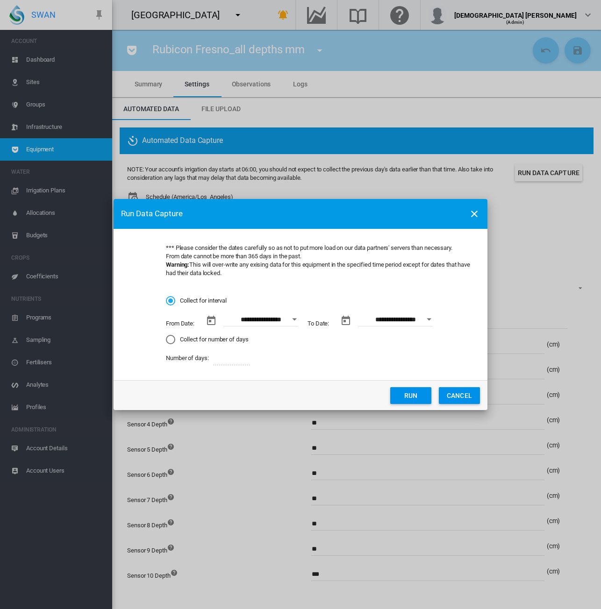
click at [292, 319] on button "Open calendar" at bounding box center [294, 319] width 17 height 17
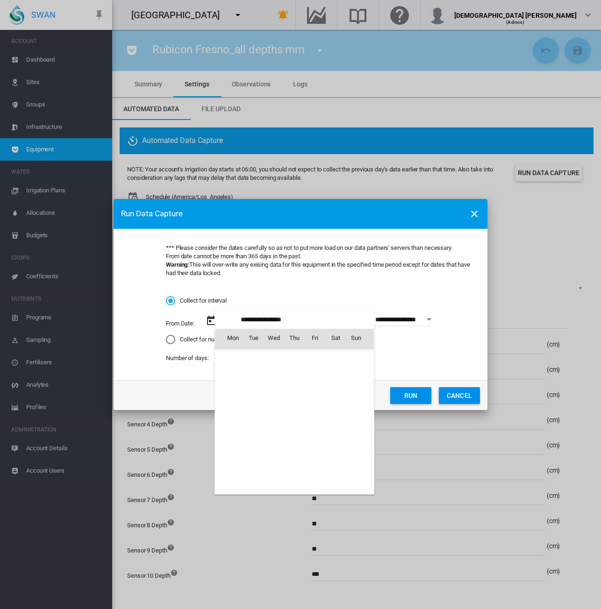
scroll to position [216302, 0]
click at [388, 295] on div at bounding box center [300, 304] width 601 height 609
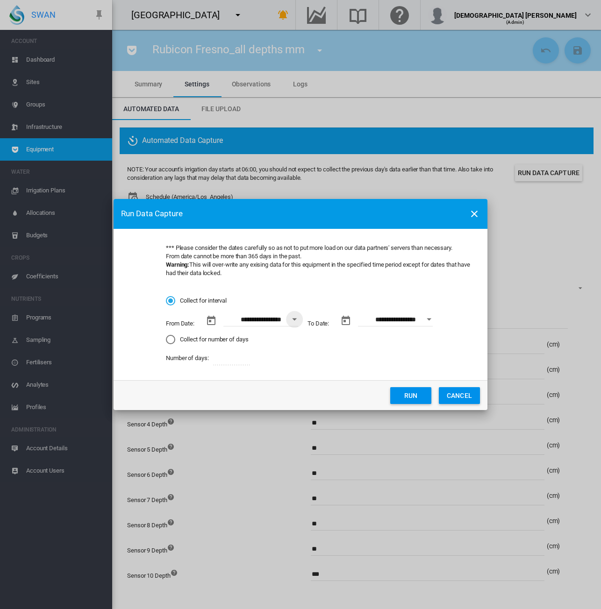
click at [398, 396] on button "Run" at bounding box center [410, 395] width 41 height 17
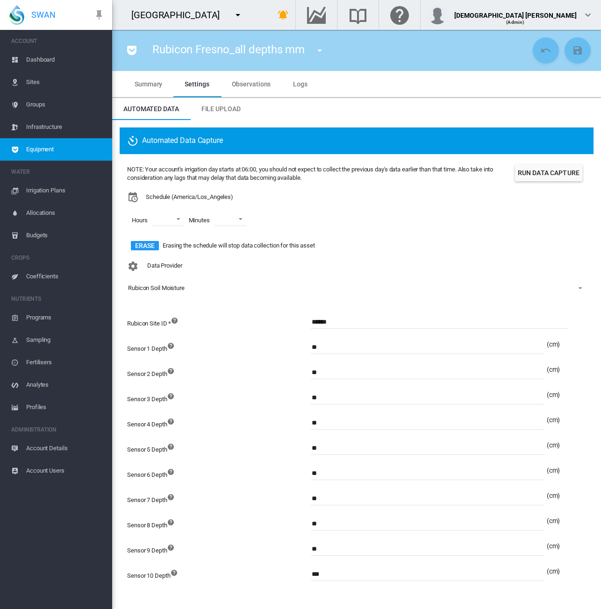
click at [31, 83] on span "Sites" at bounding box center [65, 82] width 78 height 22
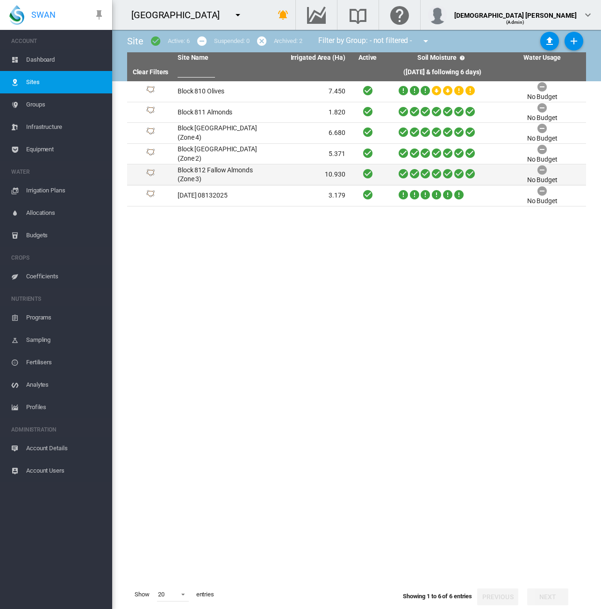
click at [228, 177] on td "Block 812 Fallow Almonds (Zone 3)" at bounding box center [217, 174] width 87 height 21
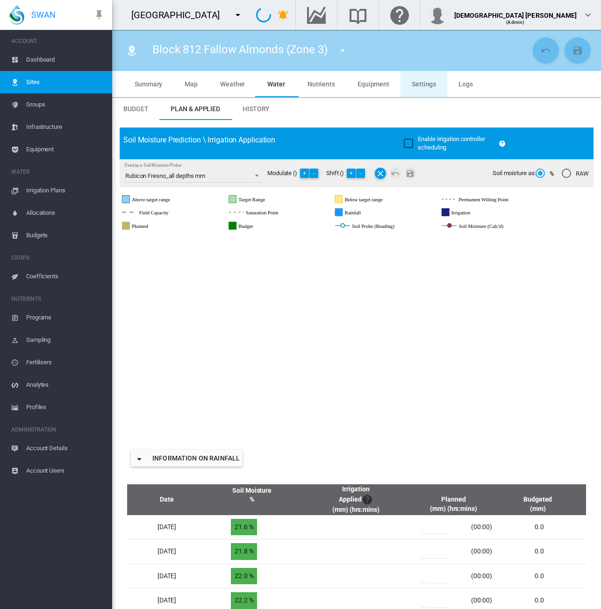
click at [430, 92] on md-tab-item "Settings" at bounding box center [423, 84] width 47 height 26
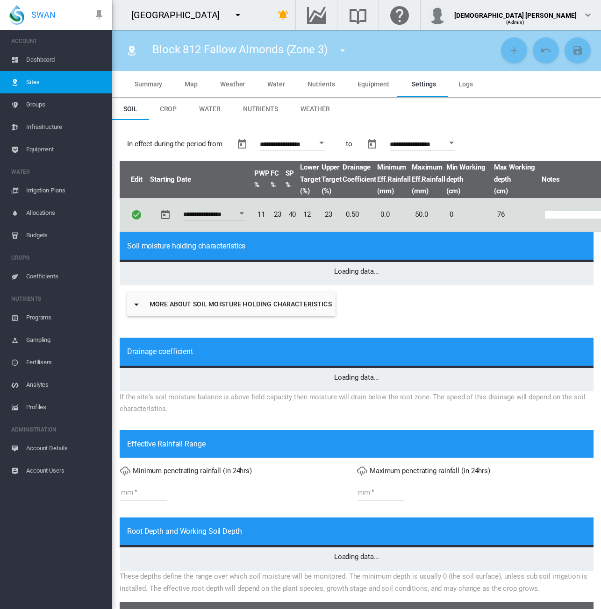
type input "*"
type input "**"
type input "*****"
type input "***"
type input "*****"
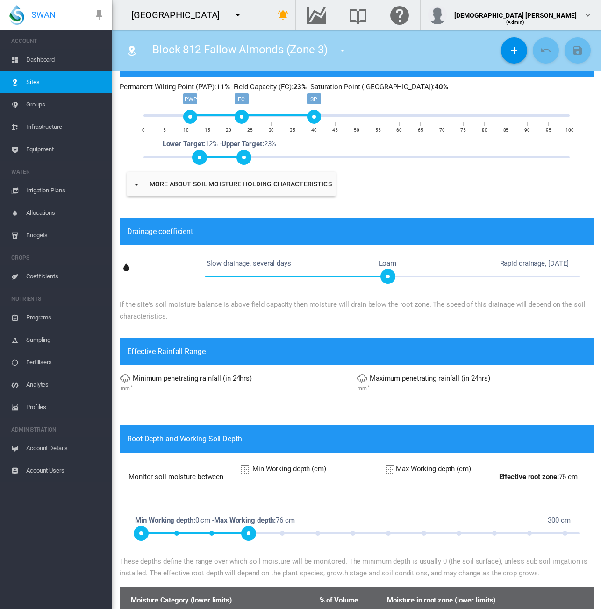
scroll to position [47, 0]
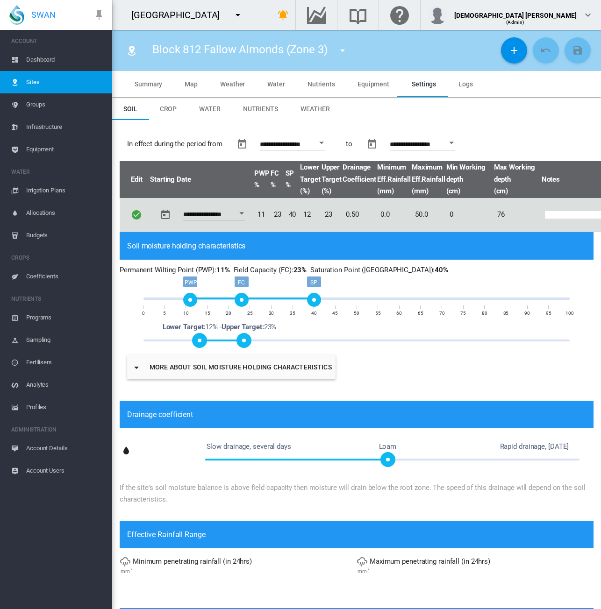
click at [52, 147] on span "Equipment" at bounding box center [65, 149] width 78 height 22
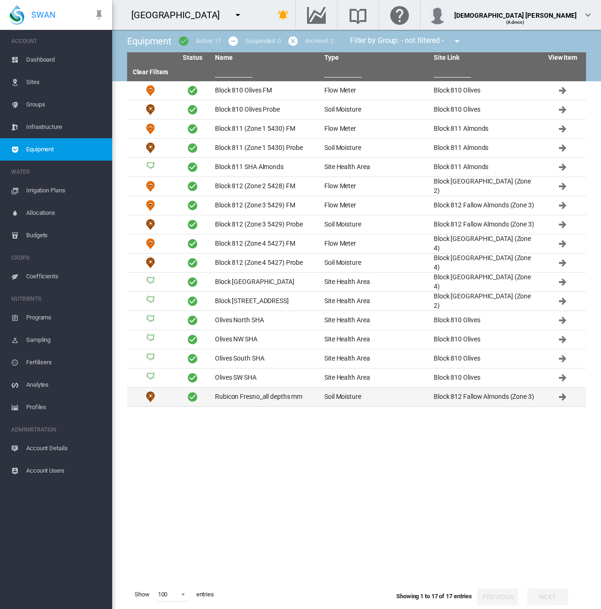
click at [298, 401] on td "Rubicon Fresno_all depths mm" at bounding box center [265, 397] width 109 height 19
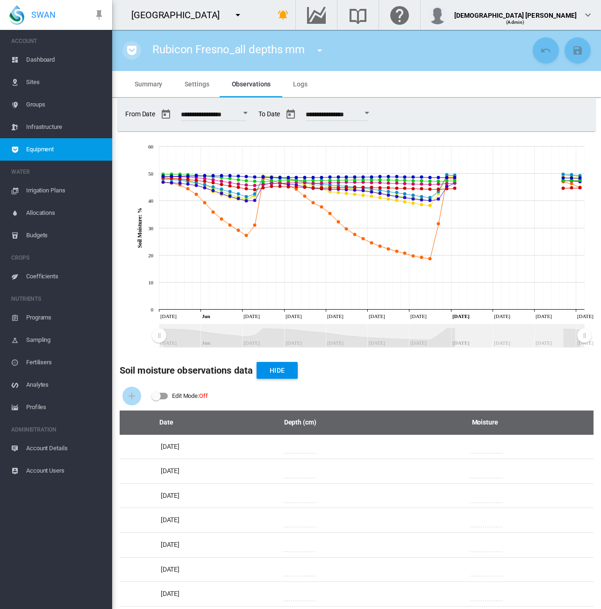
click at [131, 49] on md-icon "icon-pocket" at bounding box center [131, 50] width 11 height 11
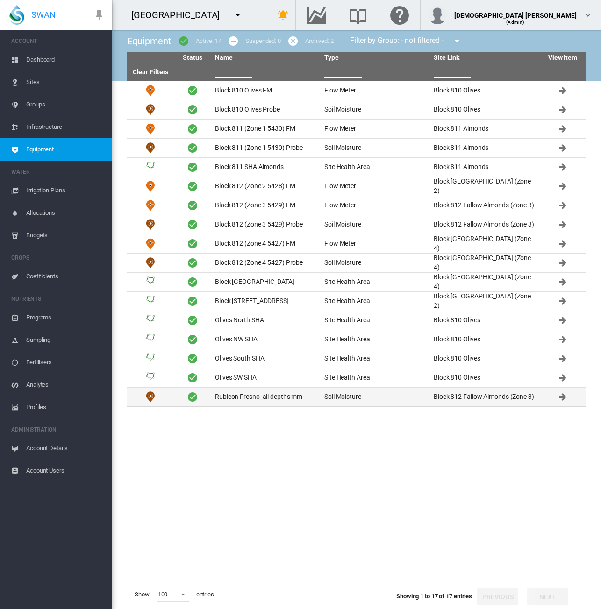
click at [270, 398] on td "Rubicon Fresno_all depths mm" at bounding box center [265, 397] width 109 height 19
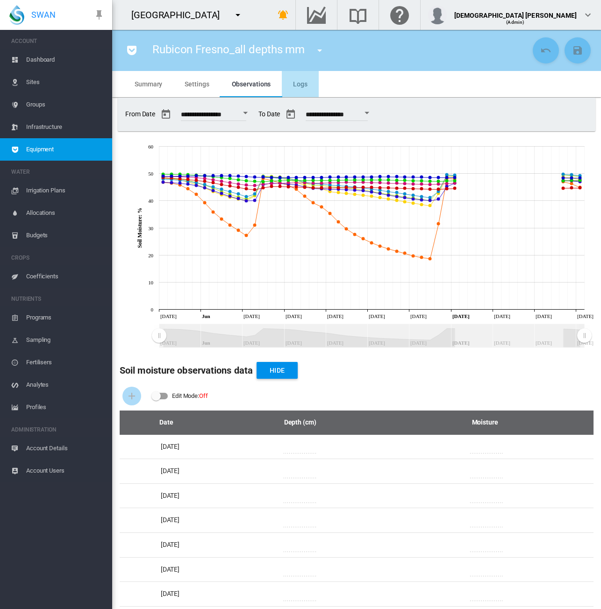
click at [304, 83] on span "Logs" at bounding box center [300, 83] width 14 height 7
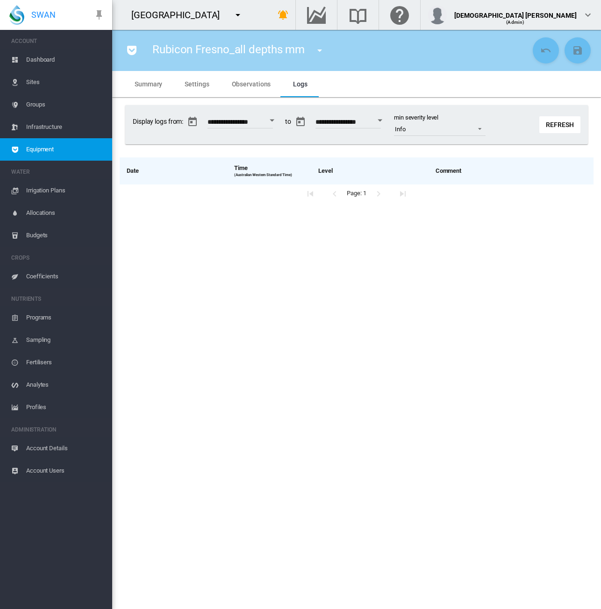
click at [254, 84] on span "Observations" at bounding box center [251, 83] width 39 height 7
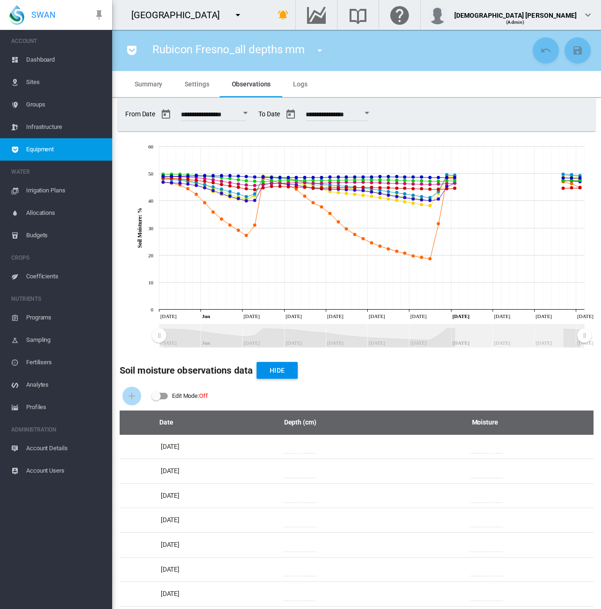
click at [28, 60] on span "Dashboard" at bounding box center [65, 60] width 78 height 22
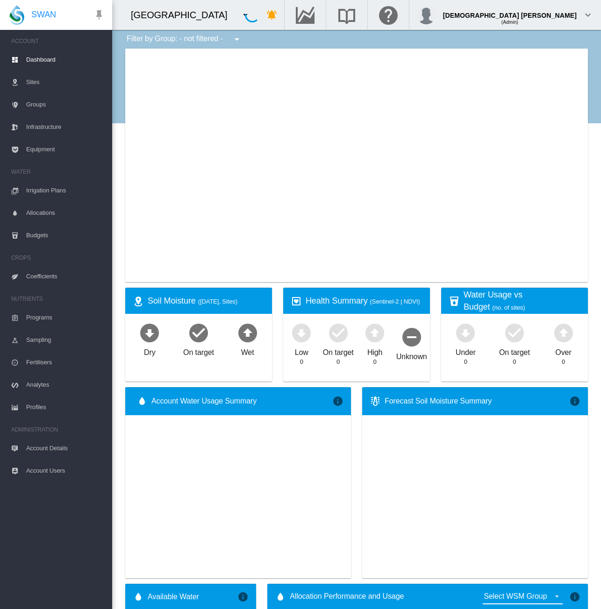
type input "**********"
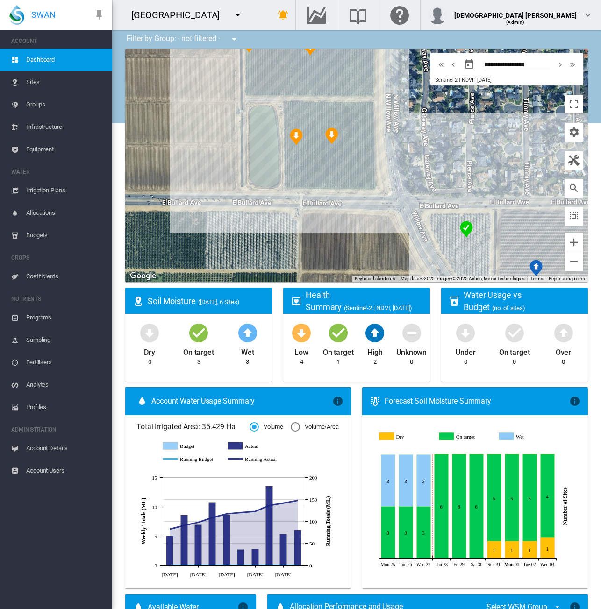
click at [49, 146] on span "Equipment" at bounding box center [65, 149] width 78 height 22
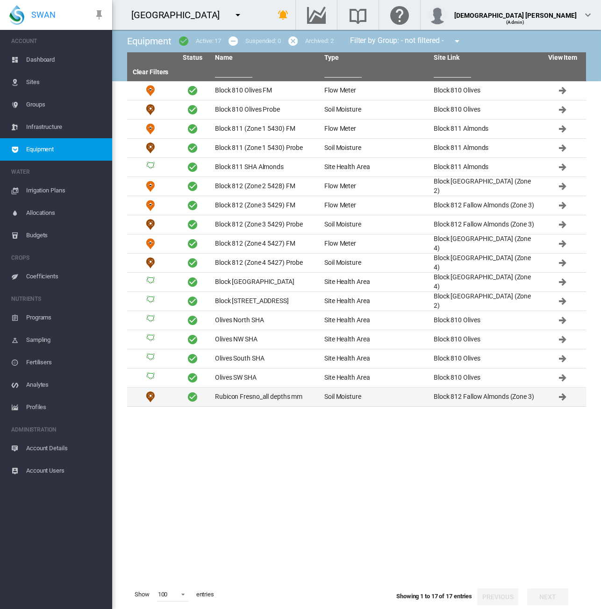
click at [269, 398] on td "Rubicon Fresno_all depths mm" at bounding box center [265, 397] width 109 height 19
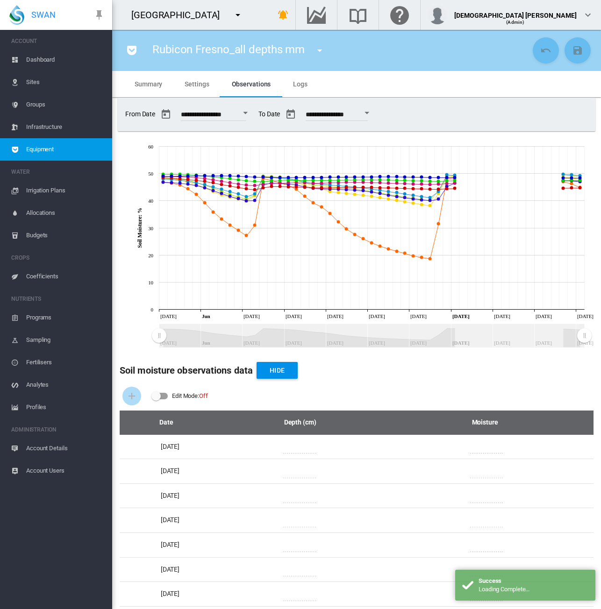
click at [49, 83] on span "Sites" at bounding box center [65, 82] width 78 height 22
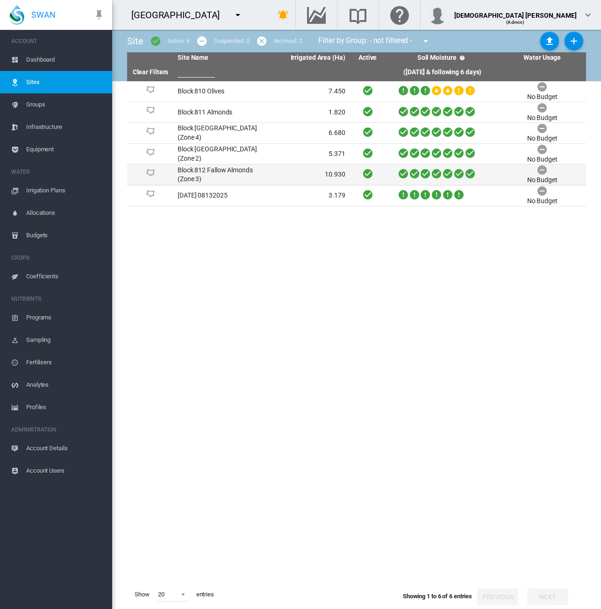
click at [218, 177] on td "Block 812 Fallow Almonds (Zone 3)" at bounding box center [217, 174] width 87 height 21
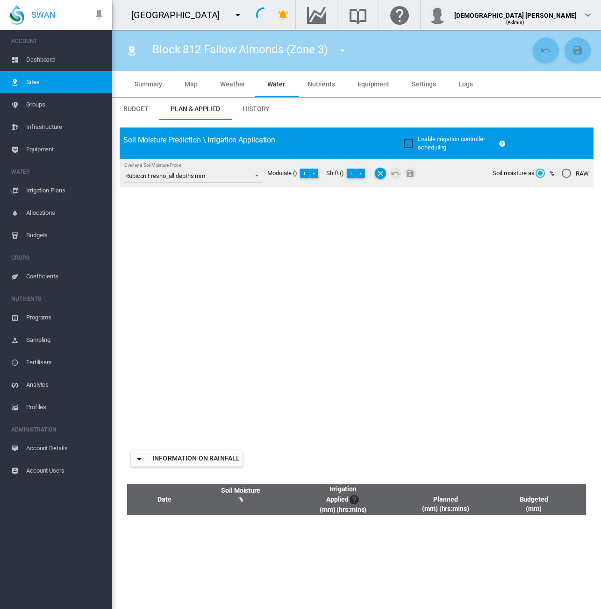
type input "**********"
type input "*****"
type input "********"
type input "**********"
type input "***"
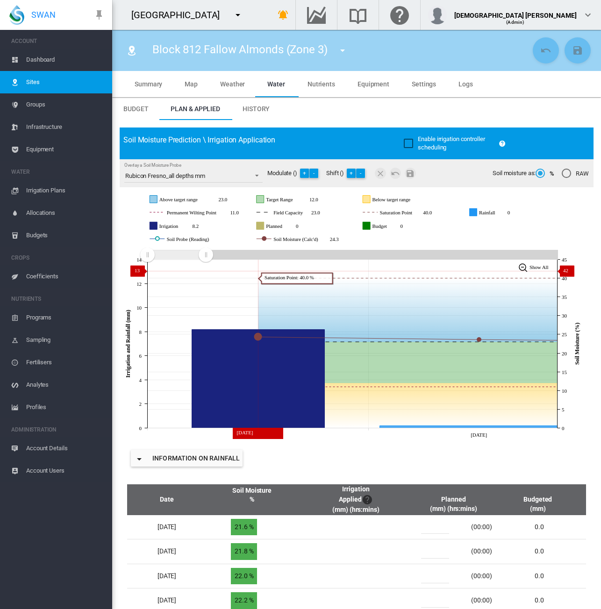
drag, startPoint x: 555, startPoint y: 256, endPoint x: 206, endPoint y: 271, distance: 349.8
click at [206, 271] on icon "JavaScript chart by amCharts [DATE] Aug [DATE] 0 2 4 6 8 10 12 14 Irrigation an…" at bounding box center [353, 344] width 467 height 192
click at [50, 453] on span "Account Details" at bounding box center [65, 448] width 78 height 22
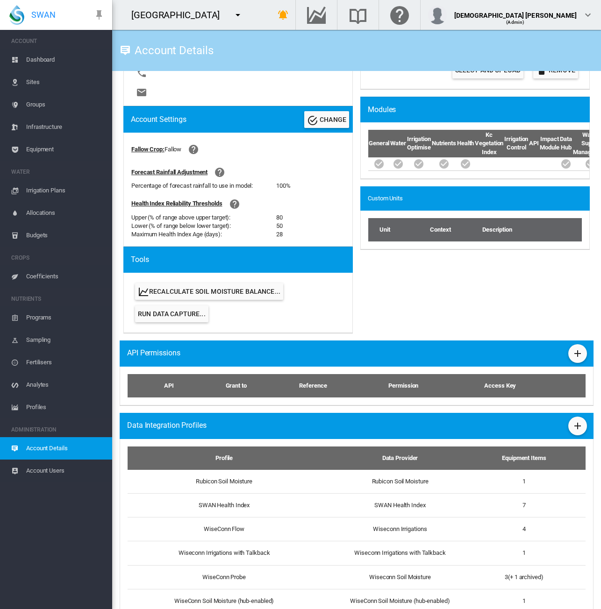
scroll to position [327, 0]
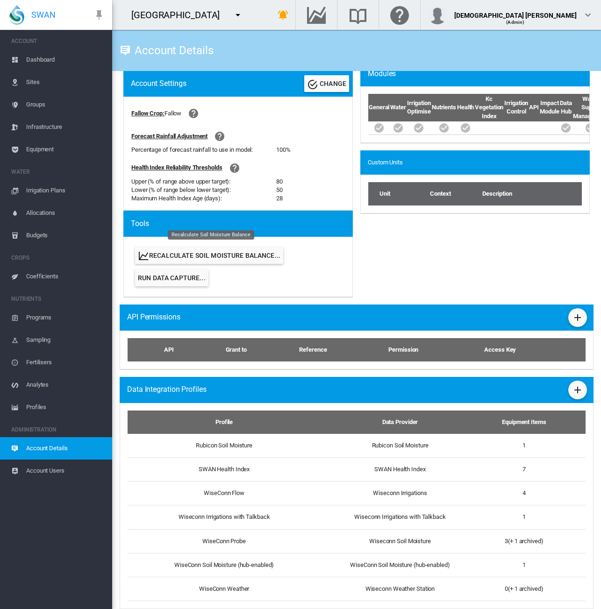
click at [193, 259] on button "Recalculate Soil Moisture Balance..." at bounding box center [209, 255] width 148 height 17
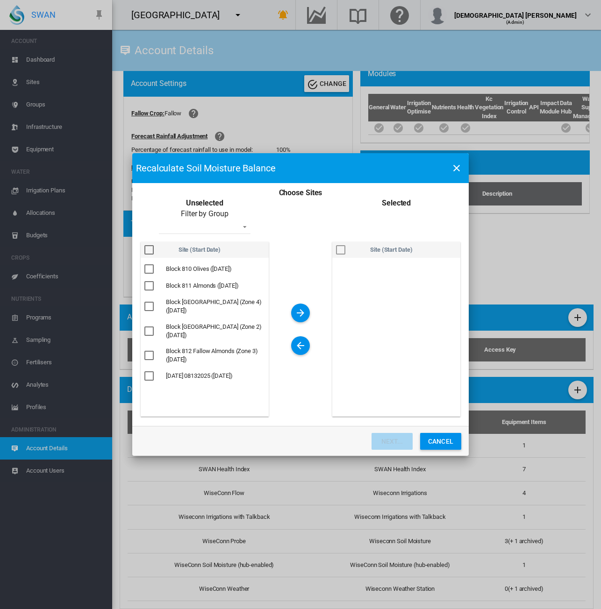
click at [432, 438] on button "Cancel" at bounding box center [440, 441] width 41 height 17
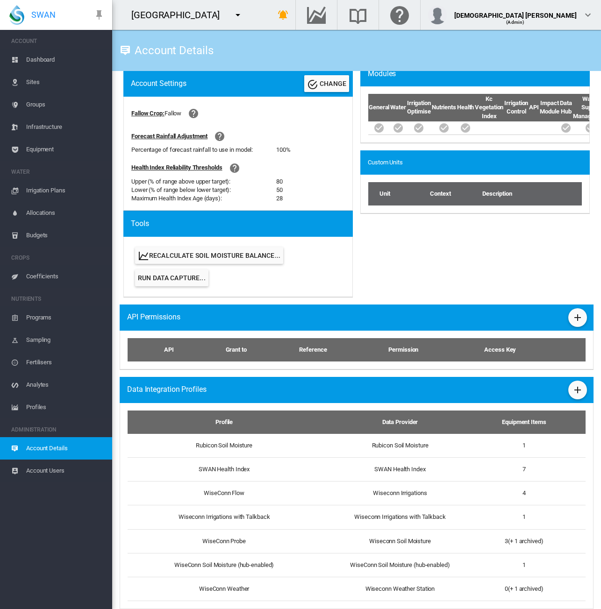
click at [232, 17] on md-icon "icon-menu-down" at bounding box center [237, 14] width 11 height 11
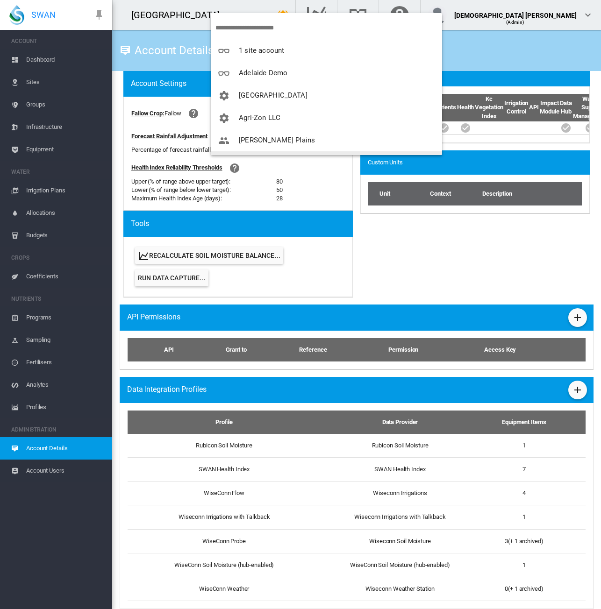
scroll to position [19, 0]
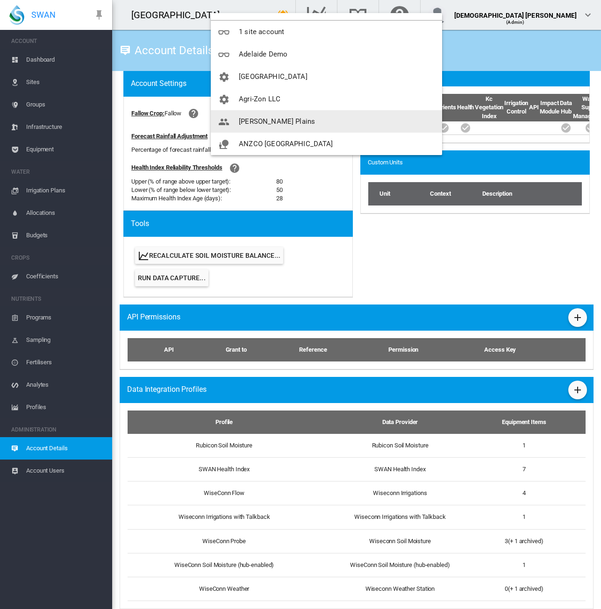
click at [271, 122] on span "[PERSON_NAME] Plains" at bounding box center [277, 121] width 76 height 8
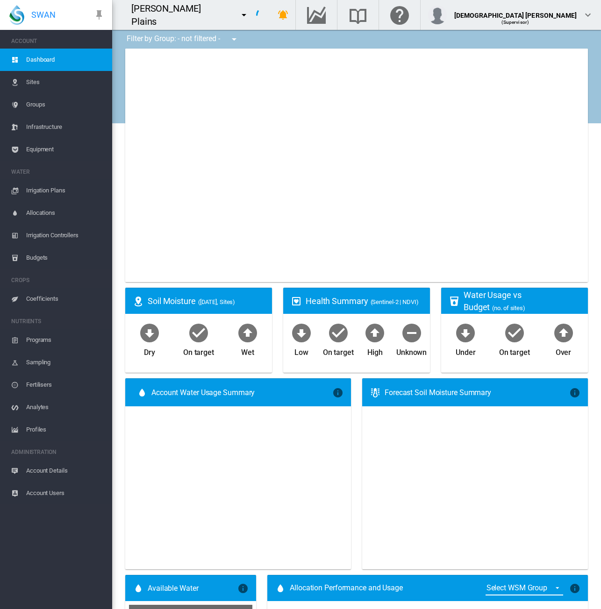
click at [38, 149] on span "Equipment" at bounding box center [65, 149] width 78 height 22
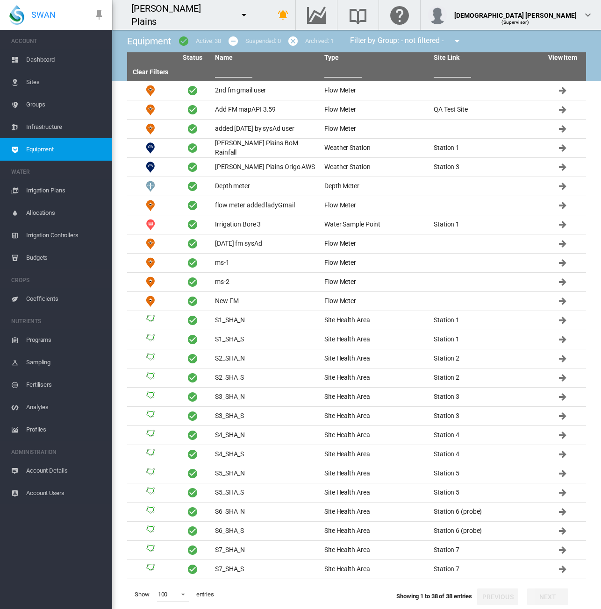
click at [33, 82] on span "Sites" at bounding box center [65, 82] width 78 height 22
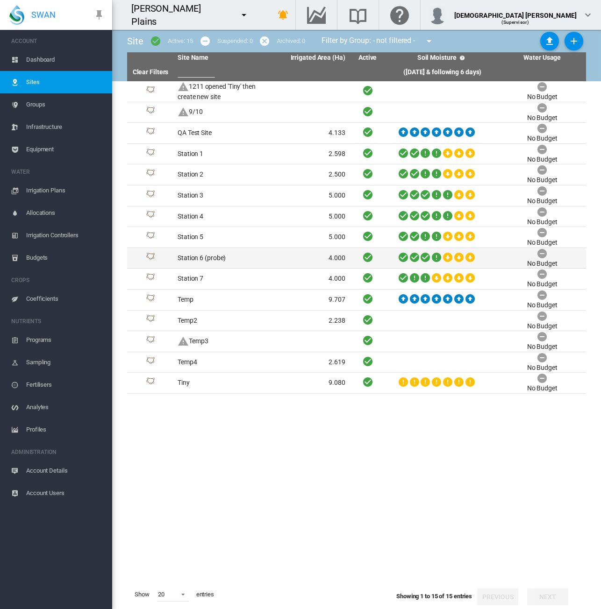
click at [266, 258] on td "4.000" at bounding box center [304, 258] width 87 height 21
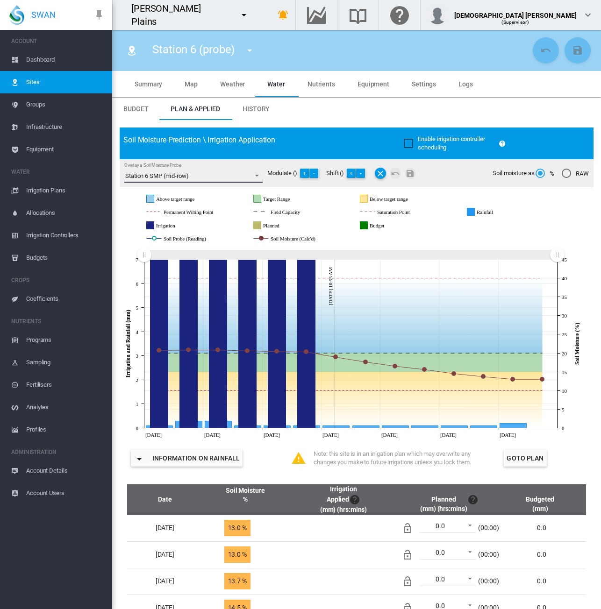
click at [255, 174] on span "Overlay a Soil Moisture Probe: \a Station 6 SMP (mid-row)\a" at bounding box center [254, 175] width 11 height 8
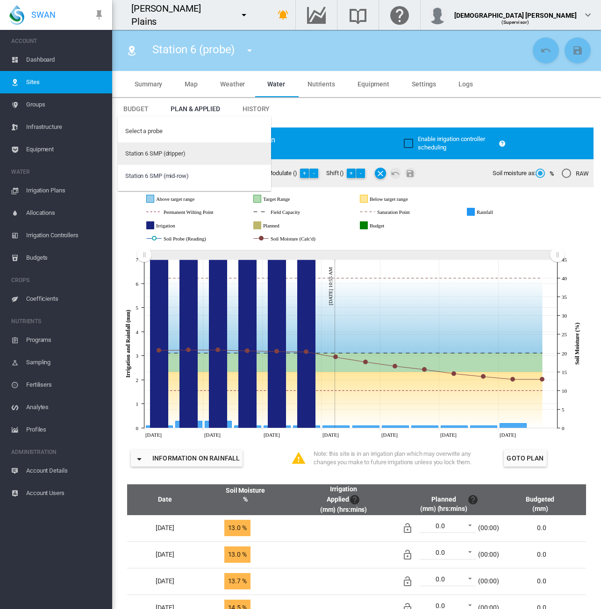
click at [229, 154] on md-option "Station 6 SMP (dripper)" at bounding box center [194, 154] width 153 height 22
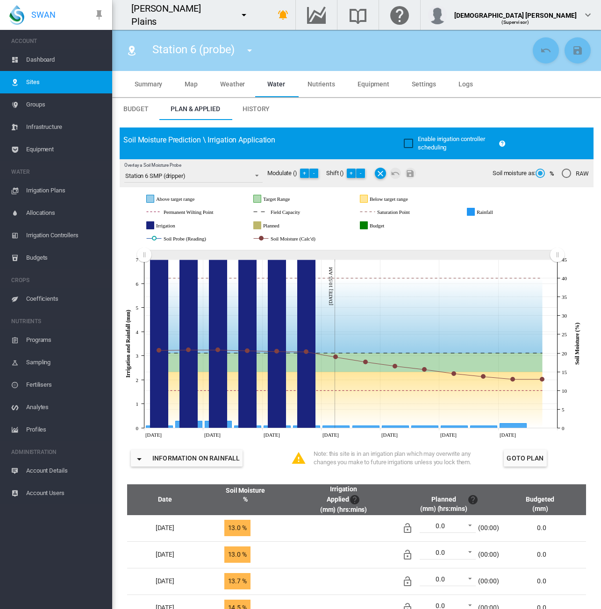
click at [364, 85] on span "Equipment" at bounding box center [373, 83] width 32 height 7
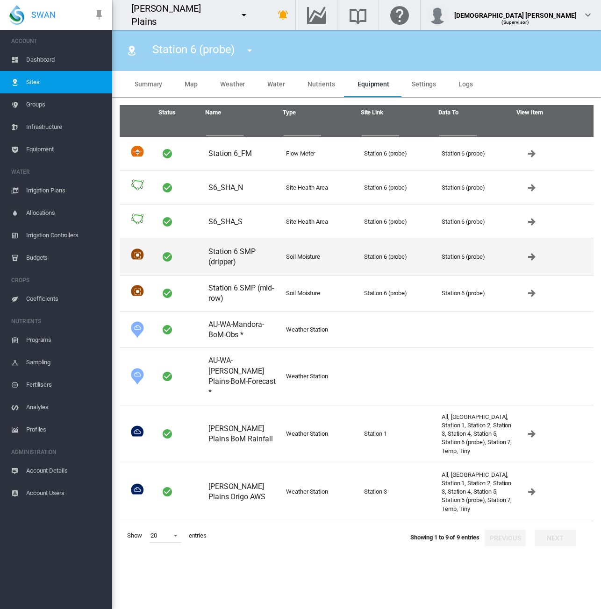
click at [254, 267] on td "Station 6 SMP (dripper)" at bounding box center [244, 257] width 78 height 36
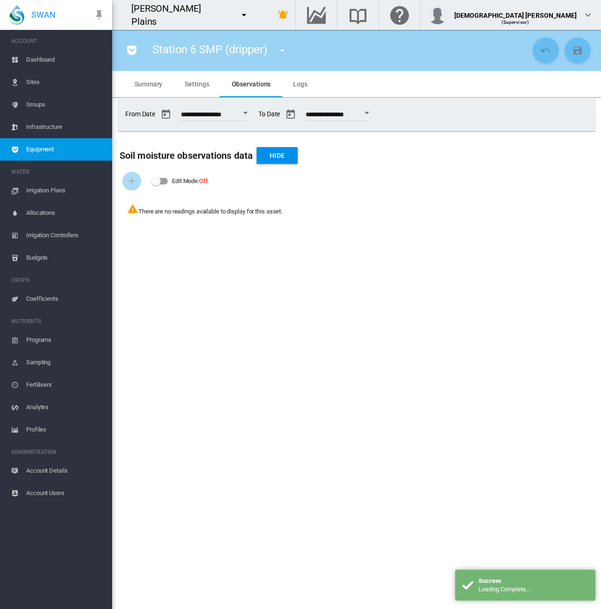
click at [281, 53] on md-icon "icon-menu-down" at bounding box center [282, 50] width 11 height 11
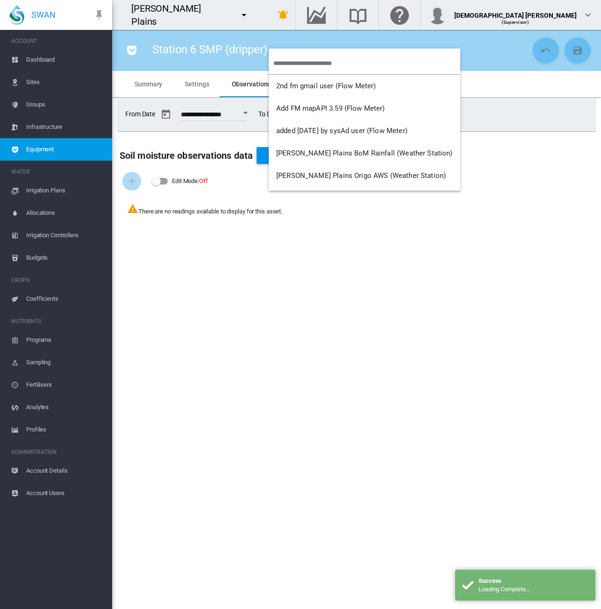
click at [127, 50] on md-backdrop at bounding box center [300, 304] width 601 height 609
click at [128, 50] on md-icon "icon-pocket" at bounding box center [131, 50] width 11 height 11
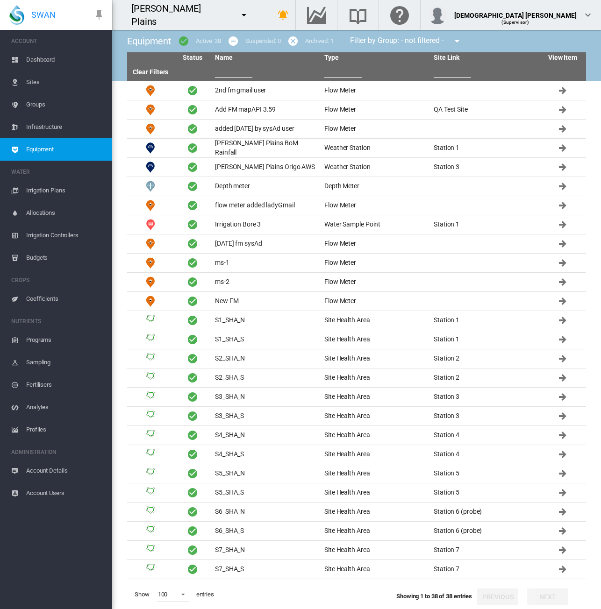
click at [343, 70] on input "text" at bounding box center [342, 71] width 37 height 14
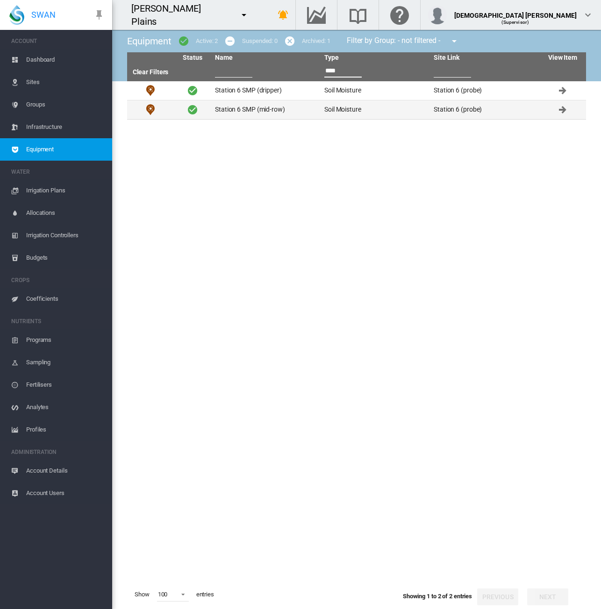
type input "****"
click at [333, 114] on td "Soil Moisture" at bounding box center [375, 109] width 109 height 19
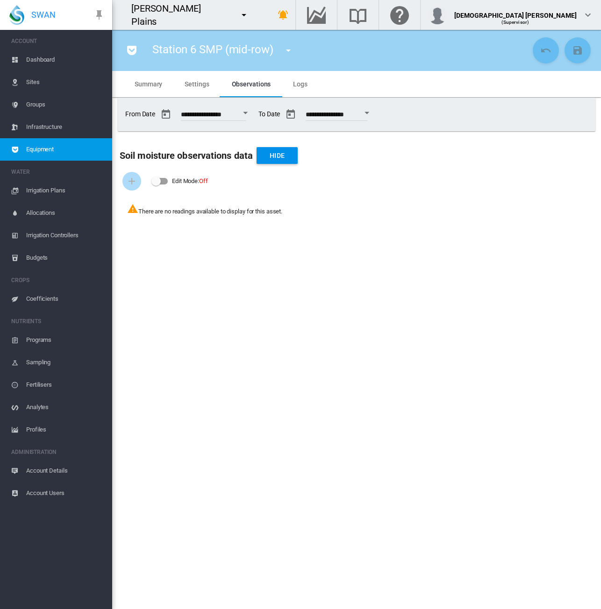
click at [238, 18] on md-icon "icon-menu-down" at bounding box center [243, 14] width 11 height 11
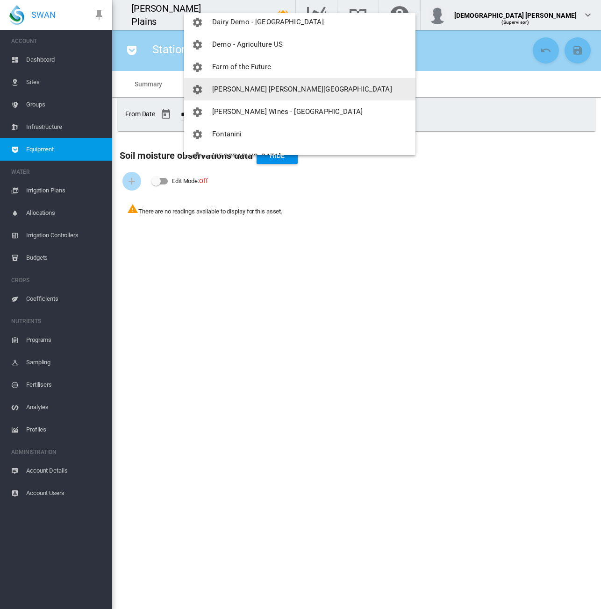
scroll to position [280, 0]
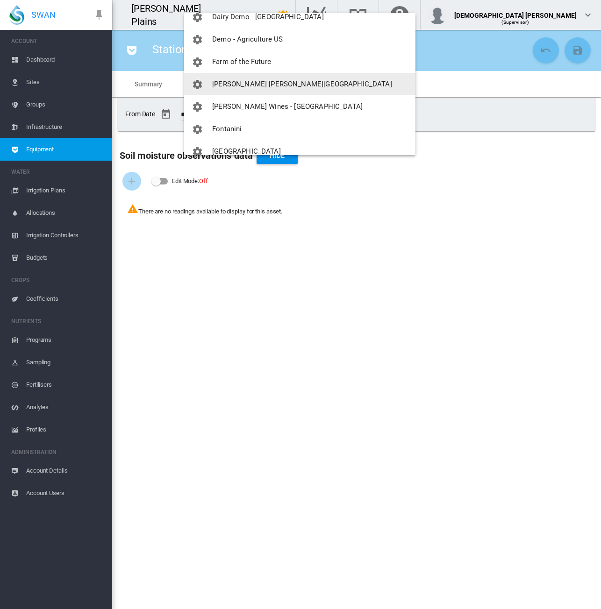
click at [296, 90] on button "[PERSON_NAME] [PERSON_NAME][GEOGRAPHIC_DATA]" at bounding box center [299, 84] width 231 height 22
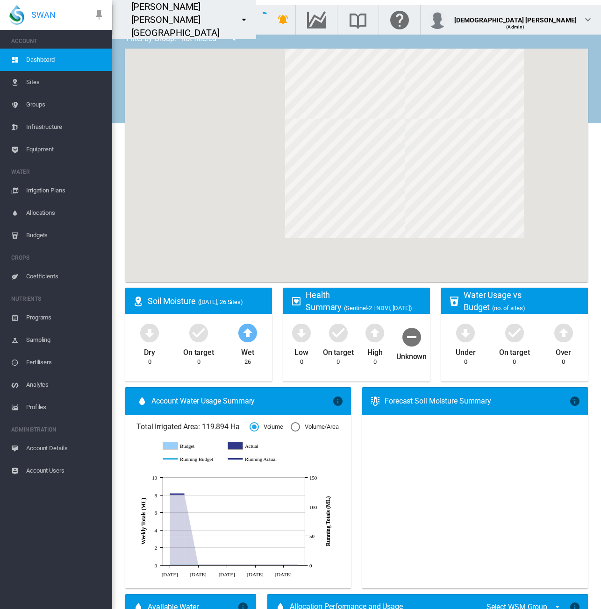
click at [29, 148] on span "Equipment" at bounding box center [65, 149] width 78 height 22
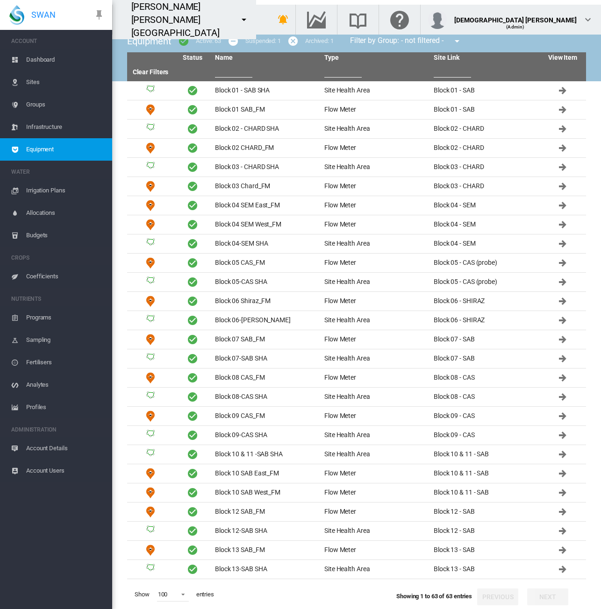
click at [336, 74] on input "text" at bounding box center [342, 71] width 37 height 14
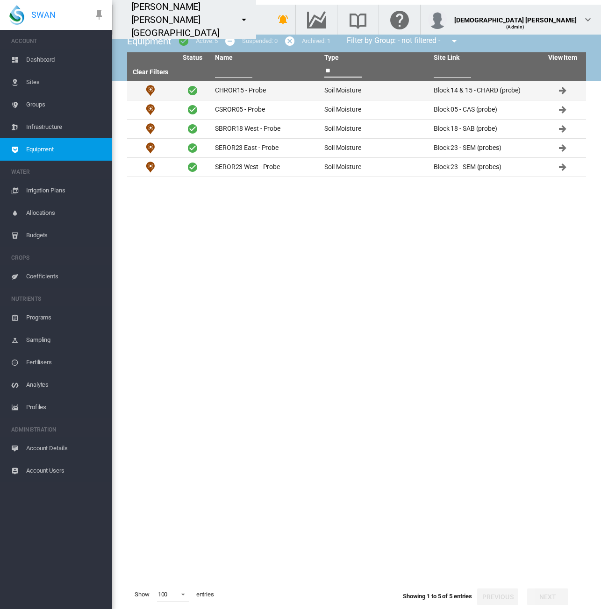
type input "**"
click at [325, 90] on td "Soil Moisture" at bounding box center [375, 90] width 109 height 19
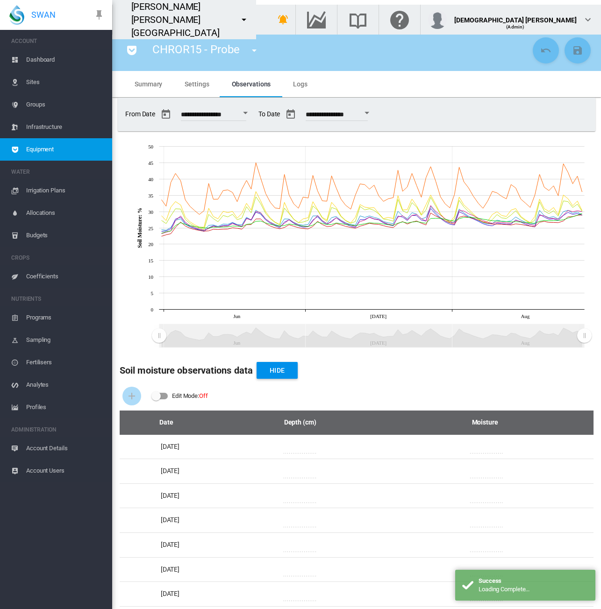
click at [164, 88] on md-tab-item "Summary" at bounding box center [148, 84] width 50 height 26
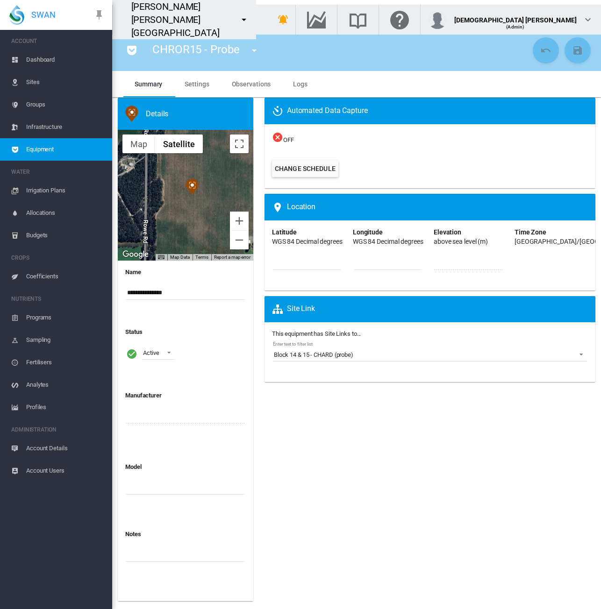
click at [31, 81] on span "Sites" at bounding box center [65, 82] width 78 height 22
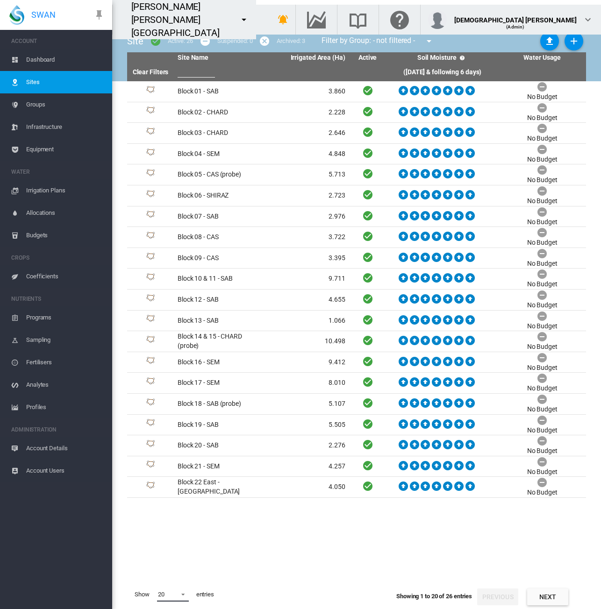
click at [171, 596] on span "20" at bounding box center [165, 595] width 15 height 8
click at [168, 569] on md-option "30" at bounding box center [182, 564] width 64 height 22
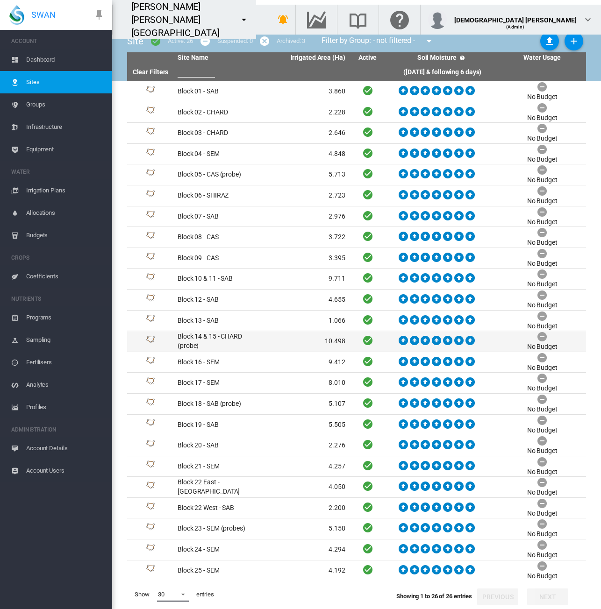
scroll to position [38, 0]
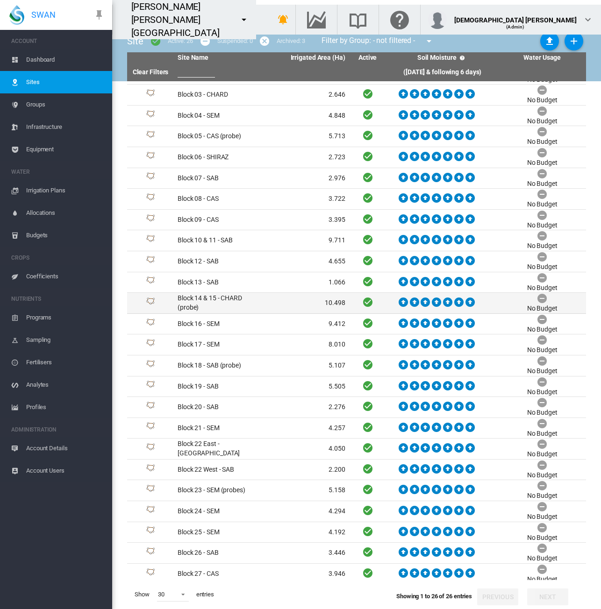
click at [236, 301] on td "Block 14 & 15 - CHARD (probe)" at bounding box center [217, 303] width 87 height 21
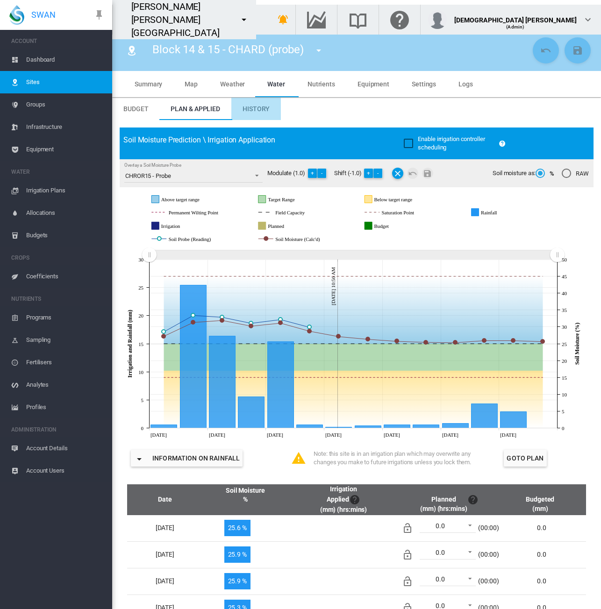
click at [241, 110] on md-tab-item "History" at bounding box center [256, 109] width 50 height 22
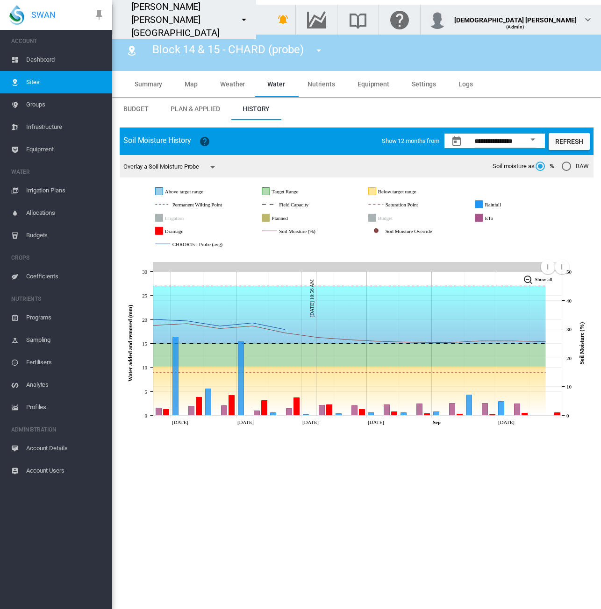
drag, startPoint x: 157, startPoint y: 267, endPoint x: 548, endPoint y: 266, distance: 390.6
click at [548, 266] on rect "Zoom chart using cursor arrows" at bounding box center [548, 267] width 12 height 9
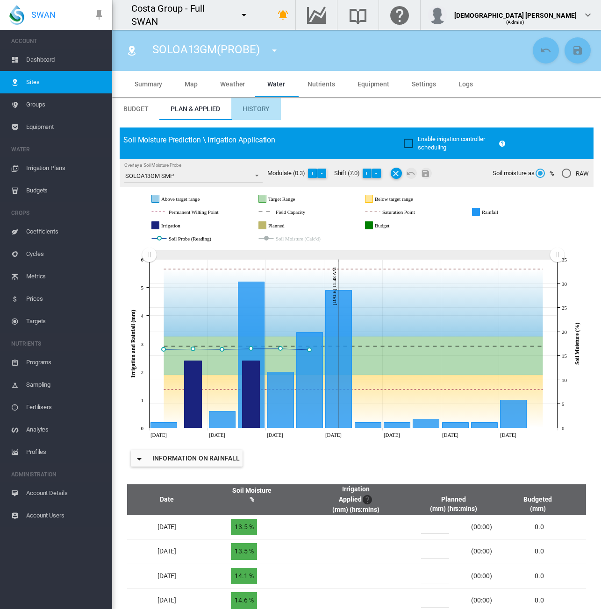
click at [266, 113] on md-tab-item "History" at bounding box center [256, 109] width 50 height 22
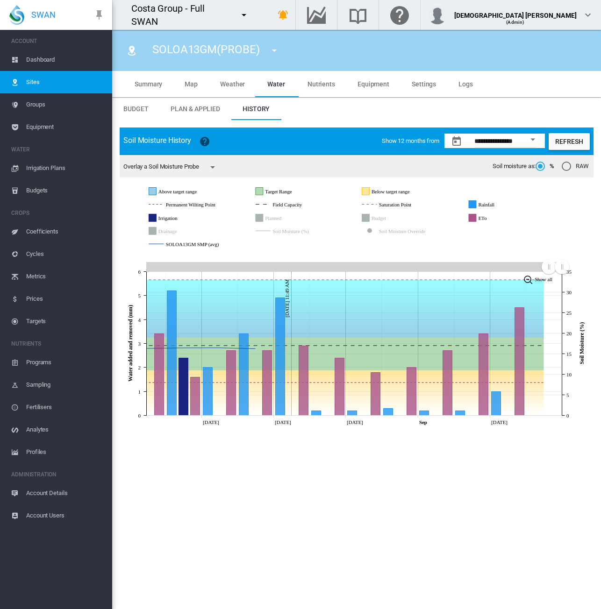
click at [203, 114] on md-tab-item "Plan & Applied" at bounding box center [195, 109] width 72 height 22
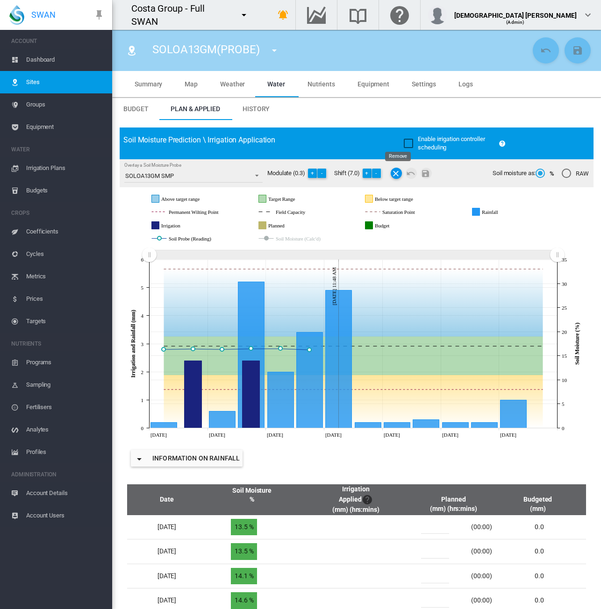
click at [400, 173] on md-icon "icon-close" at bounding box center [396, 173] width 11 height 11
click at [406, 173] on div at bounding box center [411, 173] width 45 height 15
click at [33, 86] on span "Sites" at bounding box center [65, 82] width 78 height 22
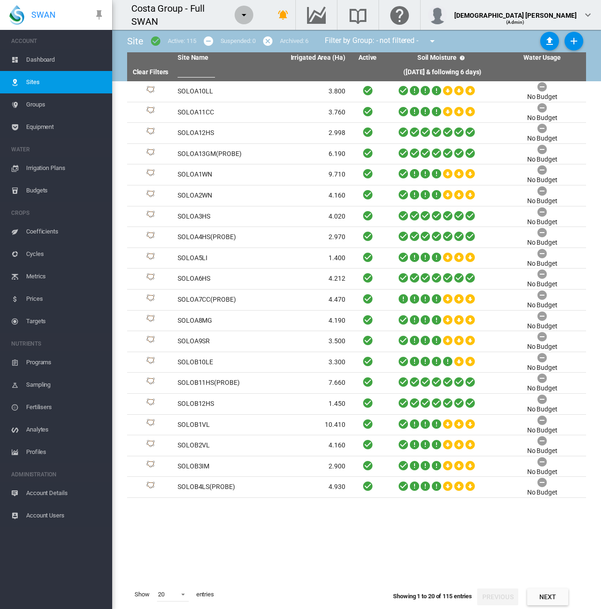
click at [249, 17] on md-icon "icon-menu-down" at bounding box center [243, 14] width 11 height 11
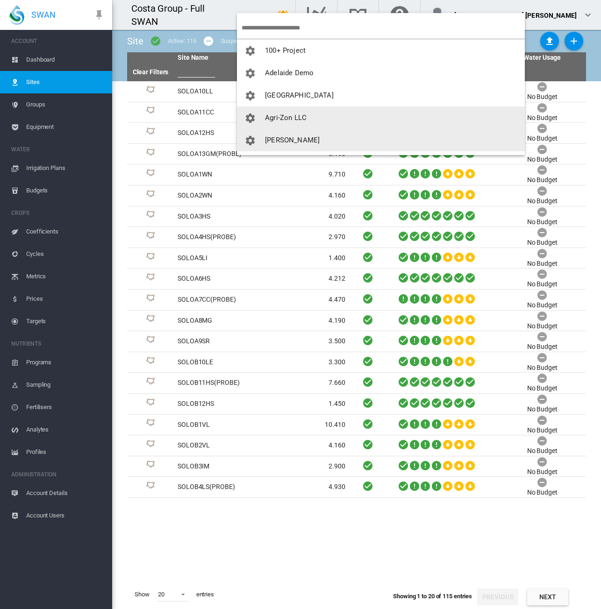
scroll to position [19, 0]
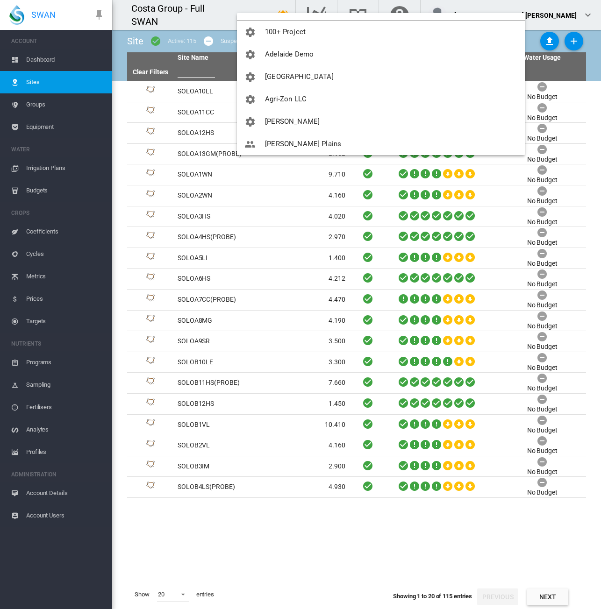
click at [277, 524] on md-backdrop at bounding box center [300, 304] width 601 height 609
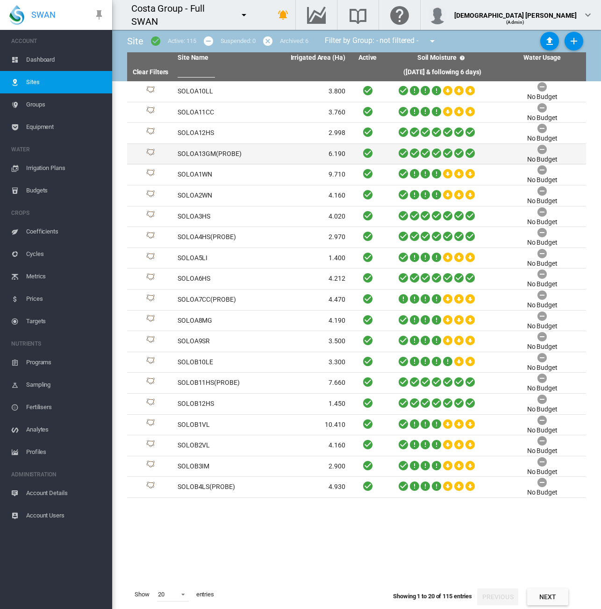
click at [248, 156] on td "SOLOA13GM(PROBE)" at bounding box center [217, 154] width 87 height 21
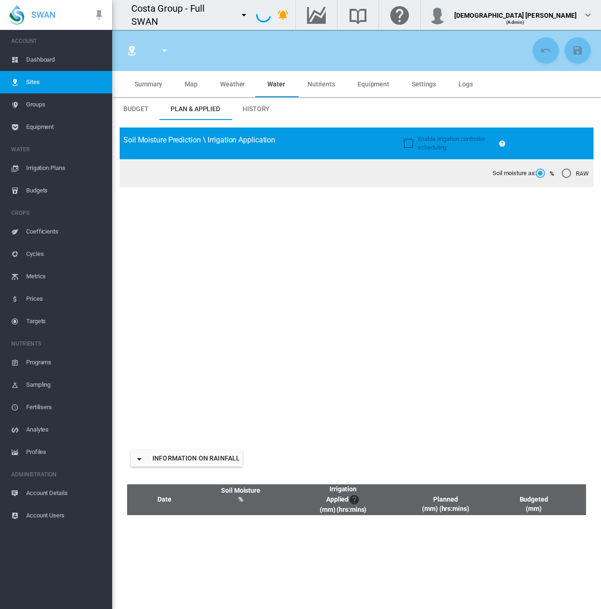
type input "**********"
type input "*********"
type input "**"
type input "****"
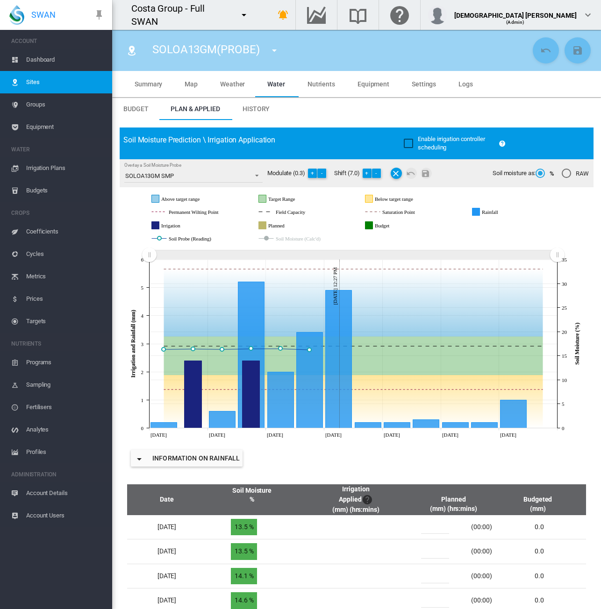
click at [256, 108] on span "History" at bounding box center [255, 108] width 27 height 7
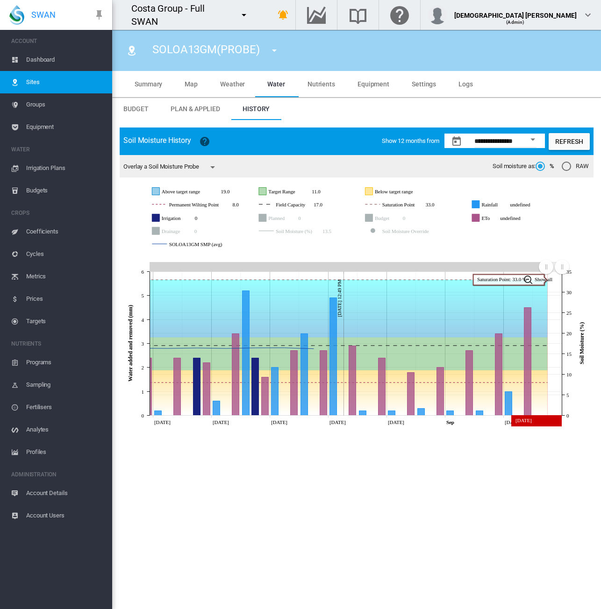
drag, startPoint x: 155, startPoint y: 271, endPoint x: 546, endPoint y: 273, distance: 391.1
click at [546, 273] on icon "JavaScript chart by amCharts [DATE] [DATE] Aug [DATE] Aug [DATE] Sep Sep [DATE]…" at bounding box center [357, 341] width 474 height 177
click at [423, 83] on span "Settings" at bounding box center [424, 83] width 24 height 7
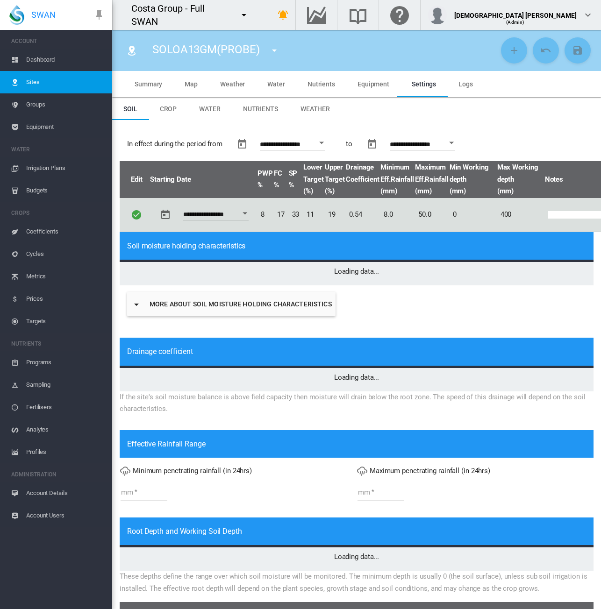
type input "*"
type input "**"
type input "****"
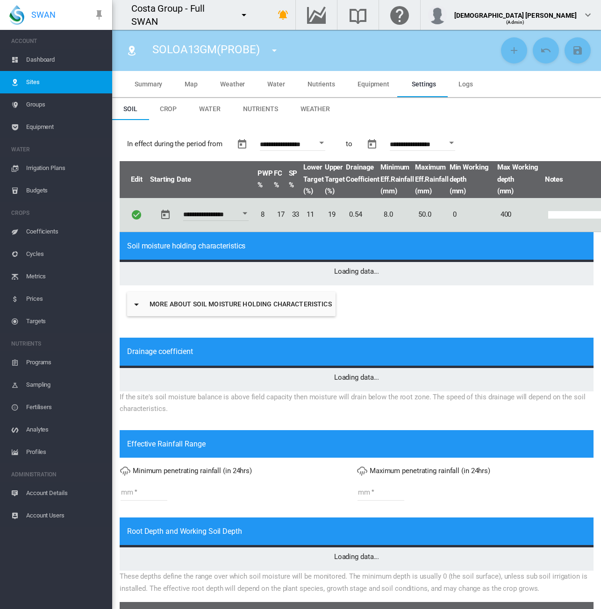
type input "****"
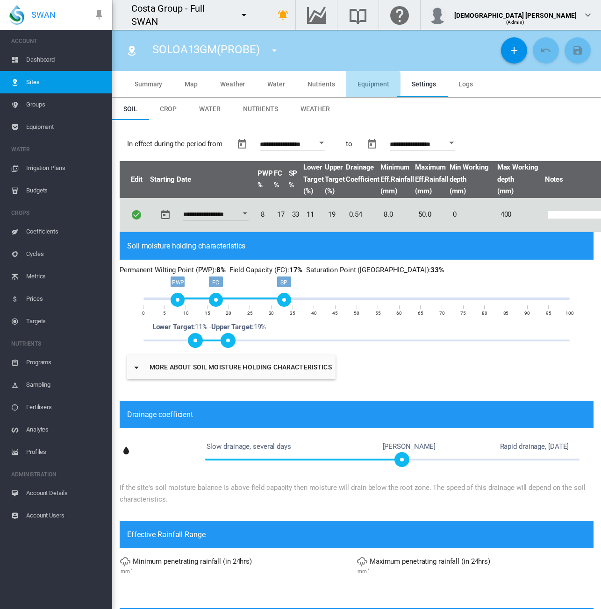
click at [364, 84] on span "Equipment" at bounding box center [373, 83] width 32 height 7
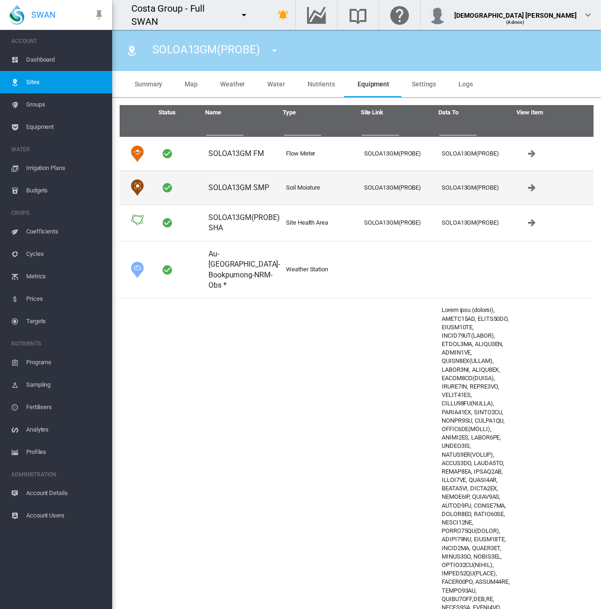
click at [324, 189] on td "Soil Moisture" at bounding box center [321, 188] width 78 height 34
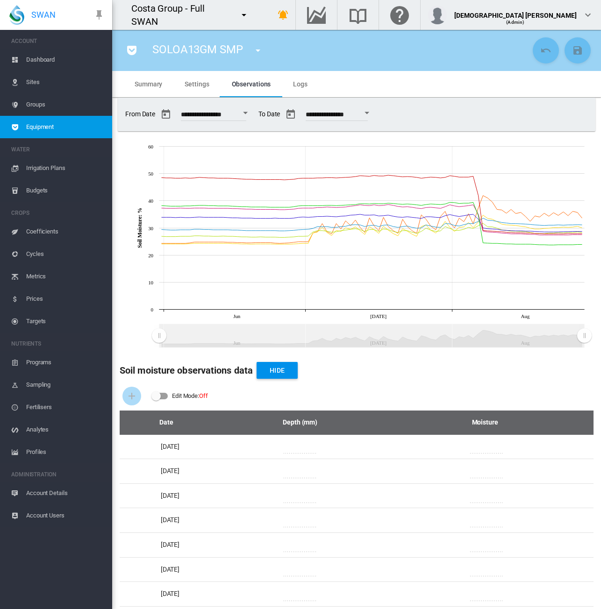
scroll to position [187, 0]
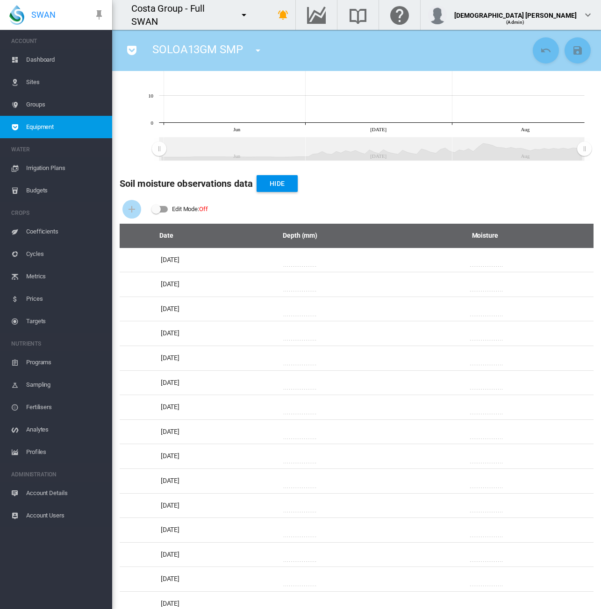
click at [46, 85] on span "Sites" at bounding box center [65, 82] width 78 height 22
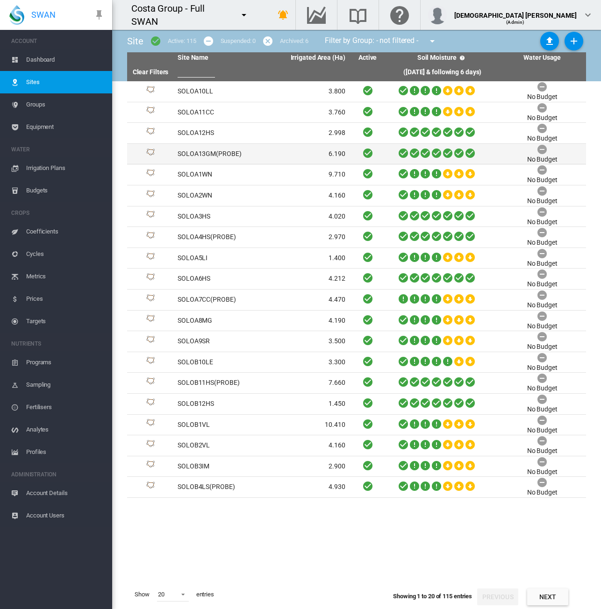
click at [214, 158] on td "SOLOA13GM(PROBE)" at bounding box center [217, 154] width 87 height 21
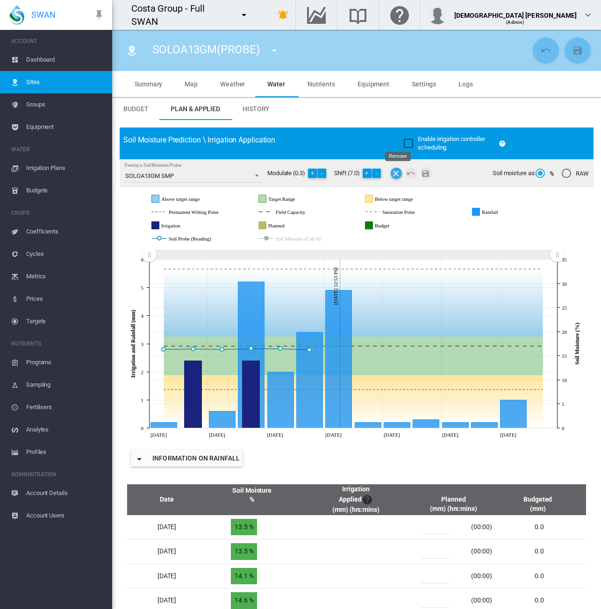
click at [395, 173] on md-icon "icon-close" at bounding box center [396, 173] width 11 height 11
click at [257, 110] on span "History" at bounding box center [255, 108] width 27 height 7
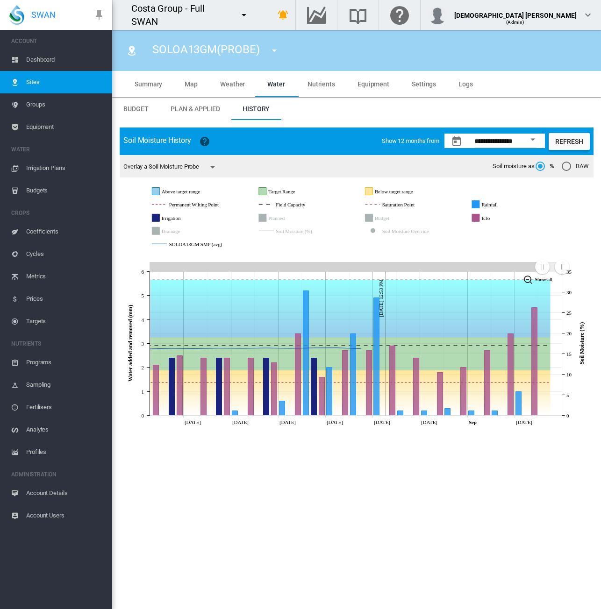
drag, startPoint x: 357, startPoint y: 270, endPoint x: 542, endPoint y: 271, distance: 185.0
click at [542, 271] on rect "Zoom chart using cursor arrows" at bounding box center [543, 267] width 12 height 9
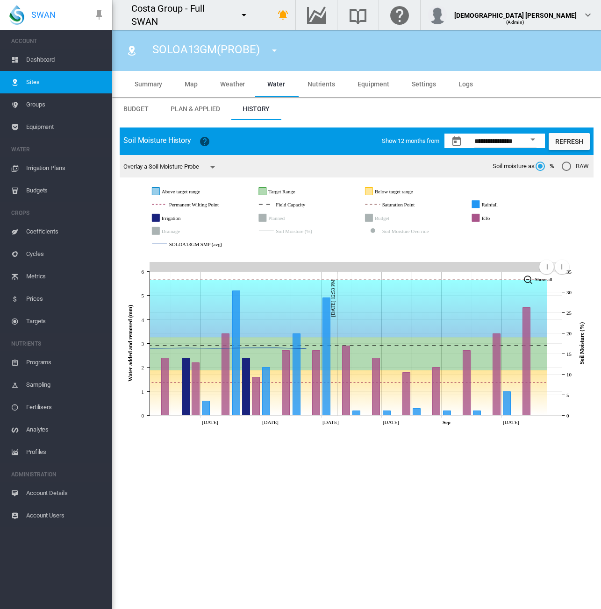
click at [546, 269] on rect "Zoom chart using cursor arrows" at bounding box center [547, 267] width 12 height 9
click at [183, 109] on span "Plan & Applied" at bounding box center [196, 108] width 50 height 7
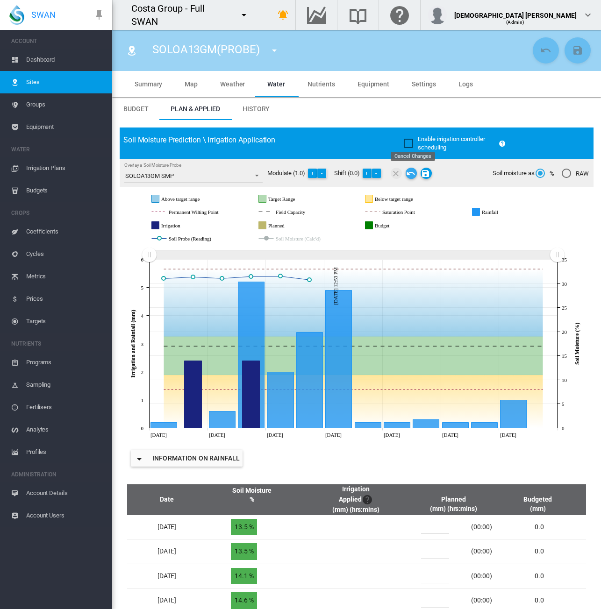
click at [412, 177] on md-icon "icon-undo" at bounding box center [411, 173] width 11 height 11
click at [396, 176] on md-icon "icon-close" at bounding box center [396, 173] width 11 height 11
click at [424, 174] on md-icon "Save Changes" at bounding box center [425, 173] width 11 height 11
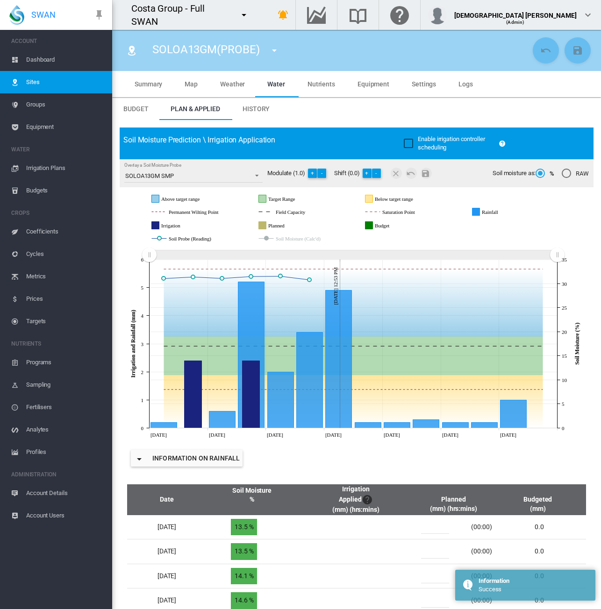
click at [260, 108] on span "History" at bounding box center [255, 108] width 27 height 7
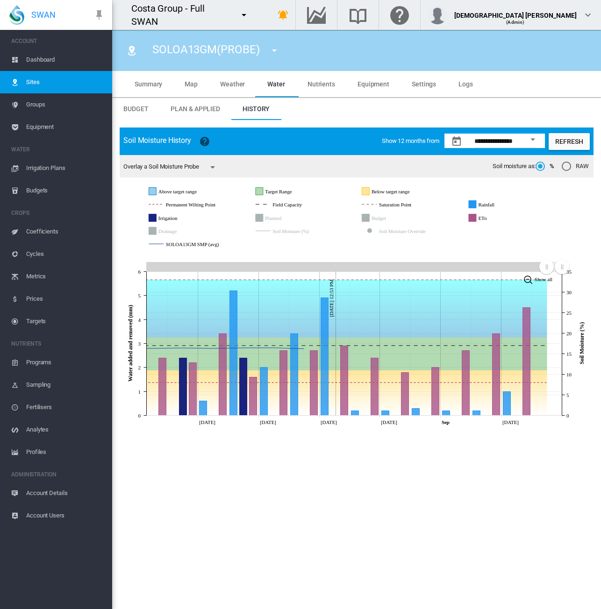
click at [60, 89] on span "Sites" at bounding box center [65, 82] width 78 height 22
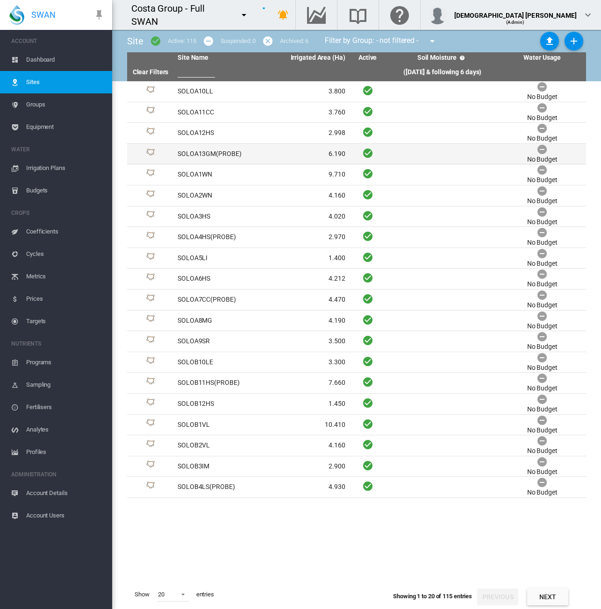
click at [236, 153] on td "SOLOA13GM(PROBE)" at bounding box center [217, 154] width 87 height 21
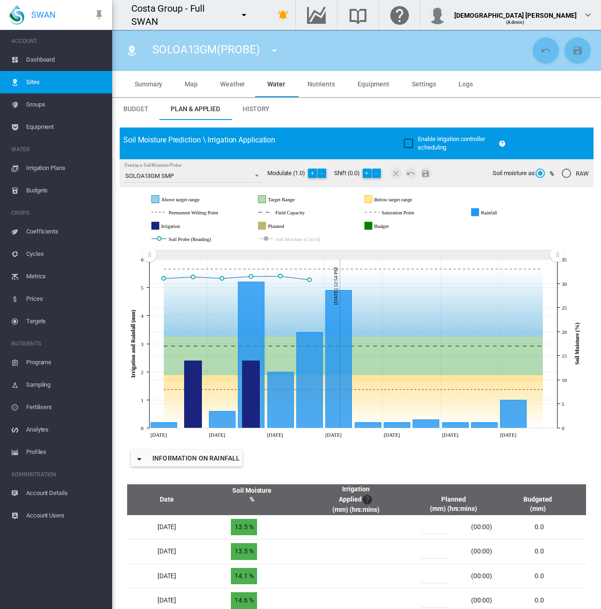
click at [264, 114] on md-tab-item "History" at bounding box center [256, 109] width 50 height 22
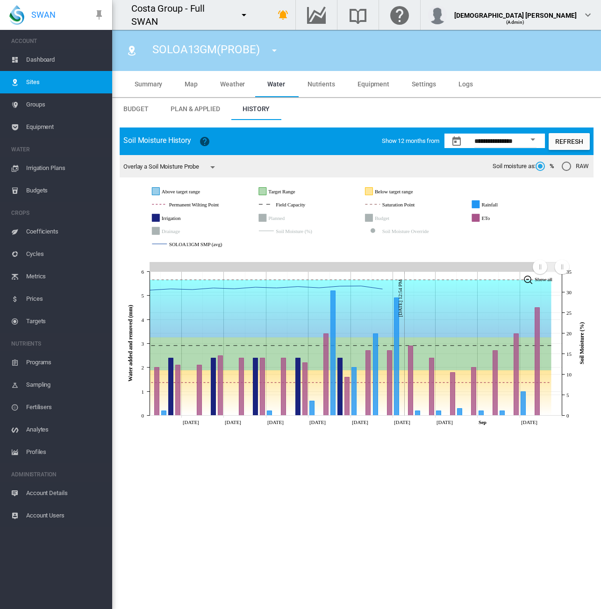
drag, startPoint x: 153, startPoint y: 267, endPoint x: 446, endPoint y: 267, distance: 292.9
click at [540, 268] on rect "Zoom chart using cursor arrows" at bounding box center [540, 267] width 12 height 9
click at [185, 106] on span "Plan & Applied" at bounding box center [196, 108] width 50 height 7
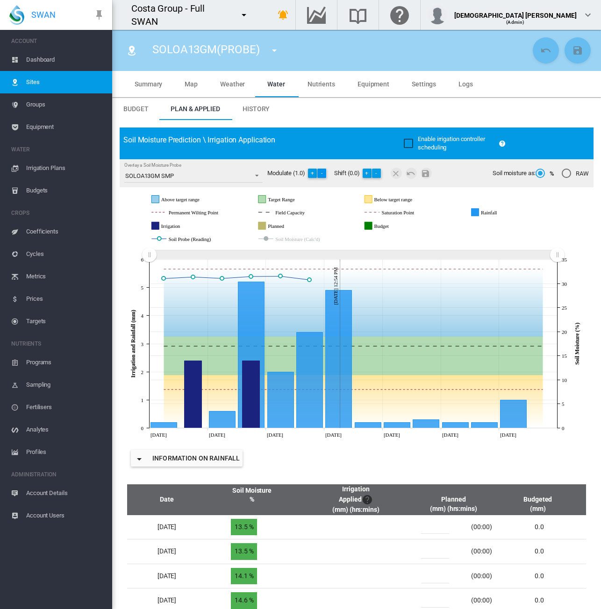
click at [323, 174] on button "-" at bounding box center [321, 173] width 9 height 9
click at [321, 174] on button "-" at bounding box center [321, 173] width 9 height 9
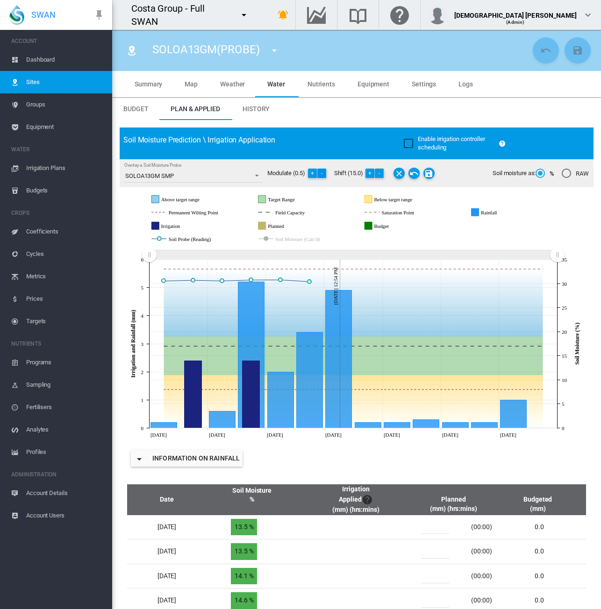
click at [321, 174] on button "-" at bounding box center [321, 173] width 9 height 9
click at [382, 172] on button "-" at bounding box center [379, 173] width 9 height 9
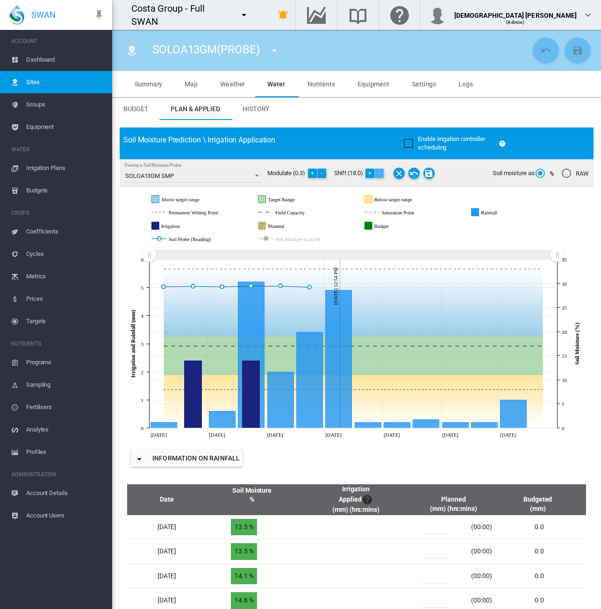
click at [382, 172] on button "-" at bounding box center [379, 173] width 9 height 9
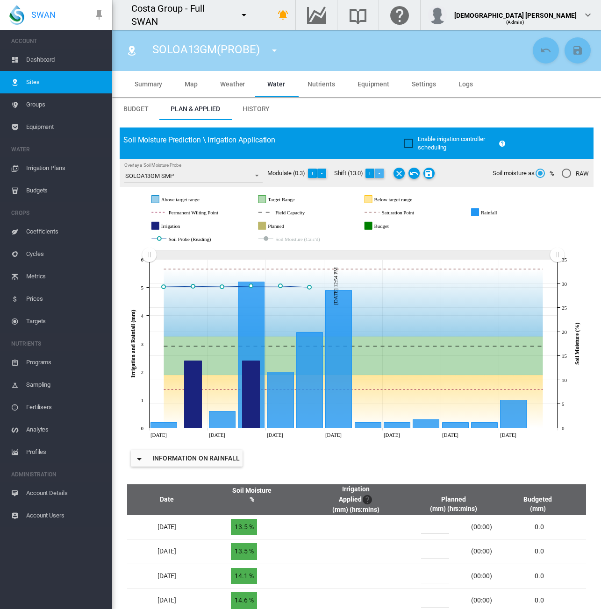
click at [382, 172] on button "-" at bounding box center [379, 173] width 9 height 9
click at [381, 172] on button "-" at bounding box center [376, 173] width 9 height 9
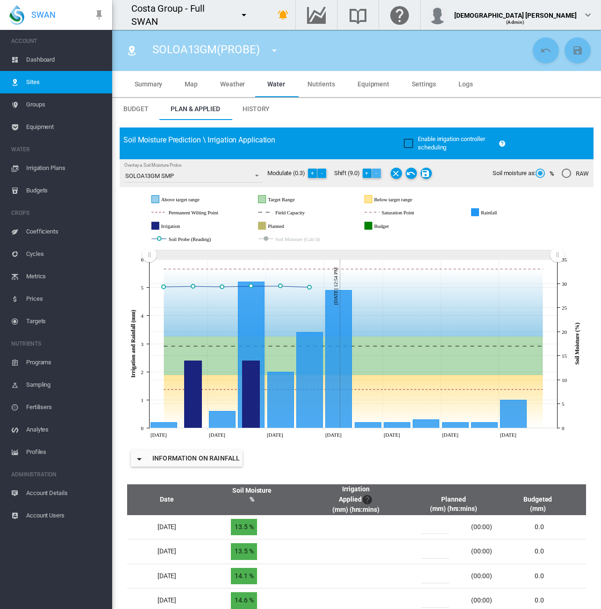
click at [381, 172] on button "-" at bounding box center [376, 173] width 9 height 9
click at [427, 174] on md-icon "Save Changes" at bounding box center [425, 173] width 11 height 11
